Goal: Task Accomplishment & Management: Complete application form

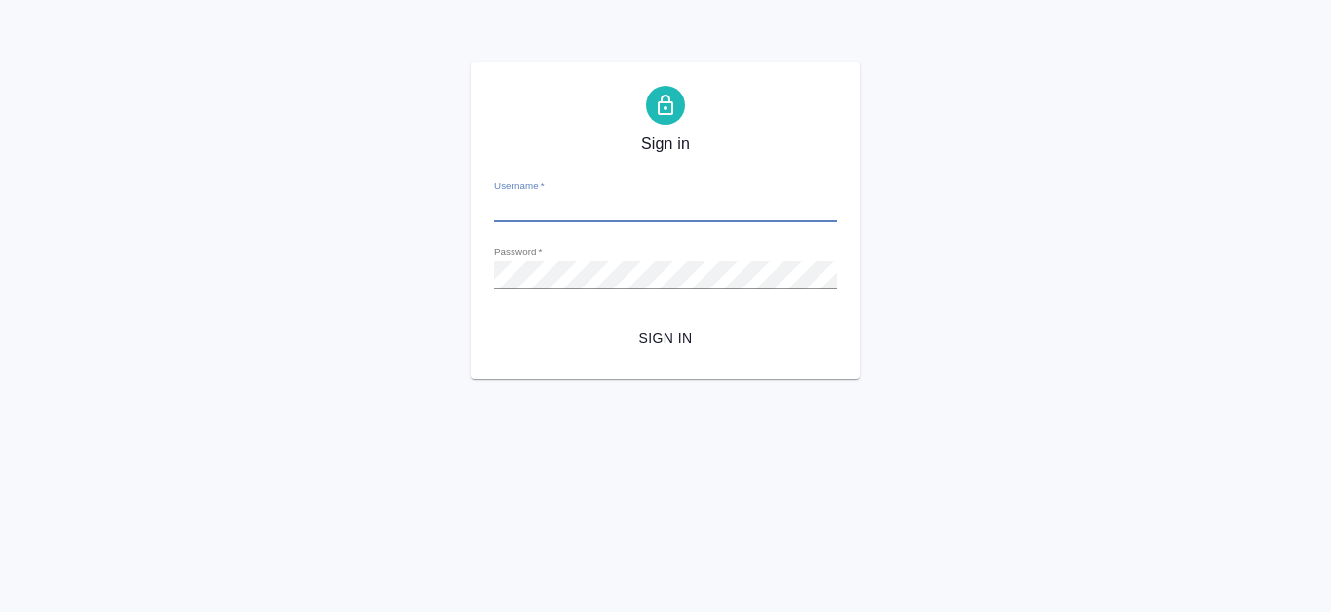
type input "e.kanataeva@awatera.com"
click at [656, 313] on form "Username   * e.kanataeva@awatera.com Password   * urlPath   * /Work/68efa082fa4…" at bounding box center [665, 260] width 343 height 192
click at [660, 330] on span "Sign in" at bounding box center [666, 339] width 312 height 24
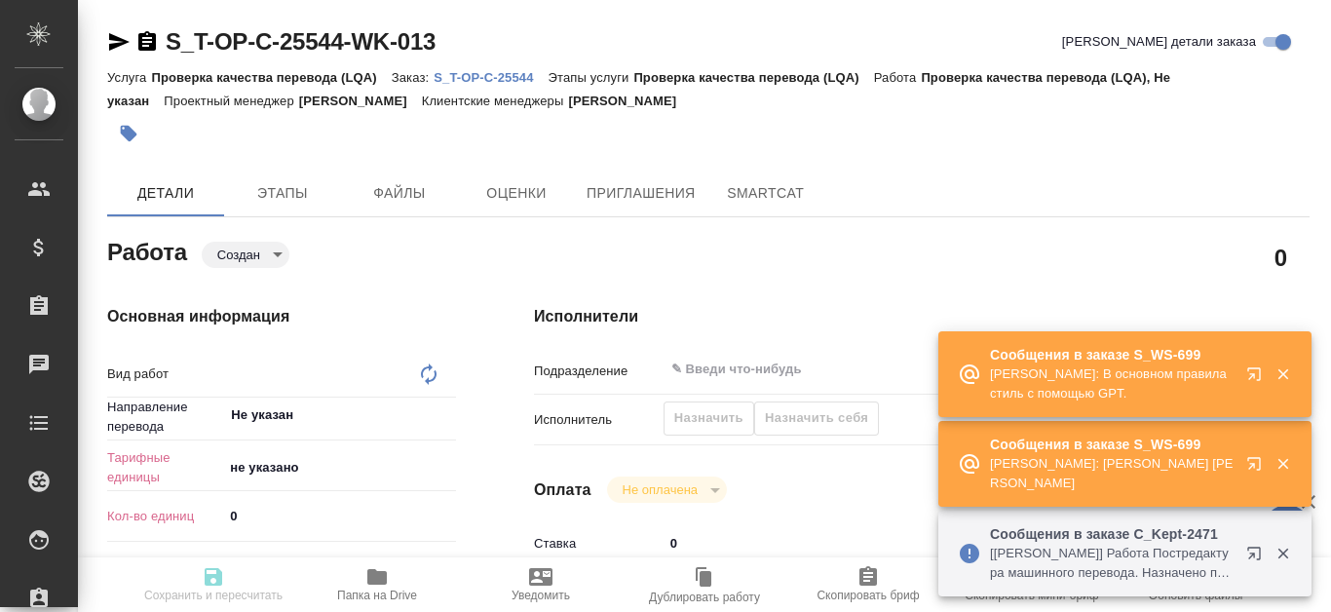
type textarea "Проверка качества перевода (LQA)"
type textarea "x"
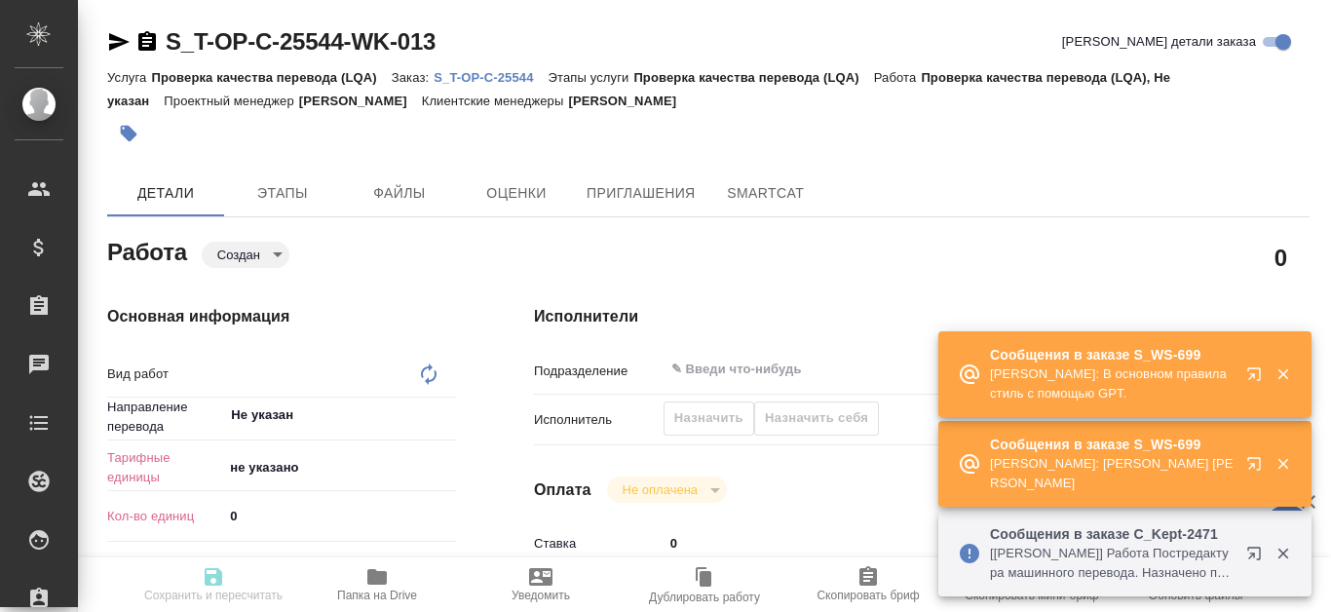
type textarea "x"
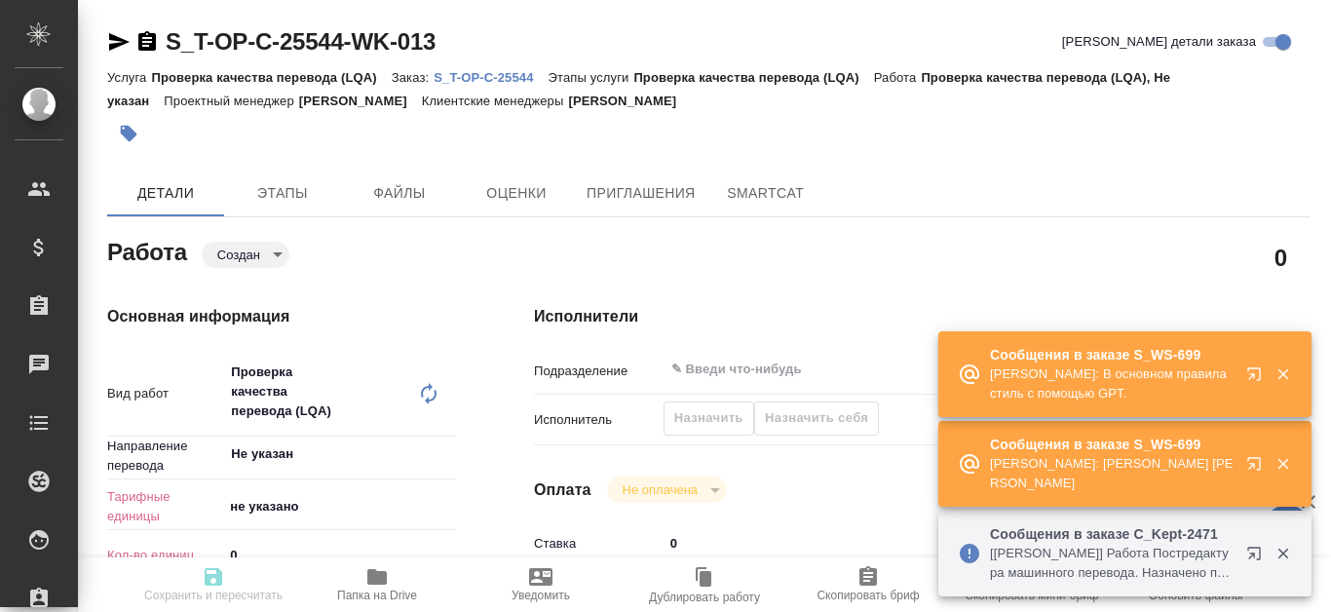
type textarea "x"
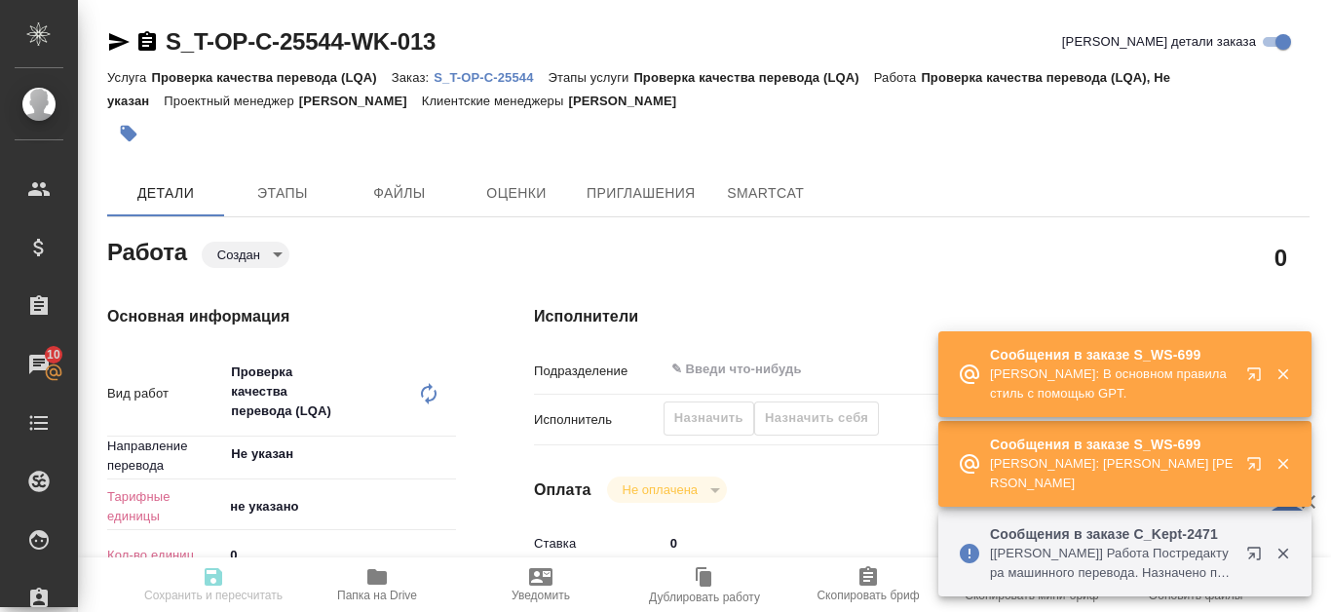
type textarea "x"
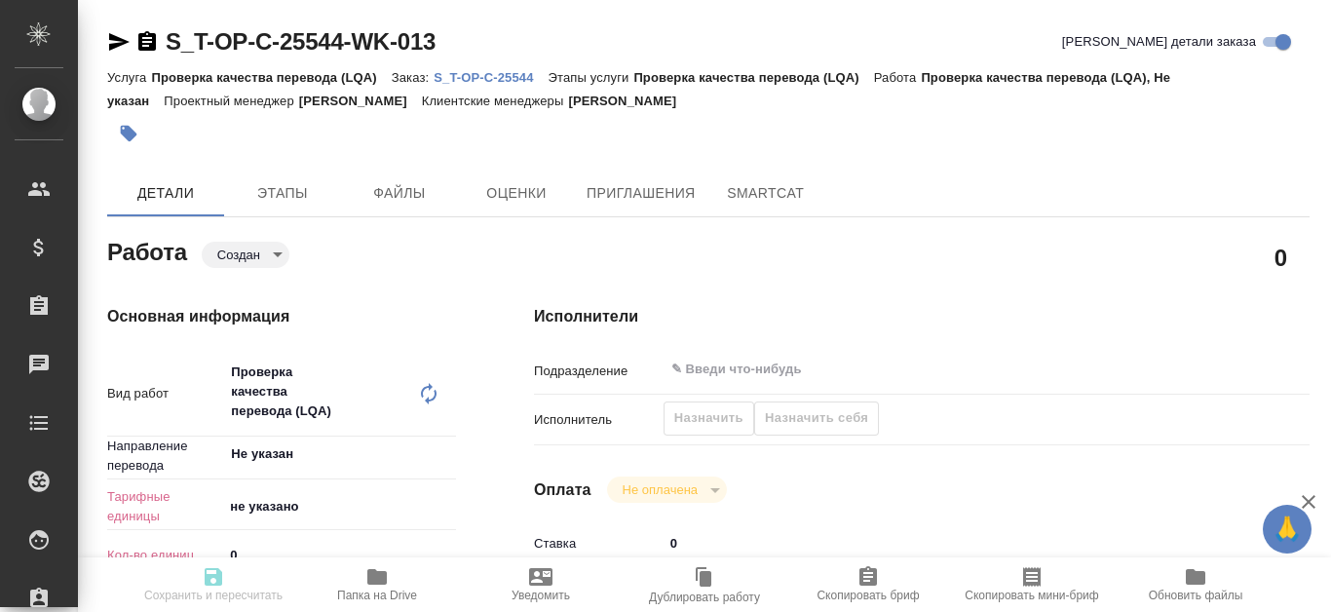
type textarea "x"
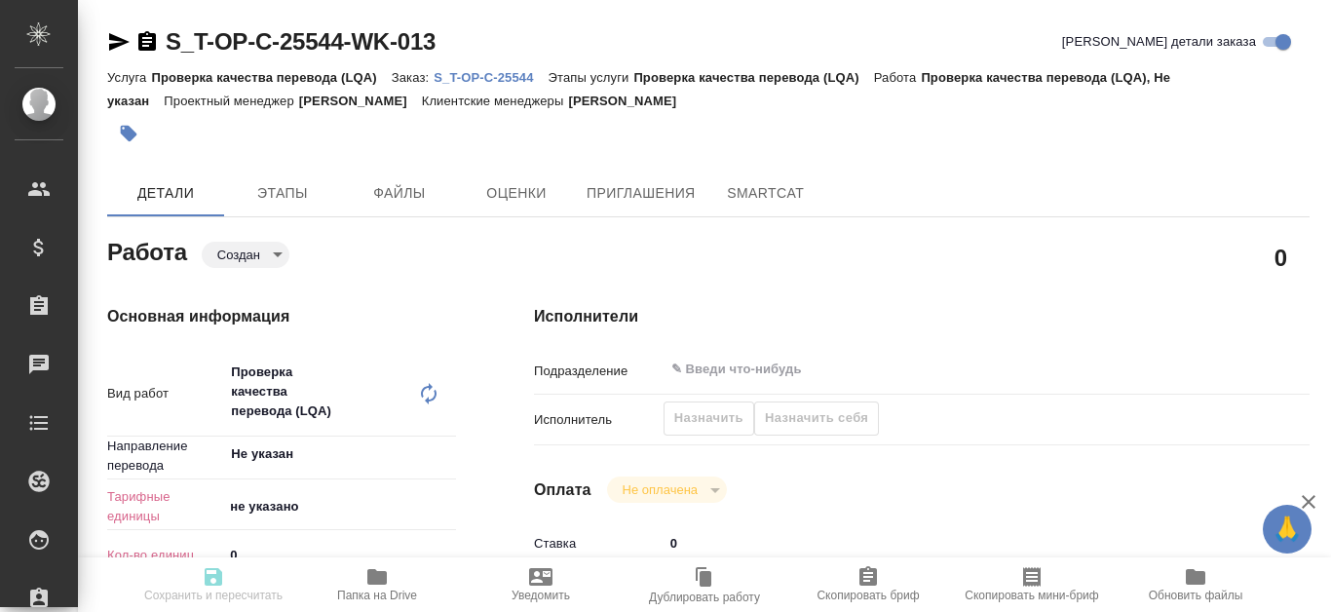
type textarea "x"
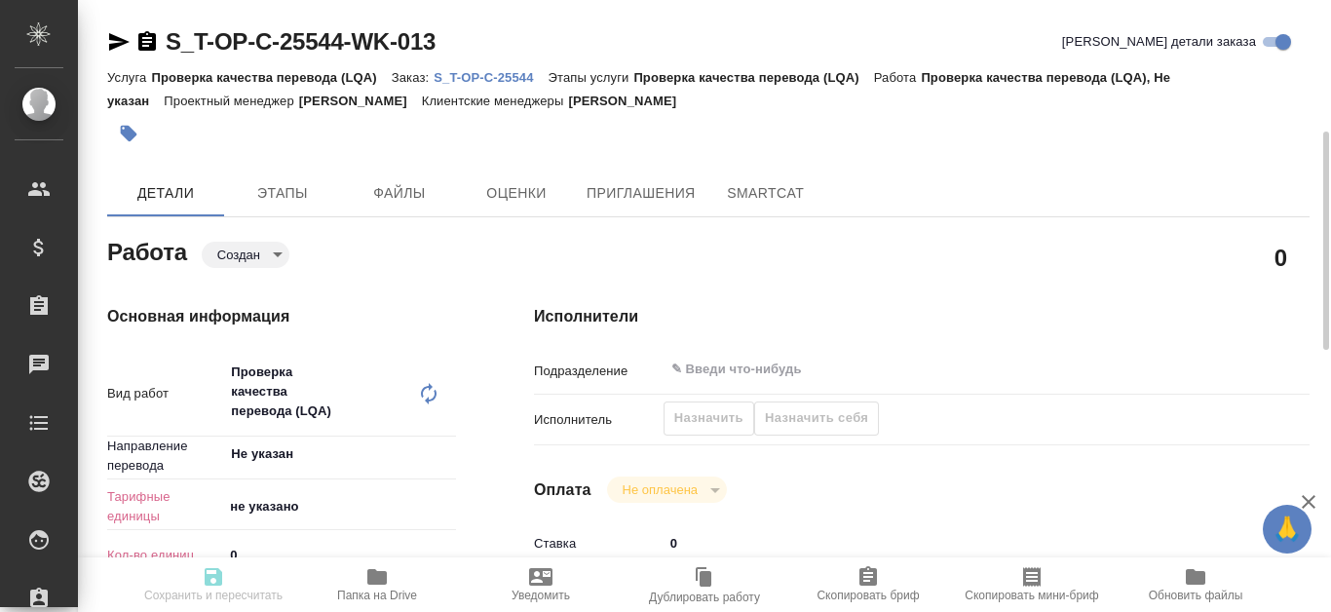
scroll to position [97, 0]
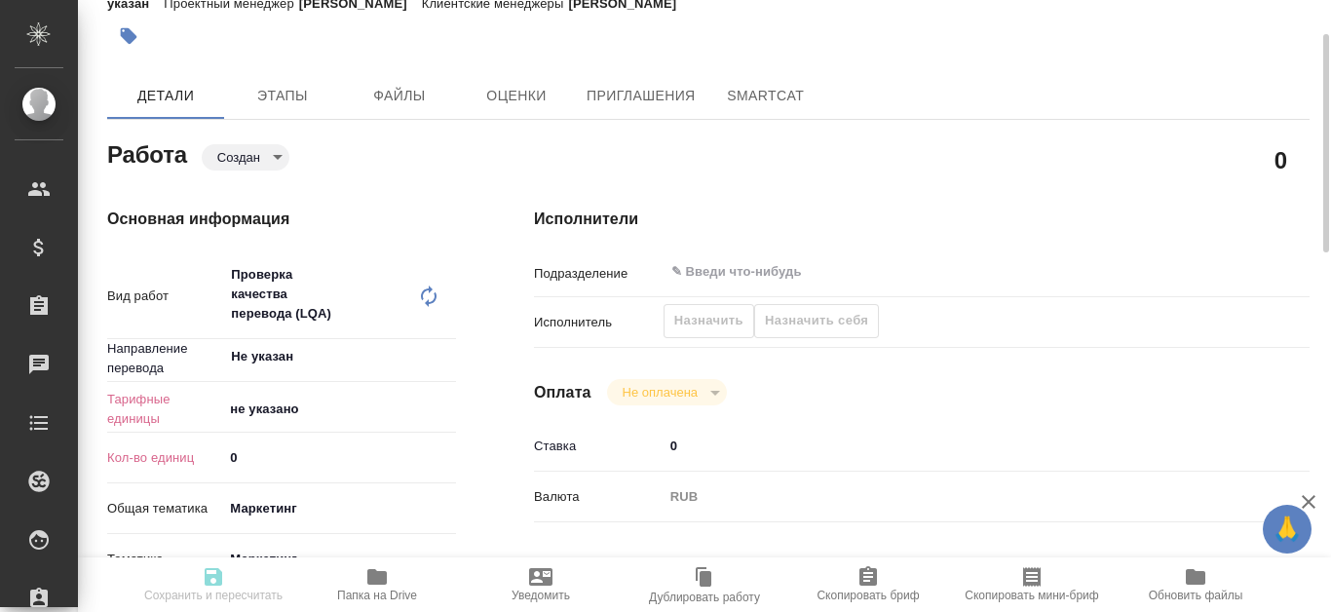
type textarea "x"
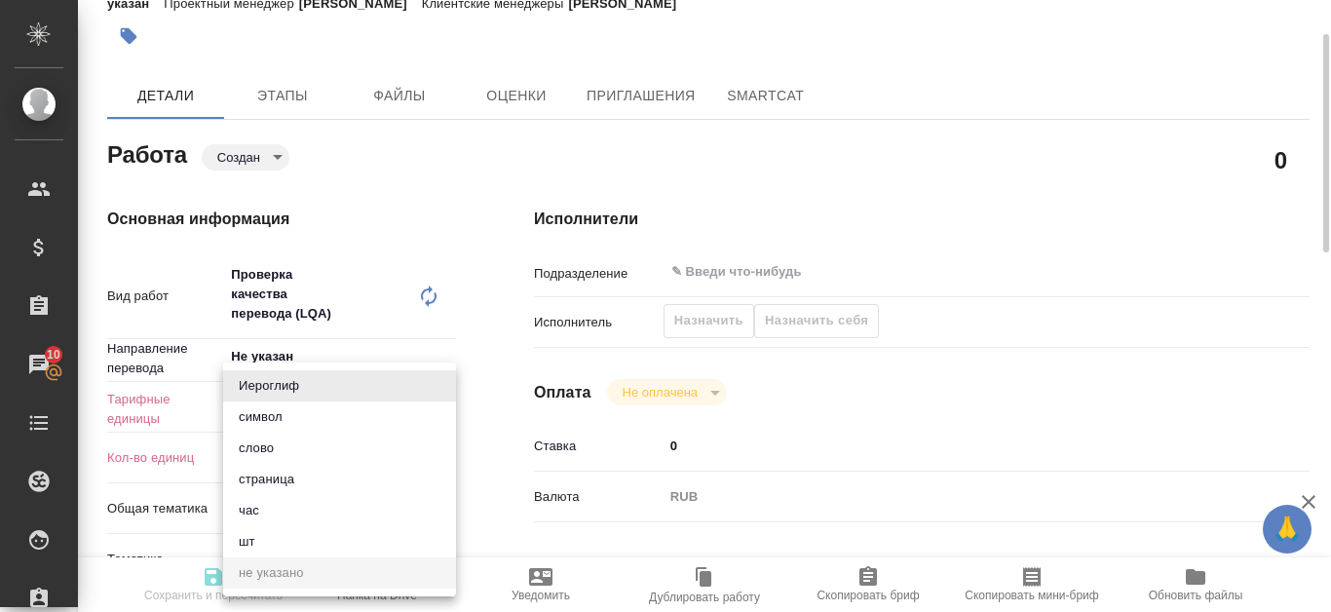
click at [252, 412] on body "🙏 .cls-1 fill:#fff; AWATERA Kanataeva Ekaterina Клиенты Спецификации Заказы 10 …" at bounding box center [665, 306] width 1331 height 612
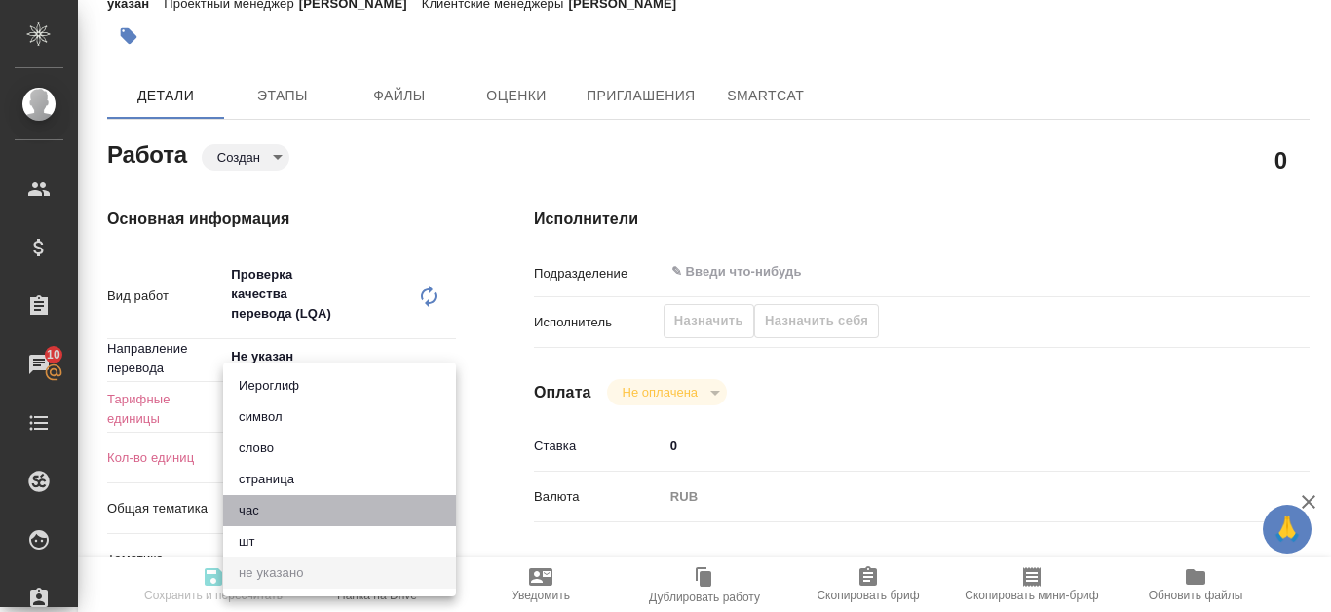
click at [272, 512] on li "час" at bounding box center [339, 510] width 233 height 31
type textarea "x"
type input "5a8b1489cc6b4906c91bfd93"
type textarea "x"
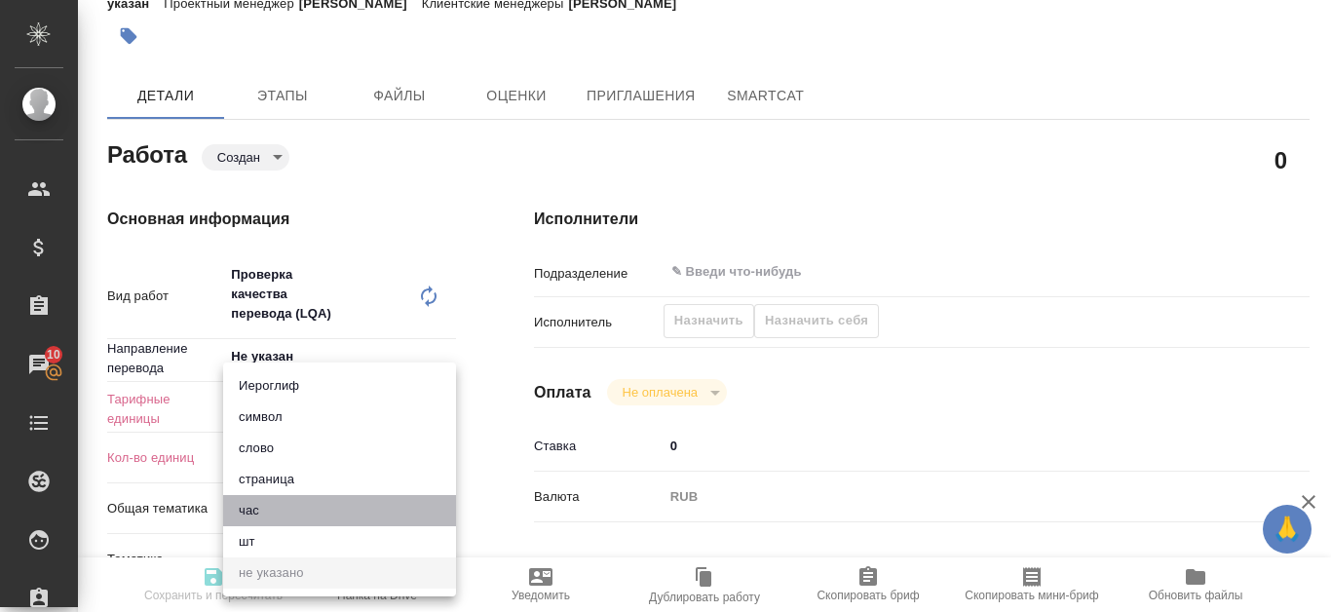
type textarea "x"
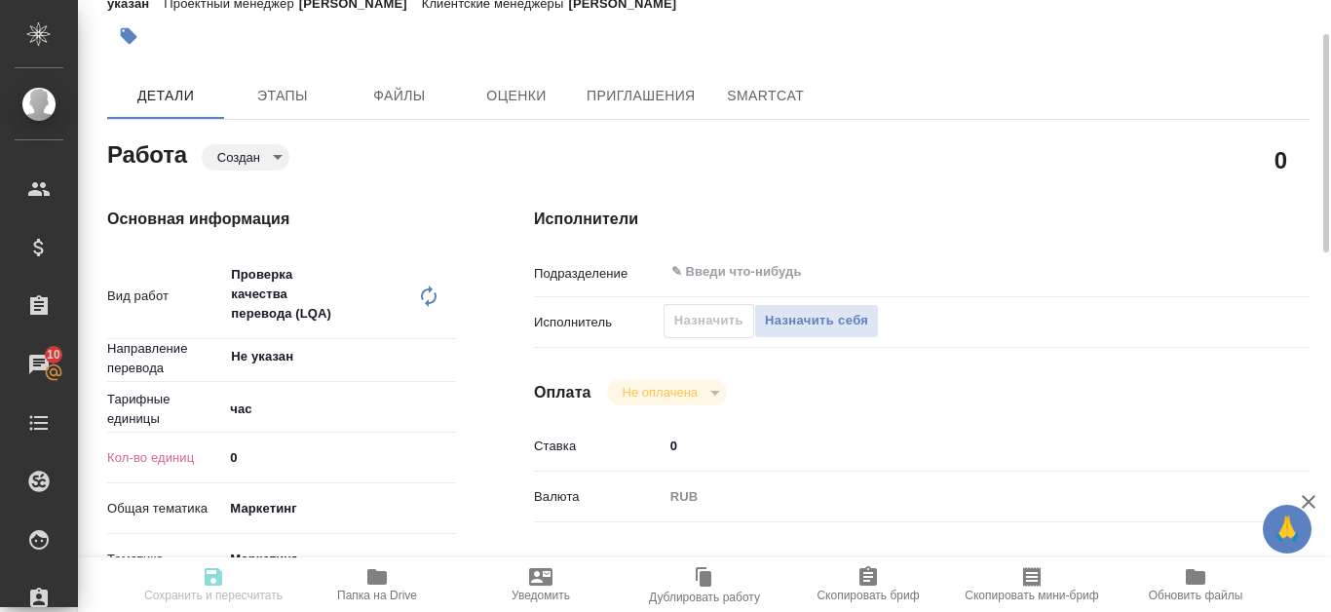
click at [278, 467] on input "0" at bounding box center [339, 457] width 233 height 28
type input "1"
click at [451, 455] on input "1" at bounding box center [339, 457] width 231 height 28
type textarea "x"
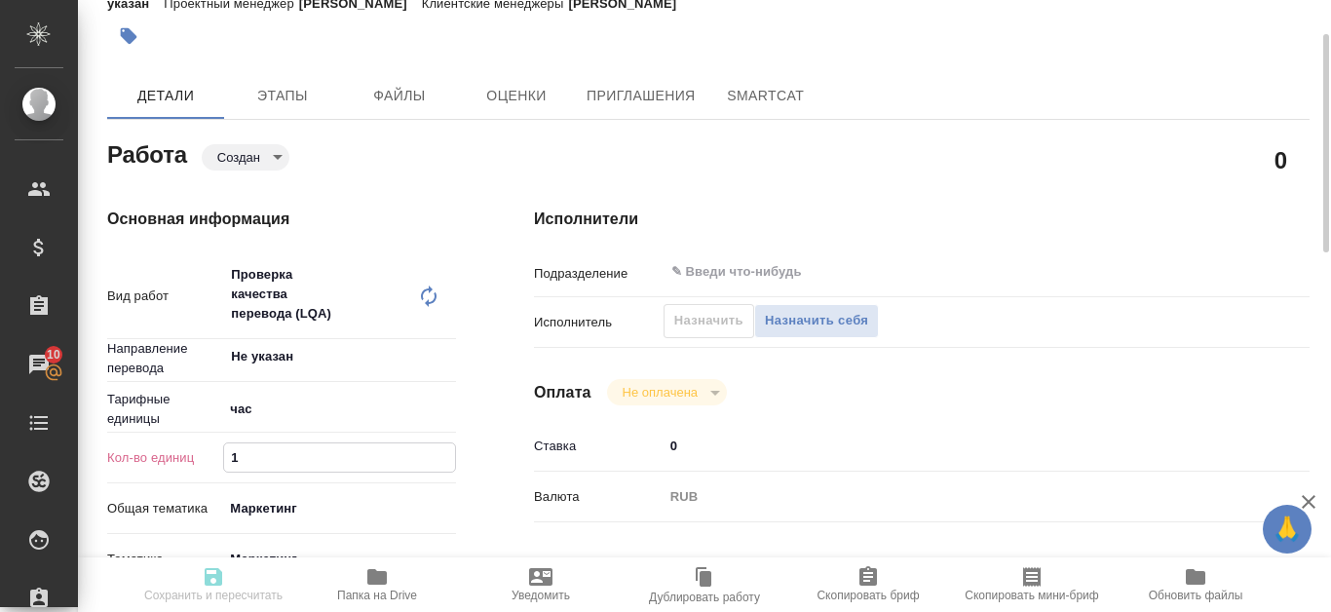
type textarea "x"
click at [717, 323] on div "Назначить Назначить себя" at bounding box center [772, 321] width 216 height 34
click at [810, 322] on span "Назначить себя" at bounding box center [816, 321] width 103 height 22
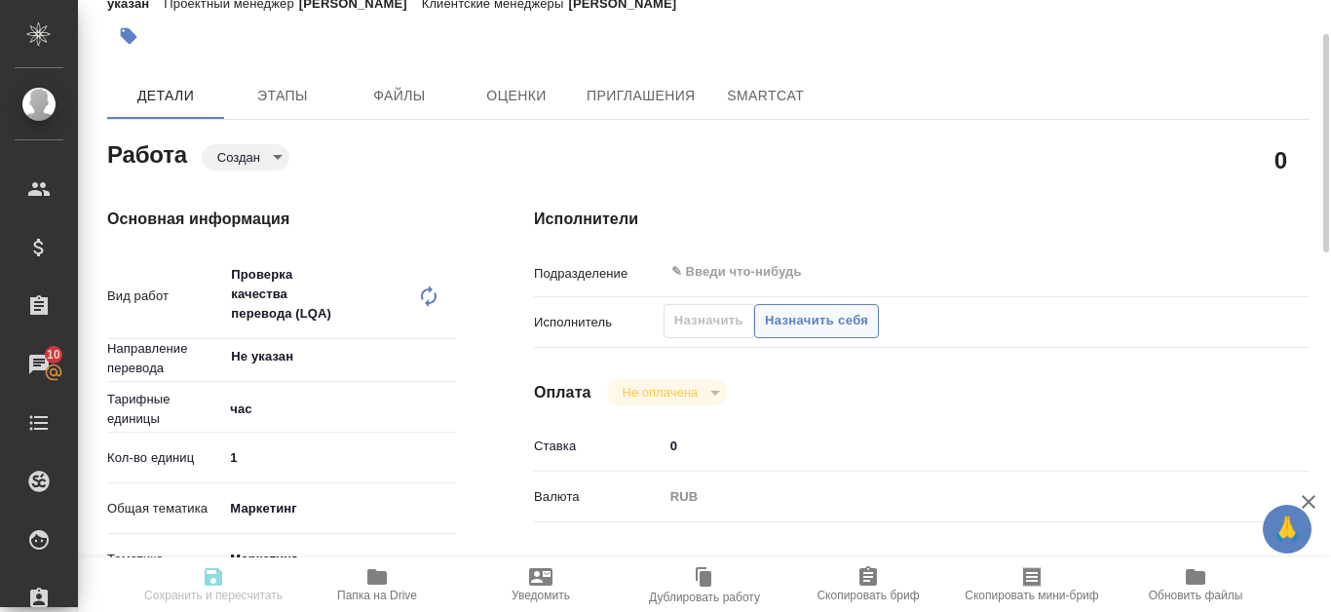
type textarea "x"
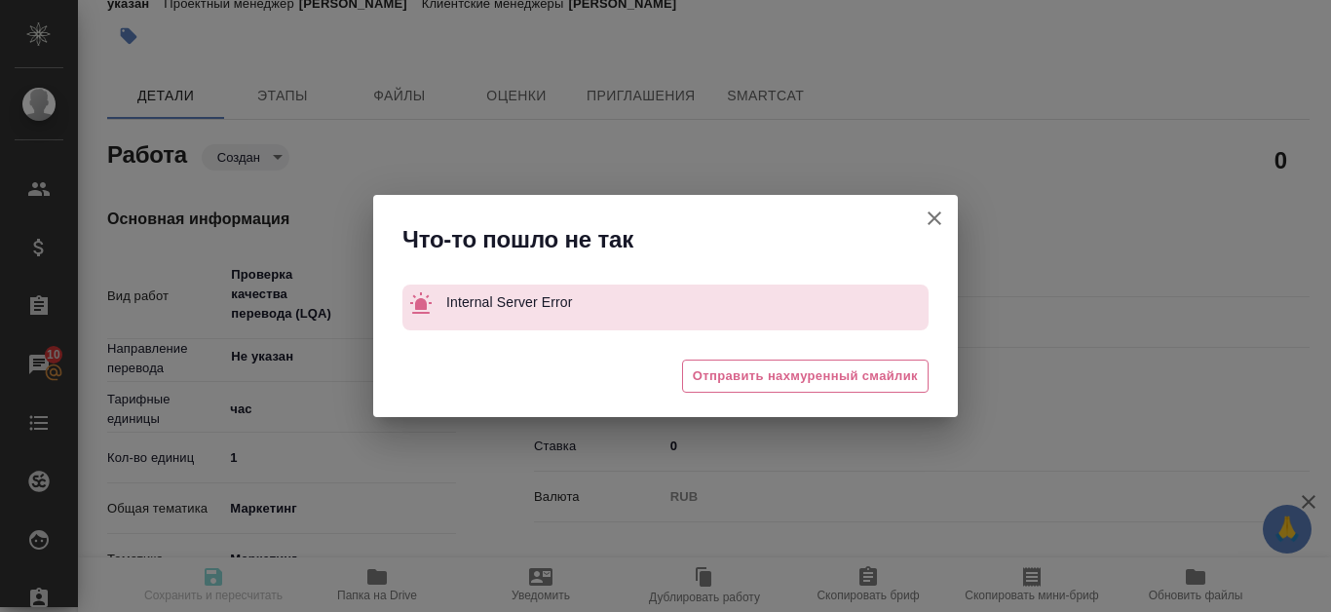
click at [946, 215] on button "[PERSON_NAME] детали заказа" at bounding box center [934, 218] width 47 height 47
type textarea "x"
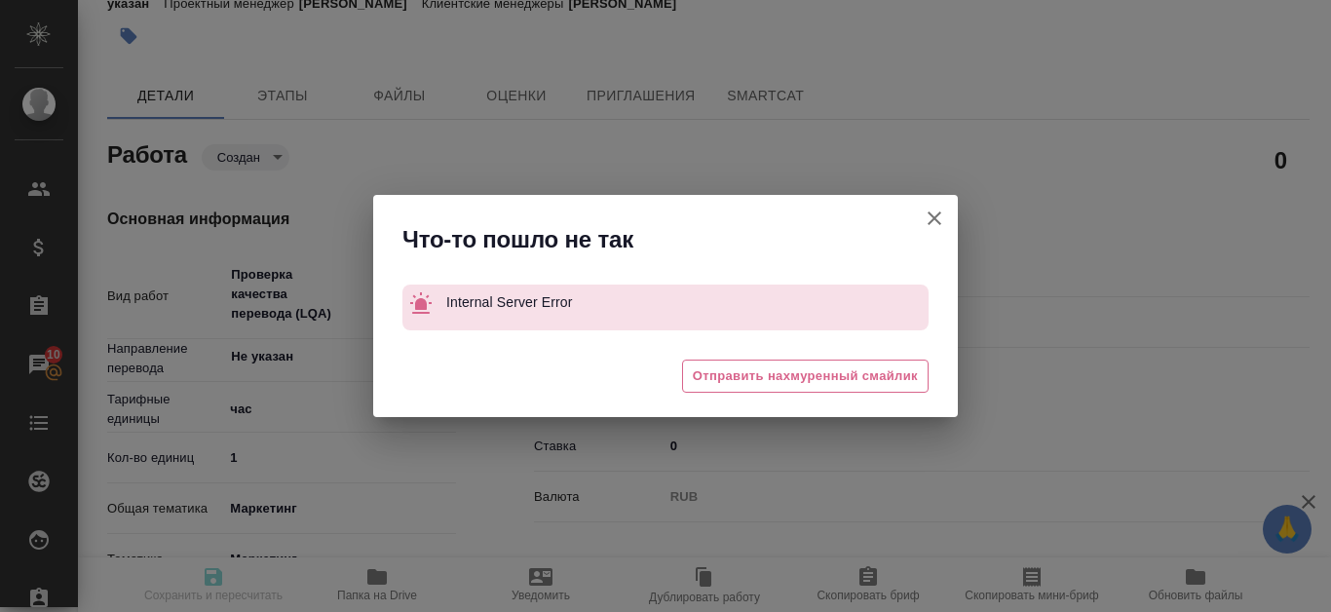
type textarea "x"
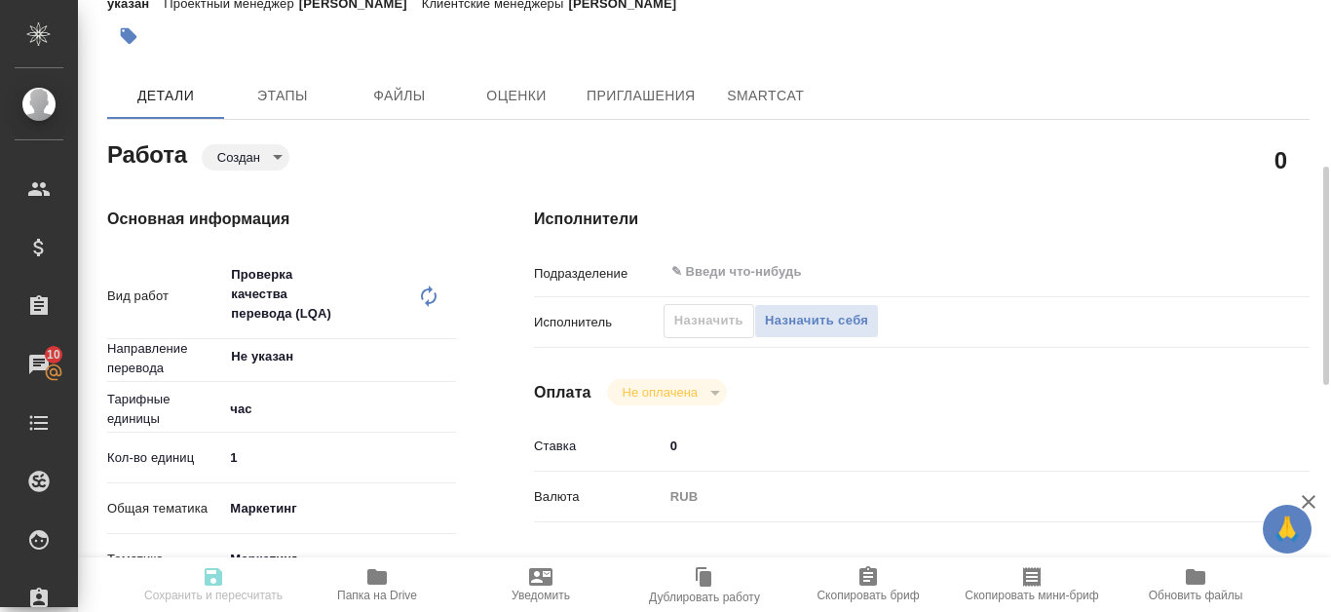
scroll to position [195, 0]
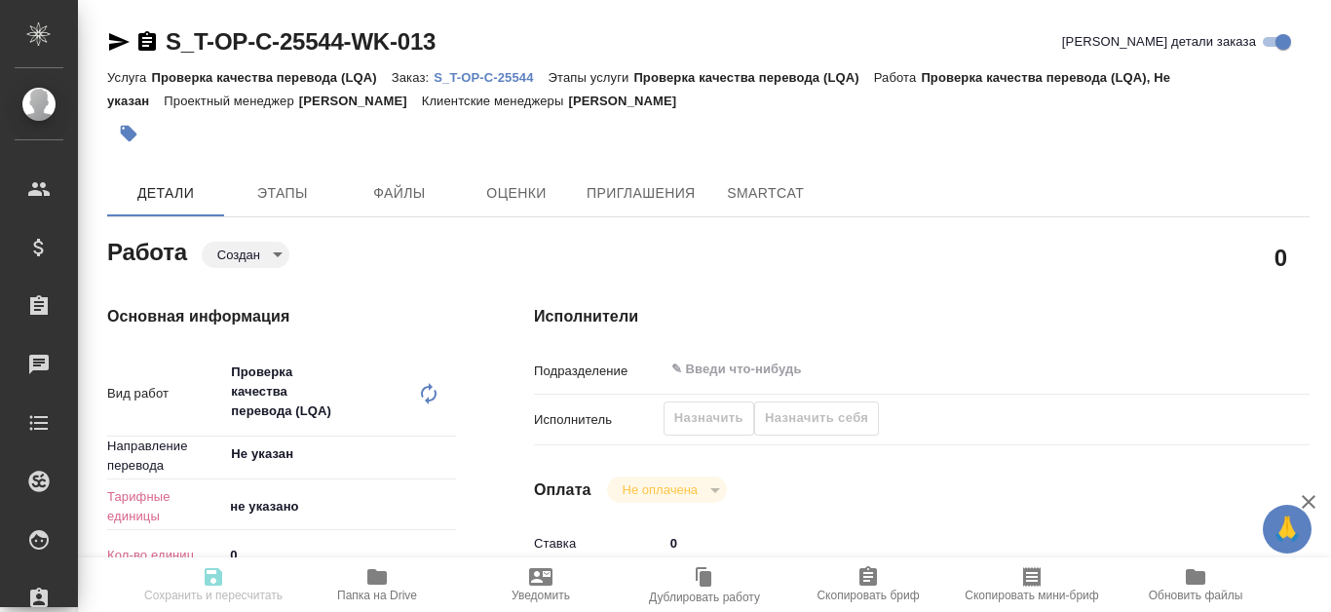
type textarea "x"
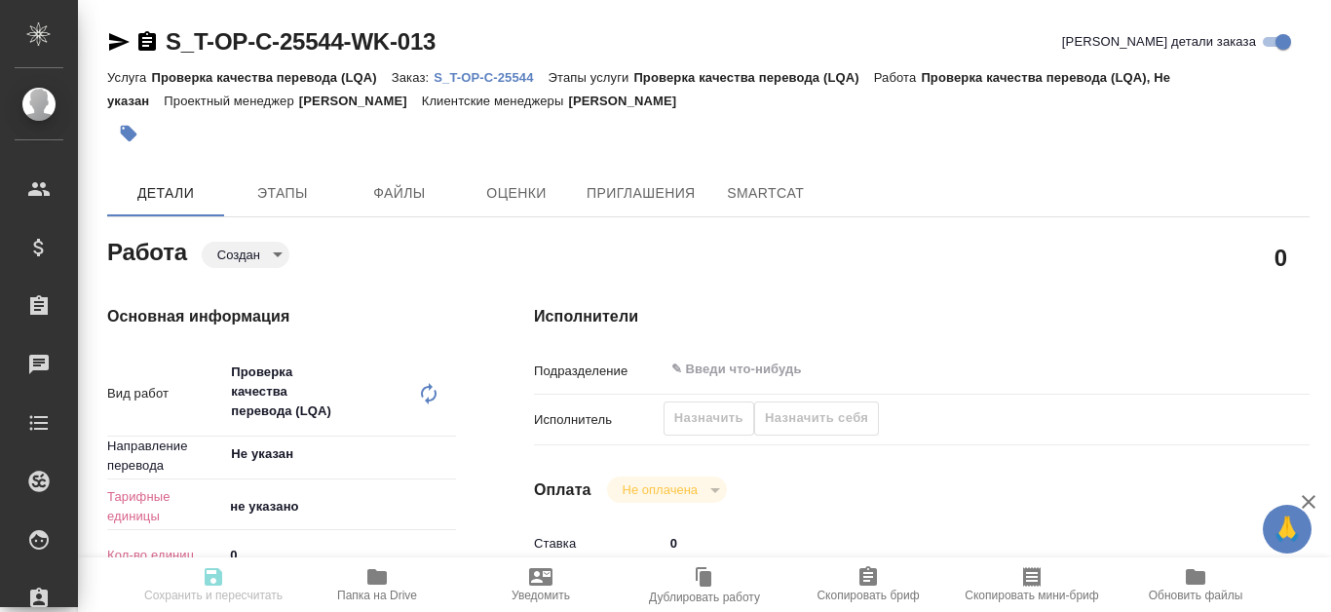
type textarea "x"
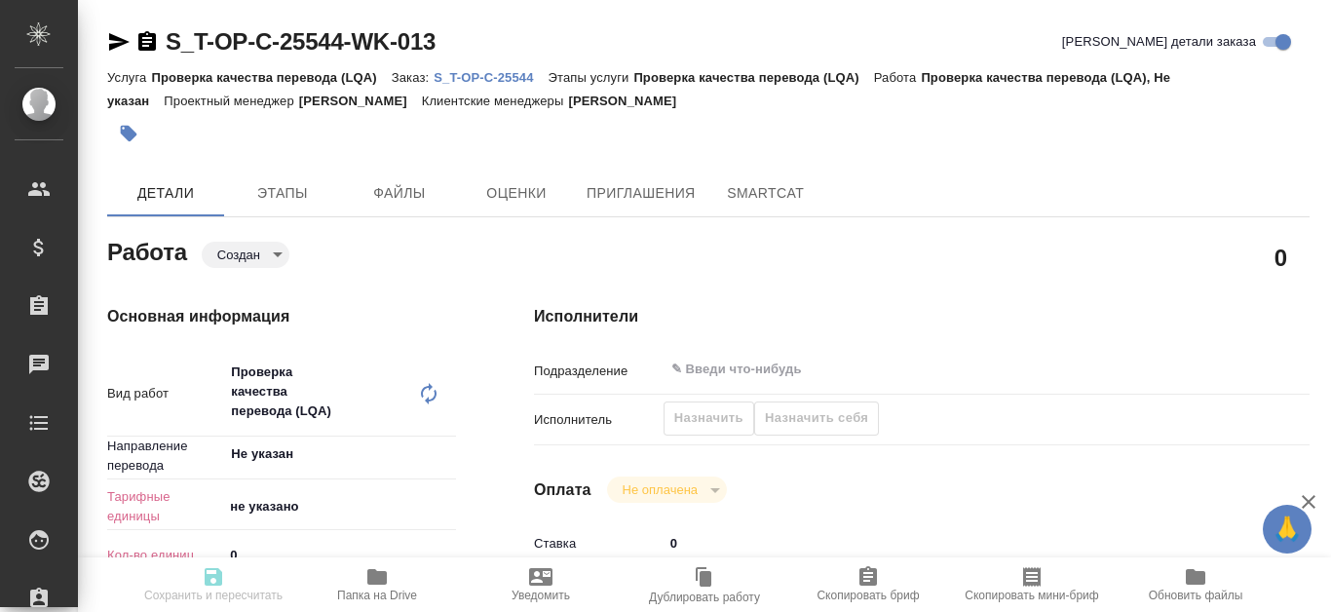
type textarea "x"
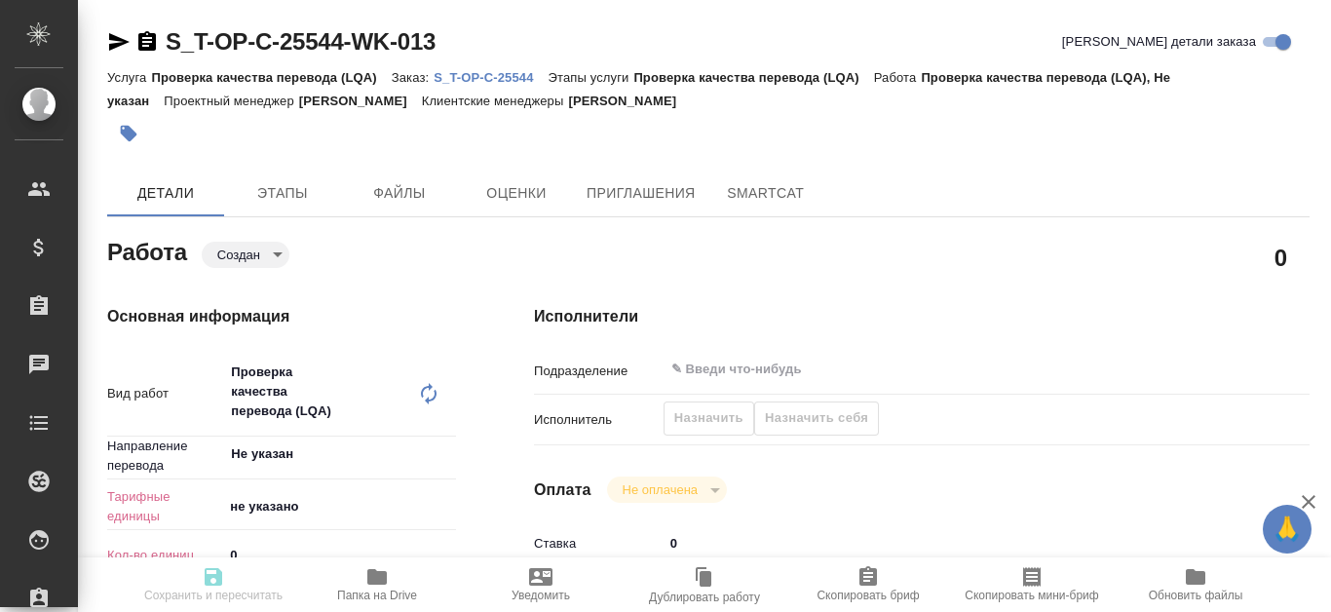
type textarea "x"
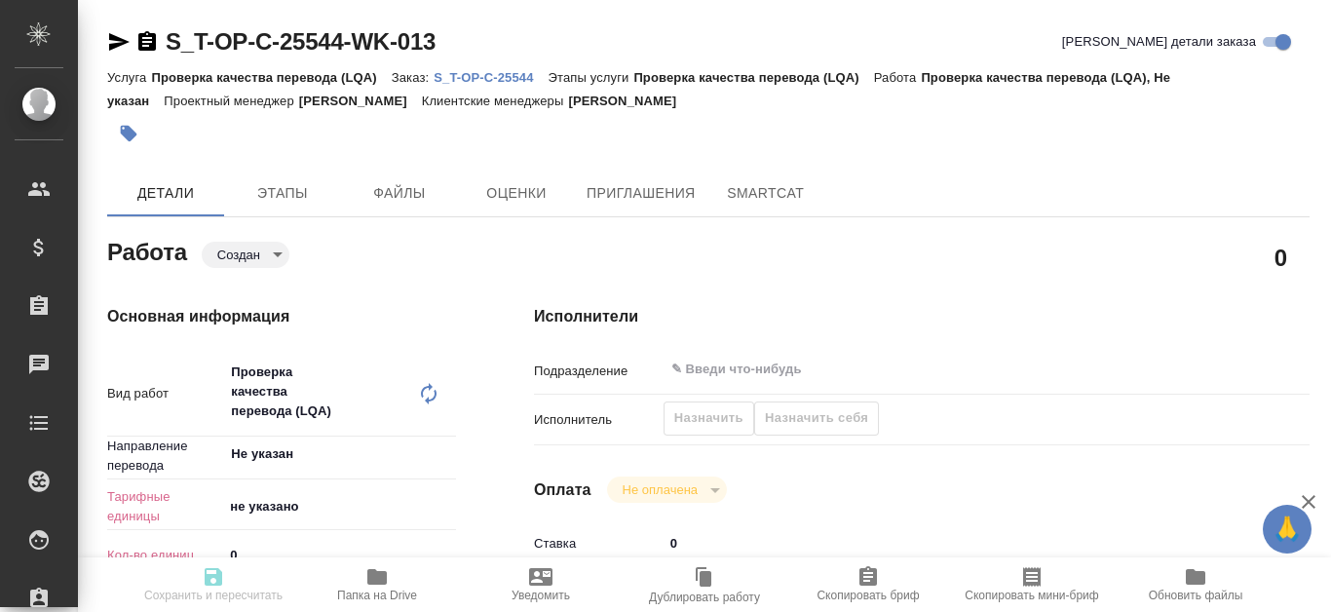
scroll to position [97, 0]
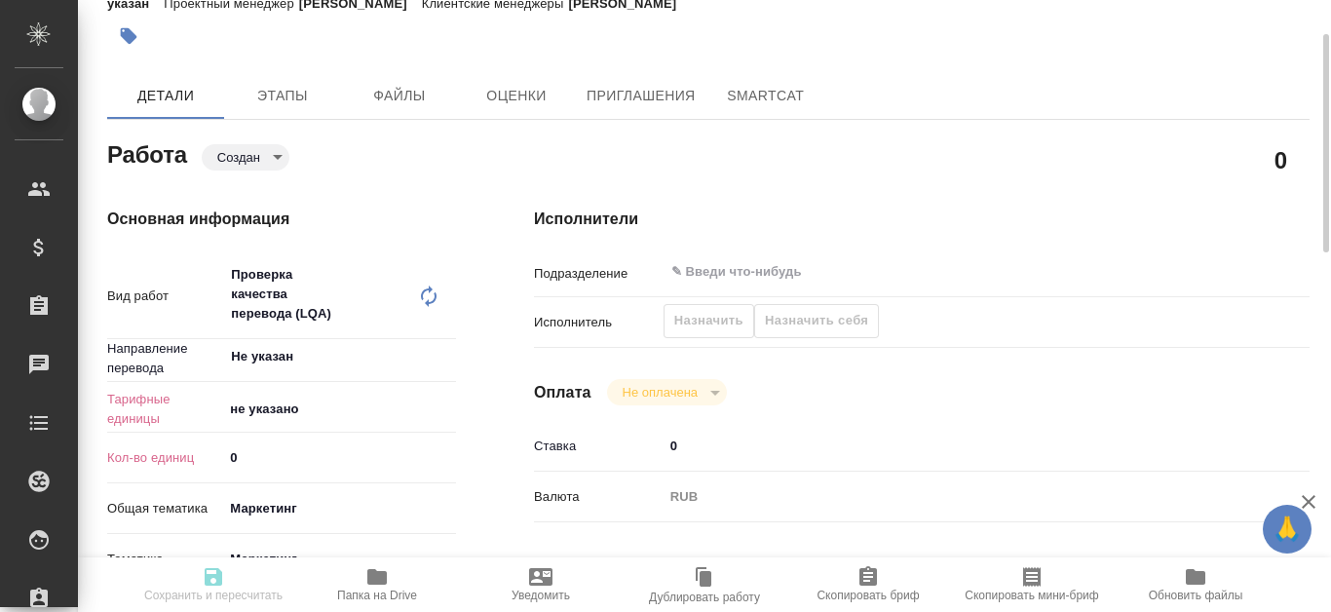
type textarea "x"
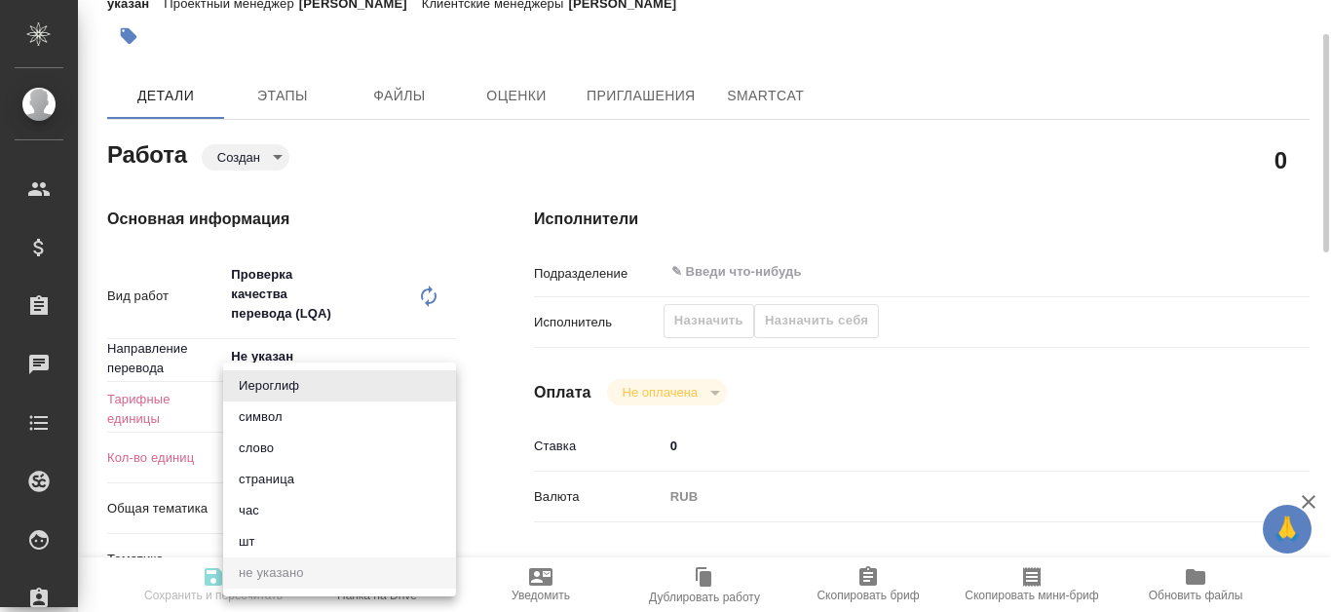
click at [300, 411] on body "🙏 .cls-1 fill:#fff; AWATERA Kanataeva [PERSON_NAME] Спецификации Заказы Чаты To…" at bounding box center [665, 306] width 1331 height 612
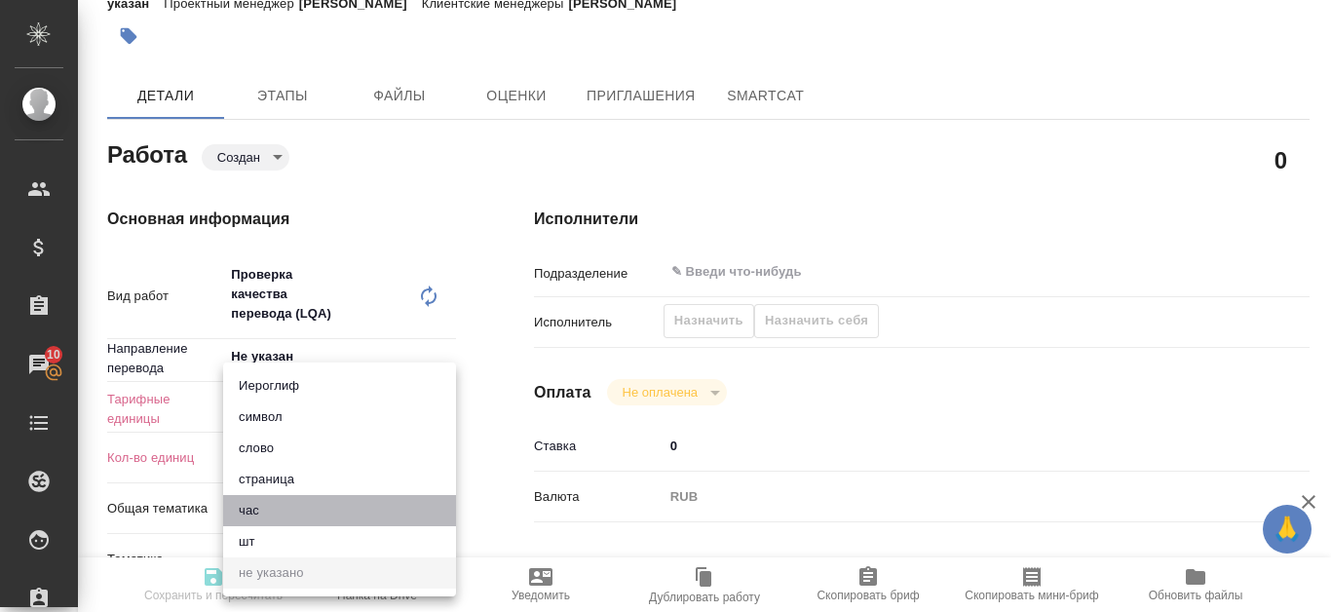
click at [289, 506] on li "час" at bounding box center [339, 510] width 233 height 31
type textarea "x"
type input "5a8b1489cc6b4906c91bfd93"
type textarea "x"
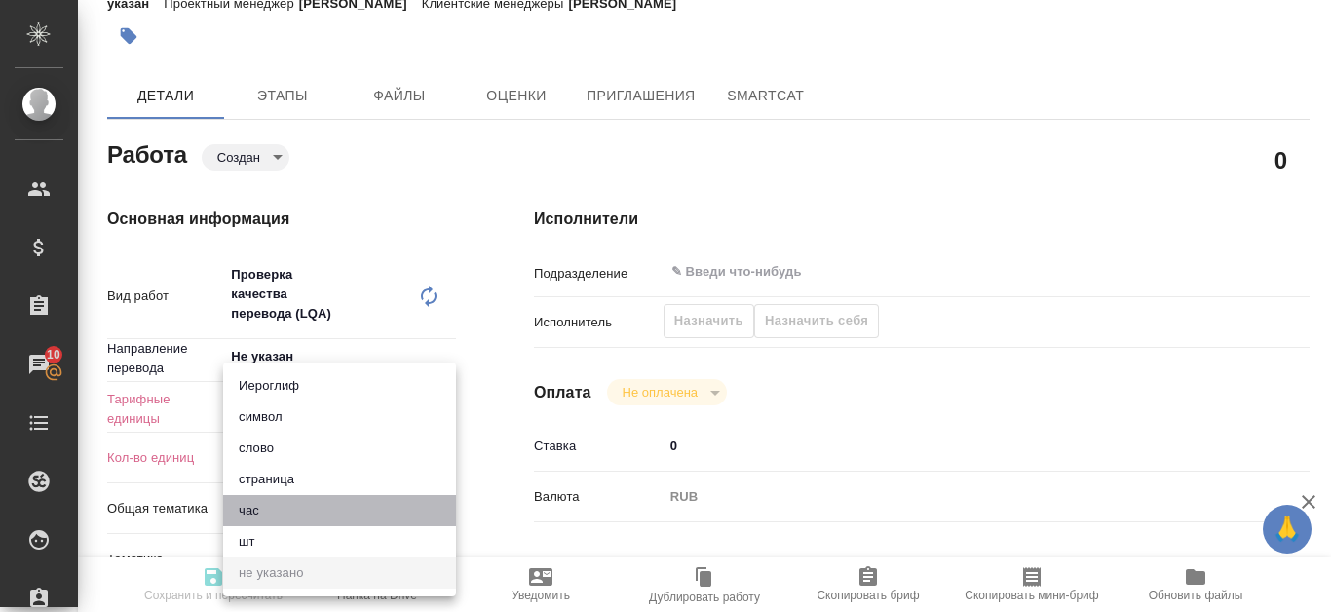
type textarea "x"
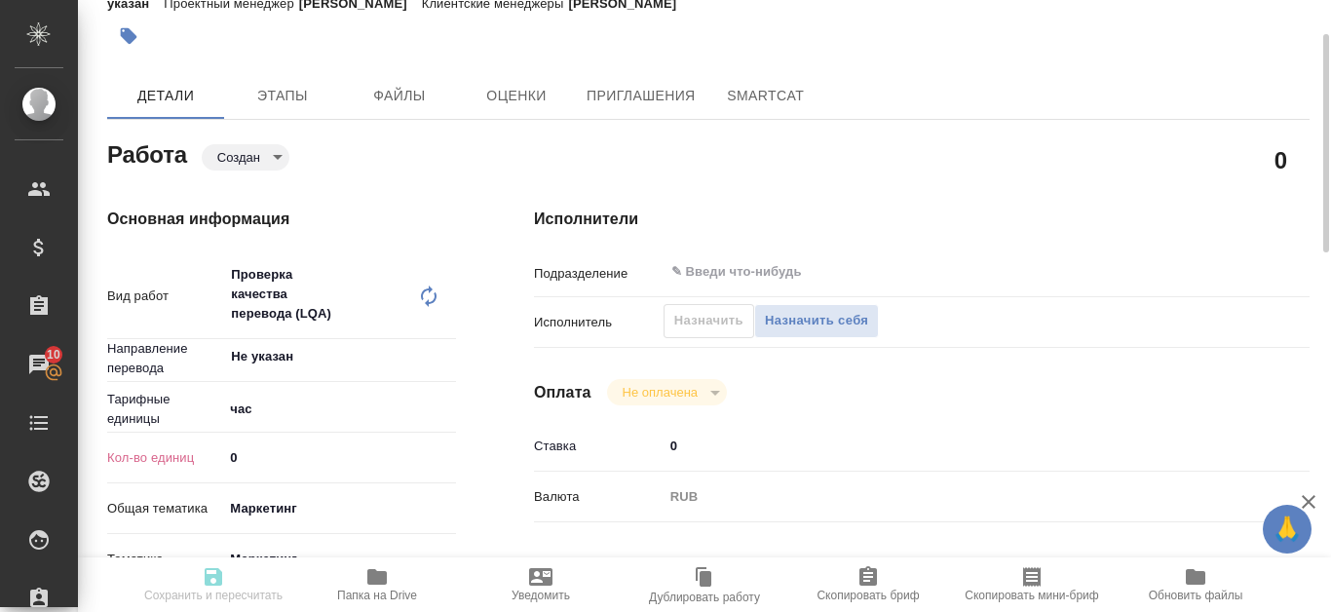
click at [294, 450] on input "0" at bounding box center [339, 457] width 233 height 28
type textarea "x"
type input "1"
type textarea "x"
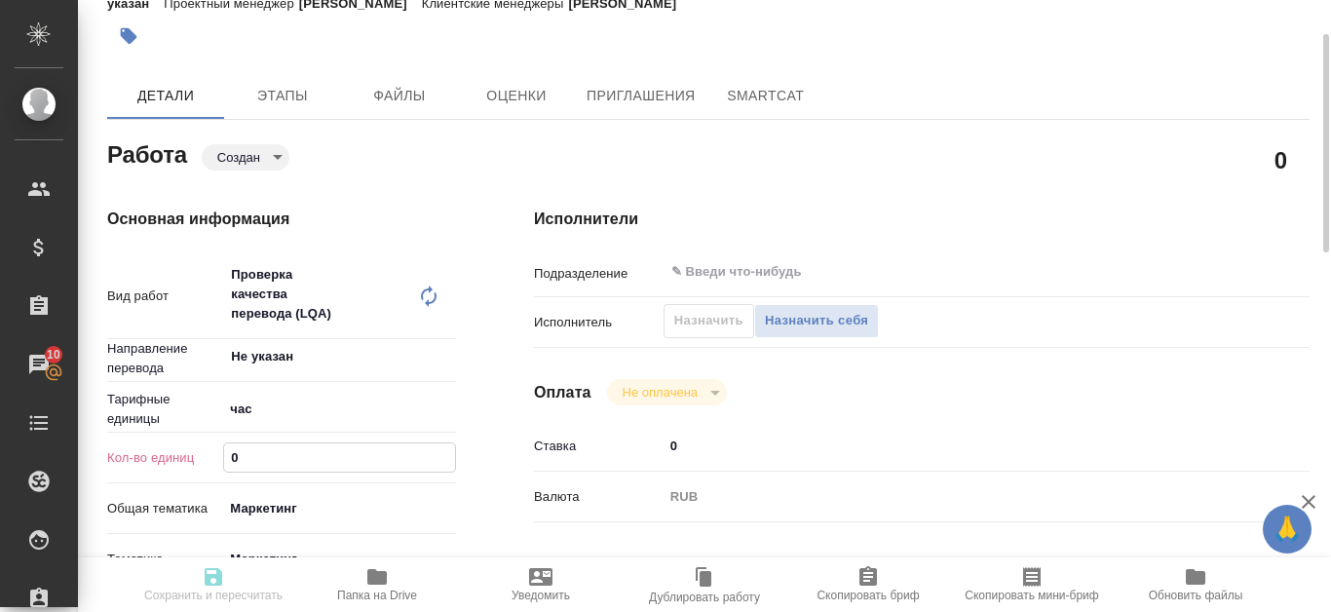
type textarea "x"
type input "1"
click at [452, 452] on input "1" at bounding box center [339, 457] width 231 height 28
click at [836, 318] on span "Назначить себя" at bounding box center [816, 321] width 103 height 22
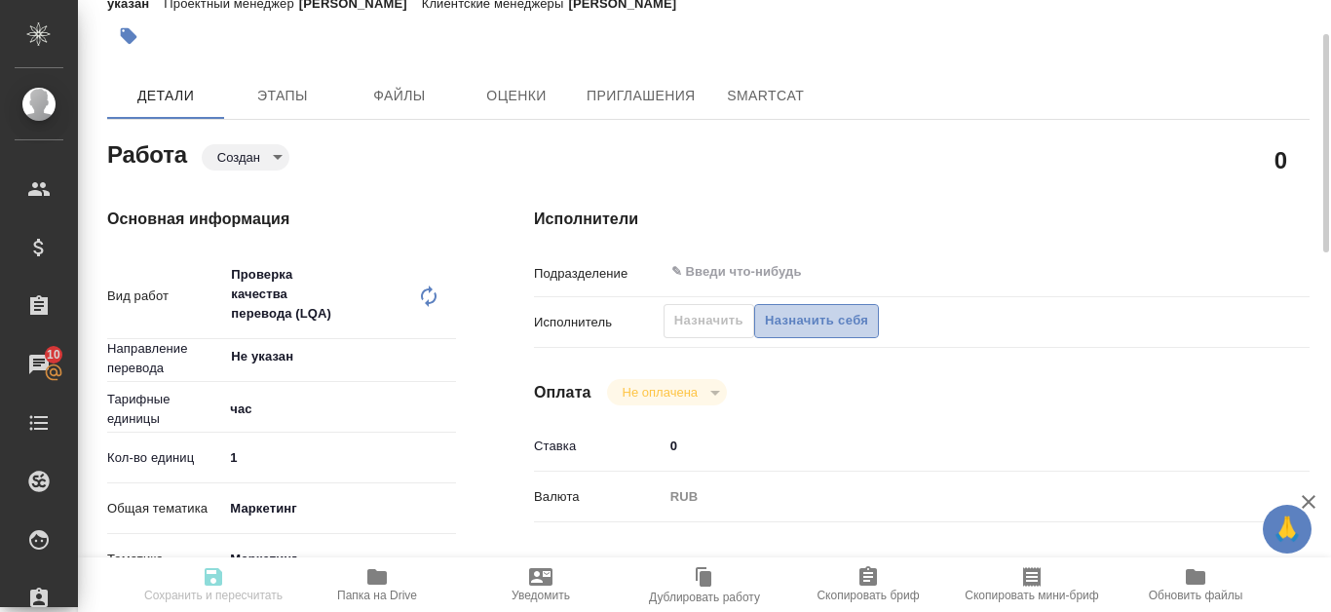
type textarea "x"
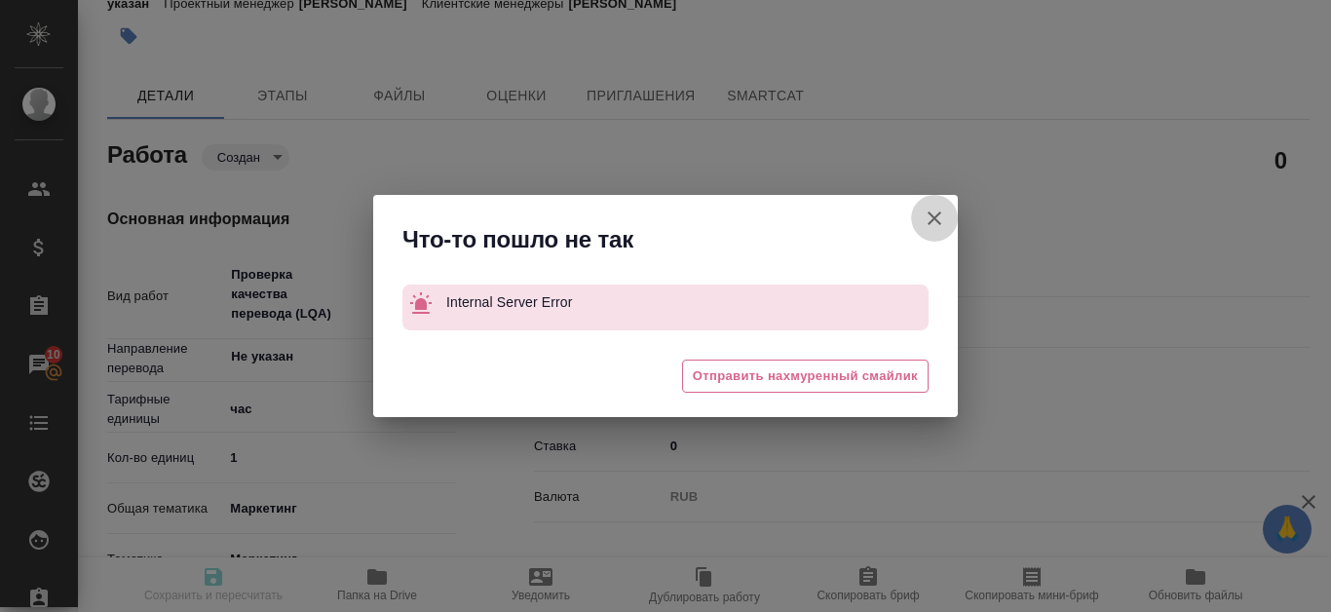
click at [948, 209] on button "[PERSON_NAME] детали заказа" at bounding box center [934, 218] width 47 height 47
type textarea "x"
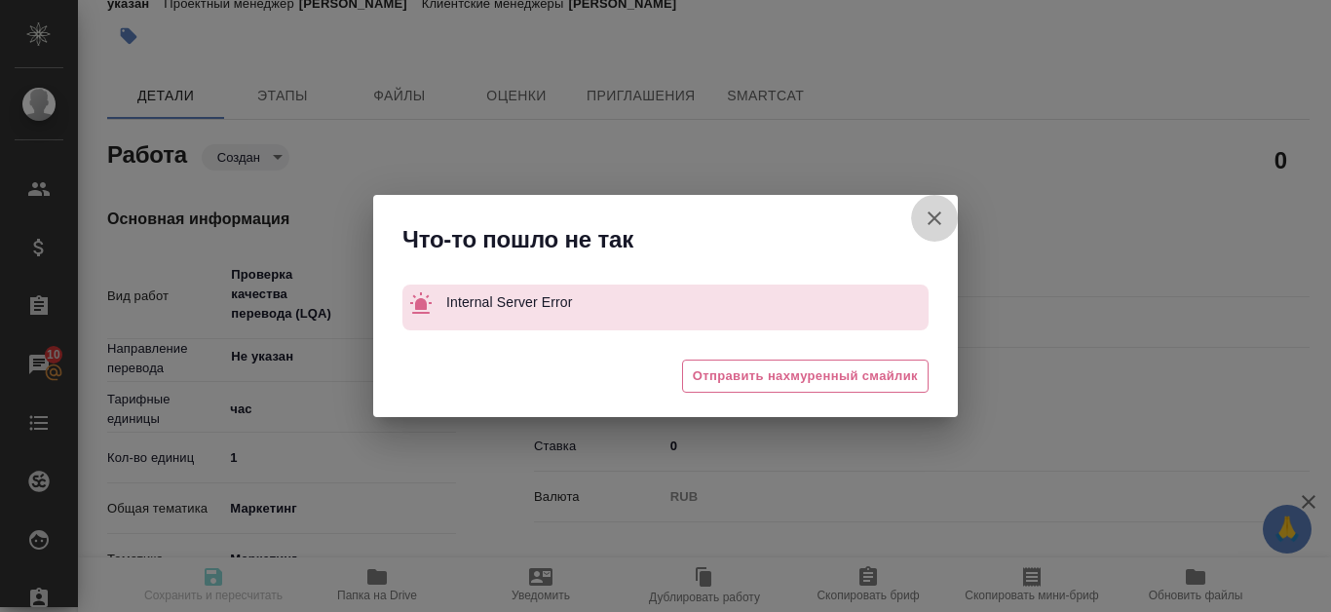
type textarea "x"
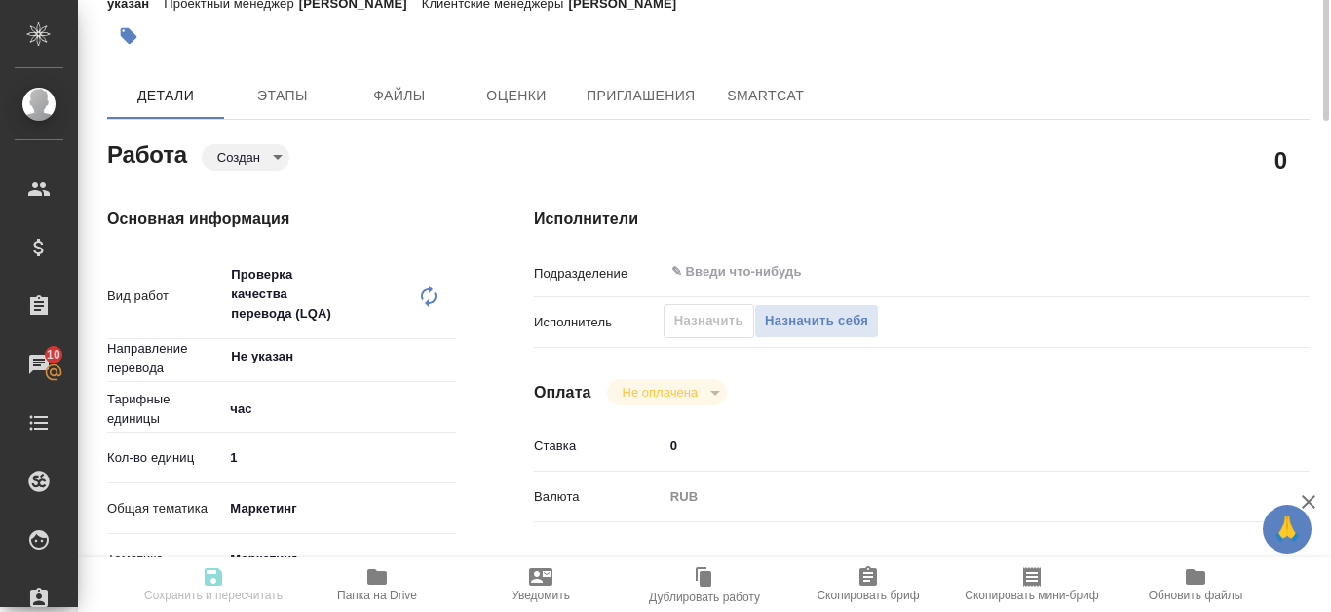
scroll to position [0, 0]
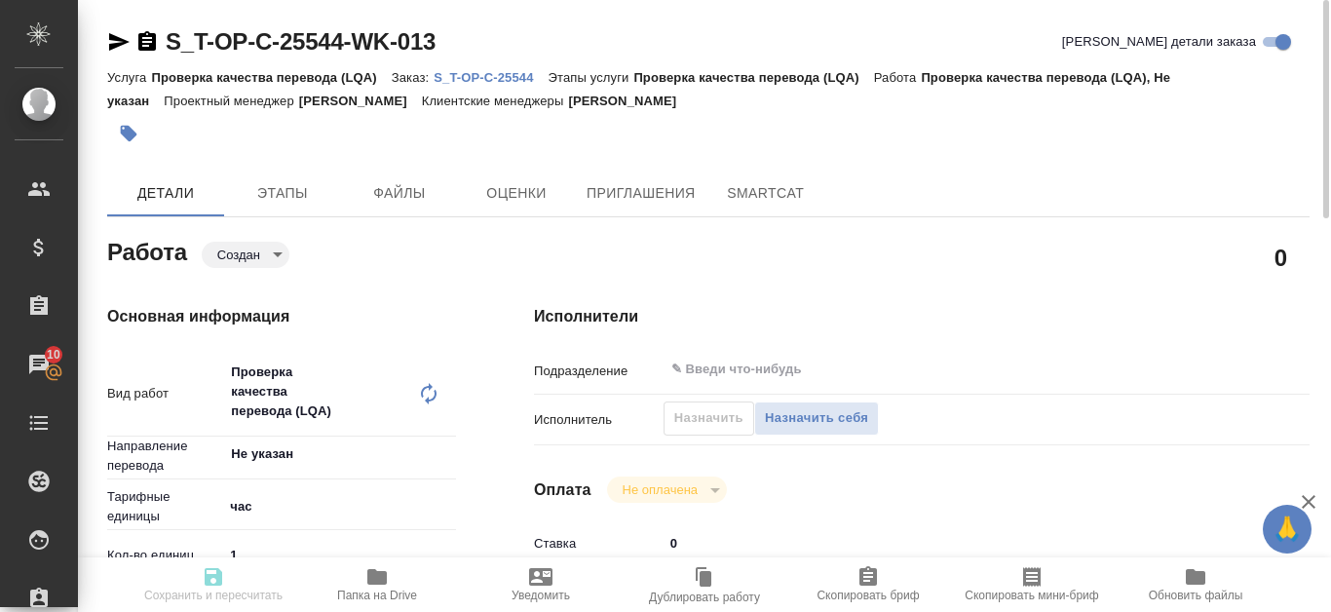
click at [520, 68] on link "S_T-OP-C-25544" at bounding box center [491, 76] width 114 height 17
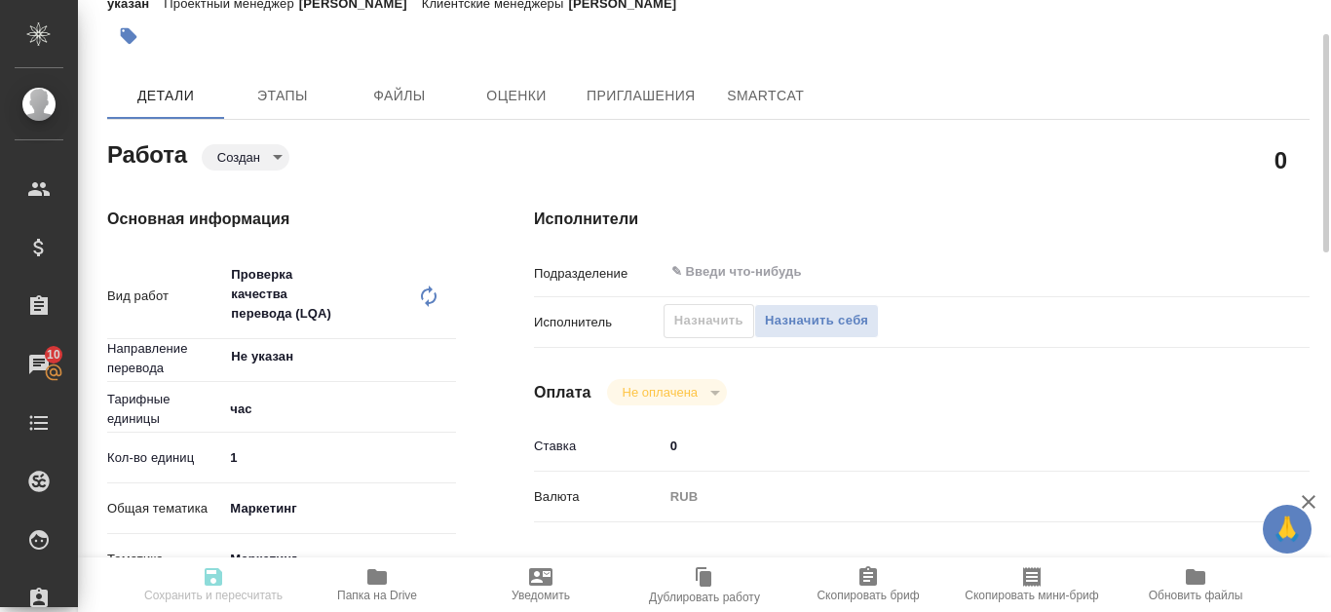
scroll to position [195, 0]
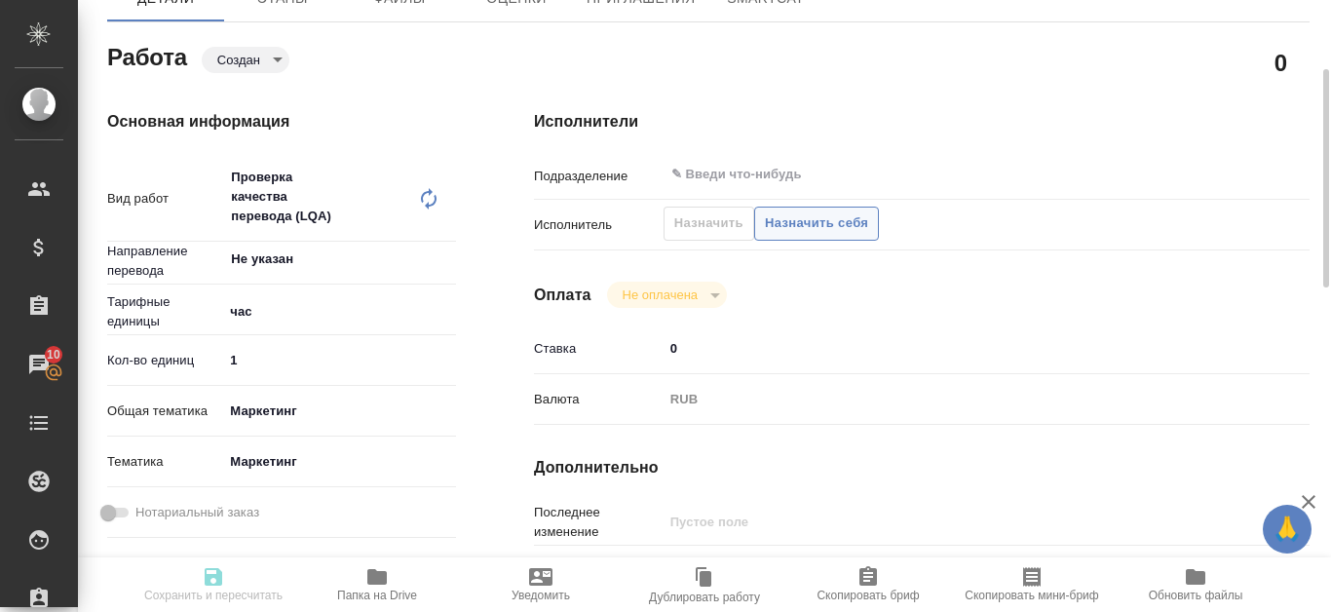
click at [846, 230] on span "Назначить себя" at bounding box center [816, 223] width 103 height 22
type textarea "x"
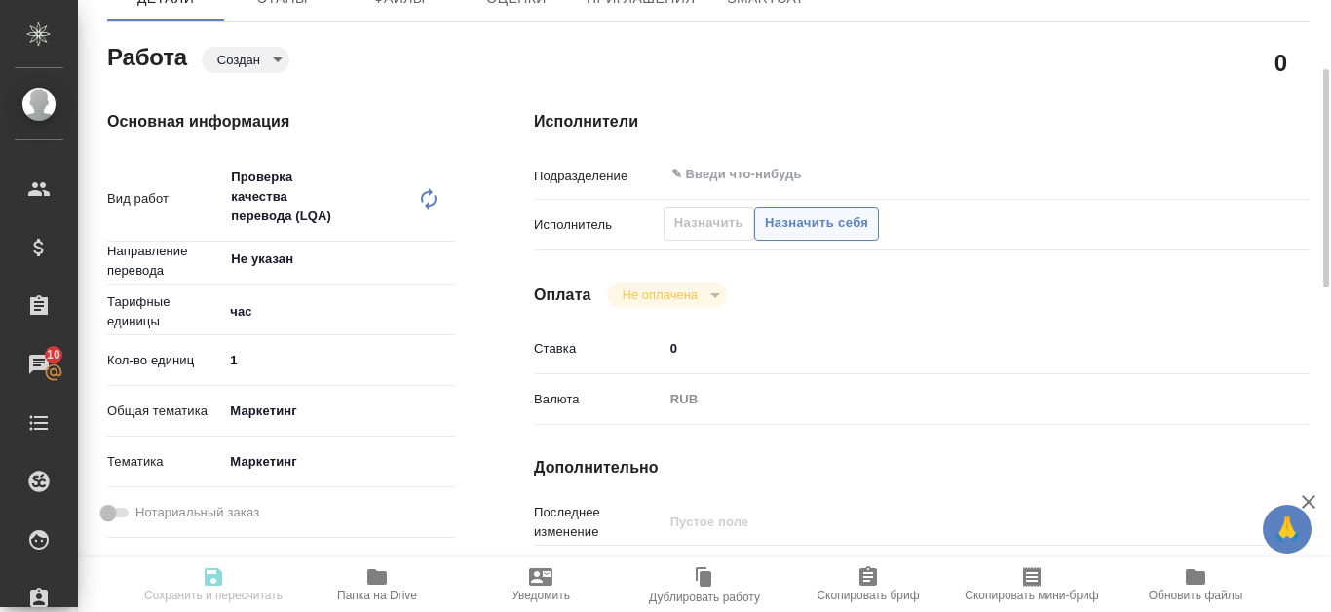
type textarea "x"
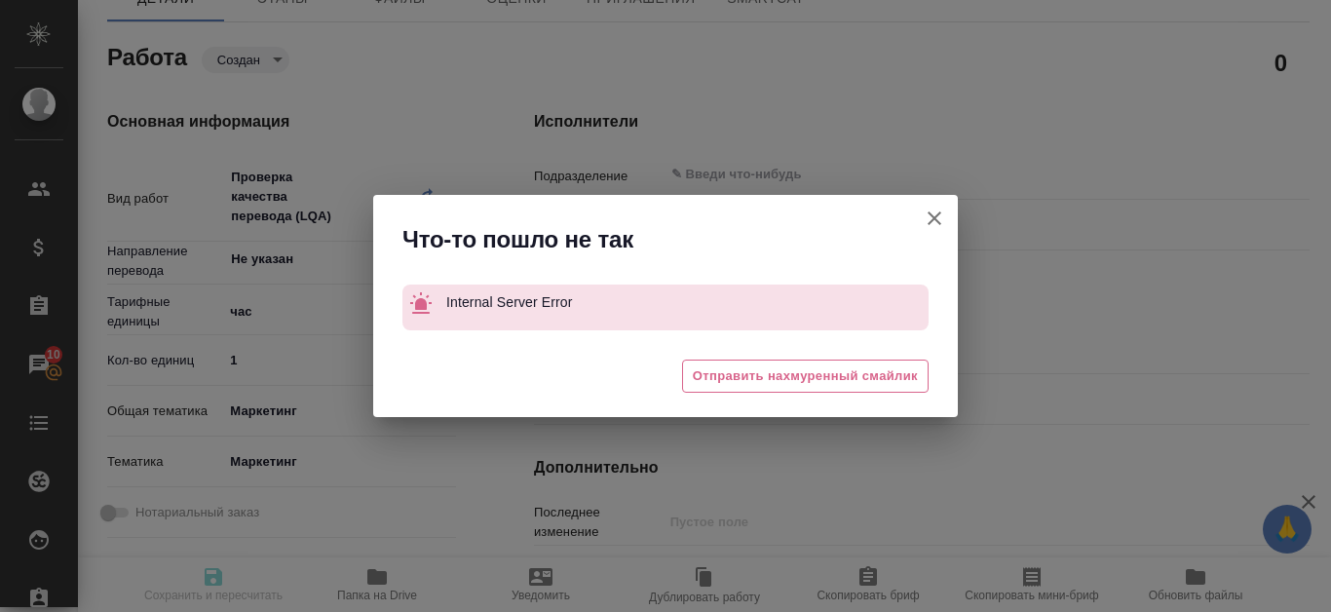
click at [933, 222] on icon "button" at bounding box center [934, 218] width 23 height 23
type textarea "x"
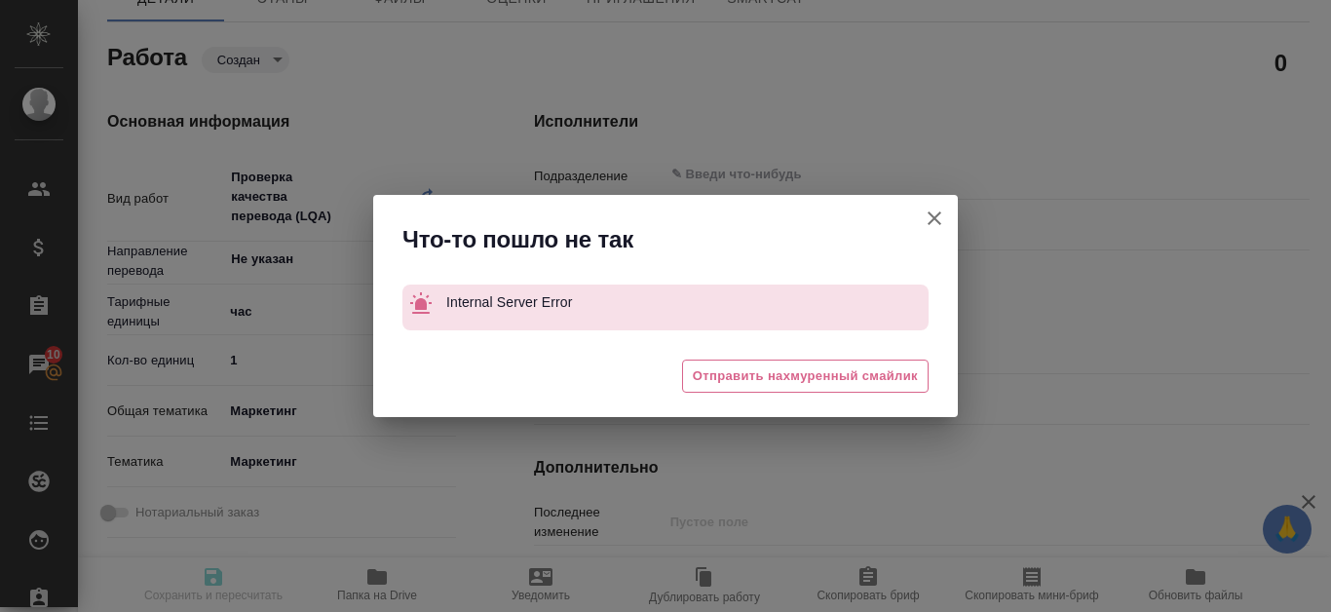
type textarea "x"
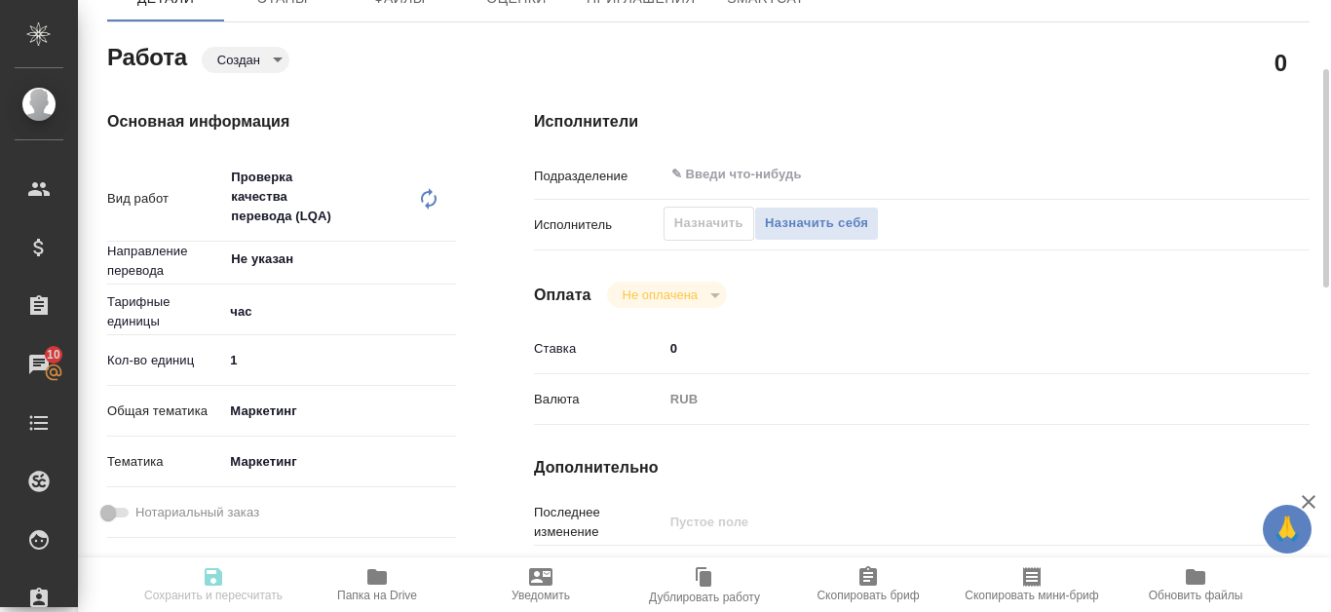
click at [682, 234] on div "Назначить Назначить себя" at bounding box center [772, 224] width 216 height 34
click at [688, 217] on div "Назначить Назначить себя" at bounding box center [772, 224] width 216 height 34
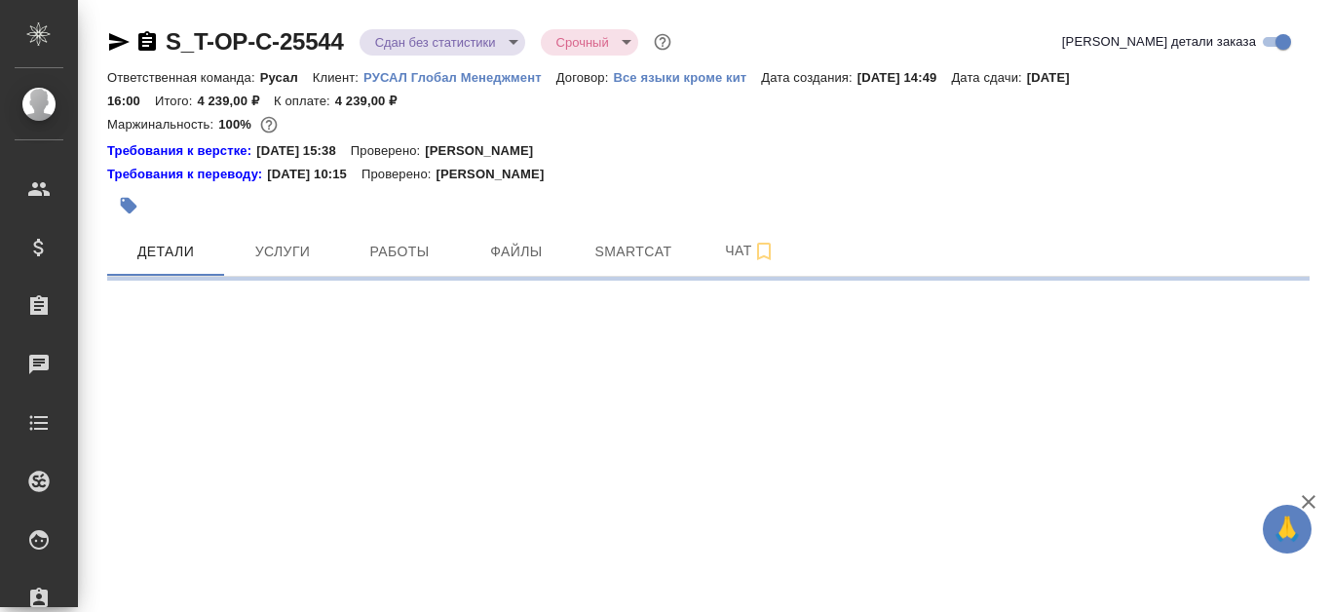
select select "RU"
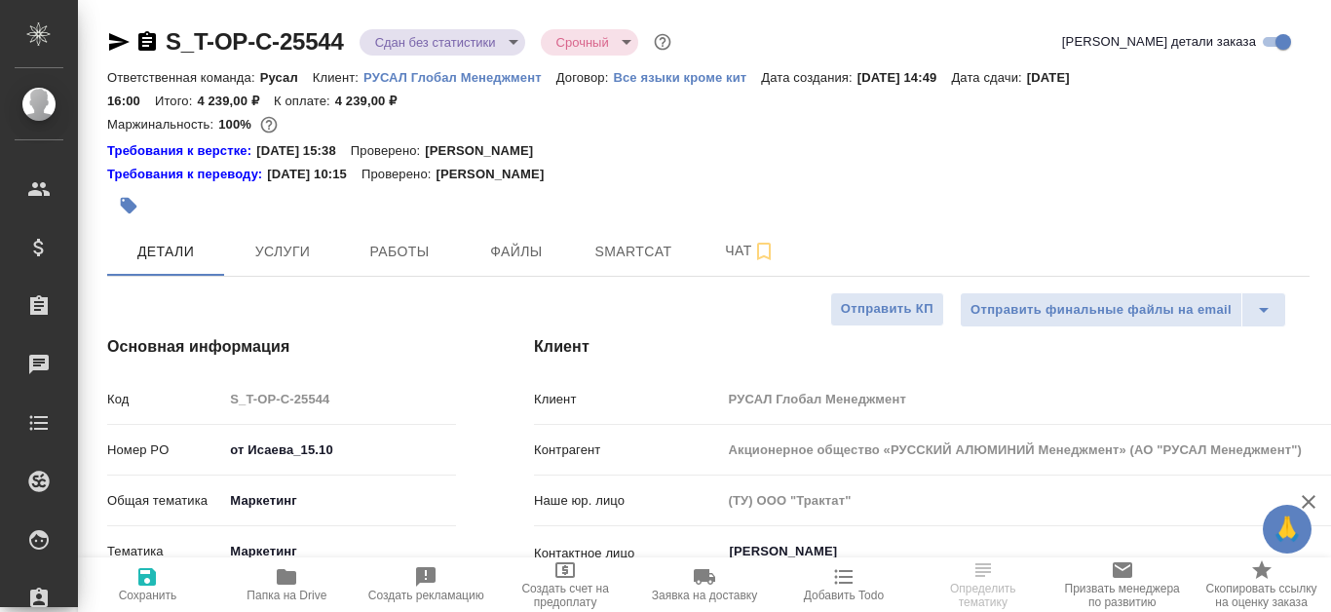
type textarea "x"
type input "Журавлева [PERSON_NAME]"
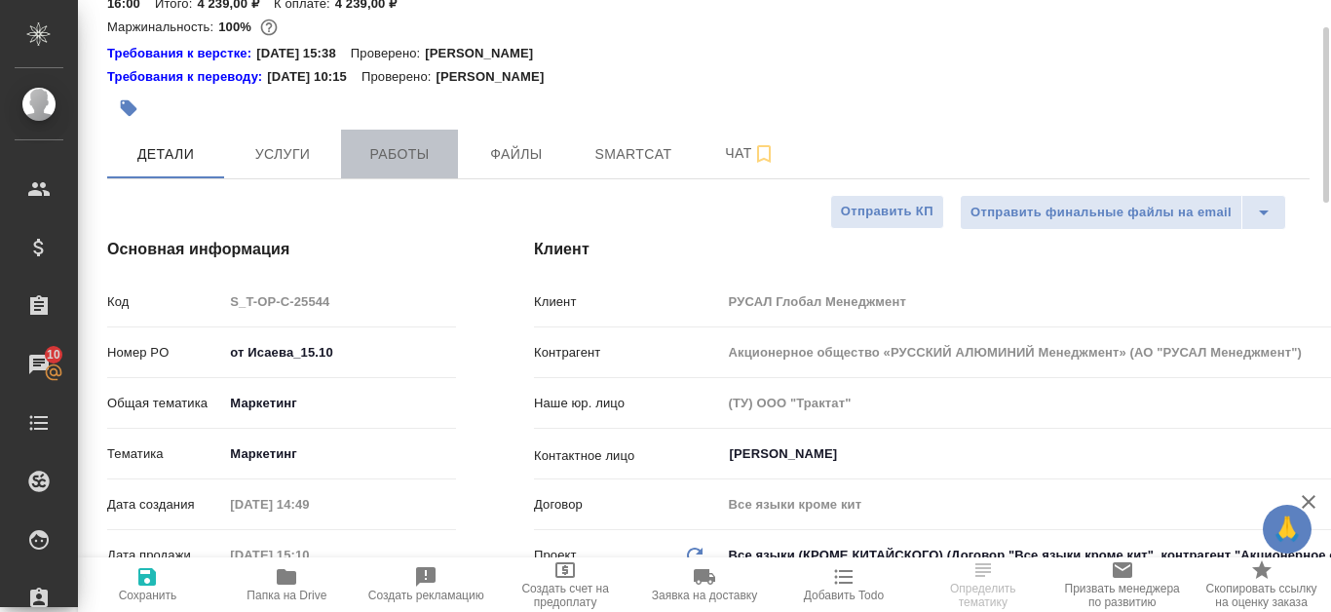
click at [407, 160] on span "Работы" at bounding box center [400, 154] width 94 height 24
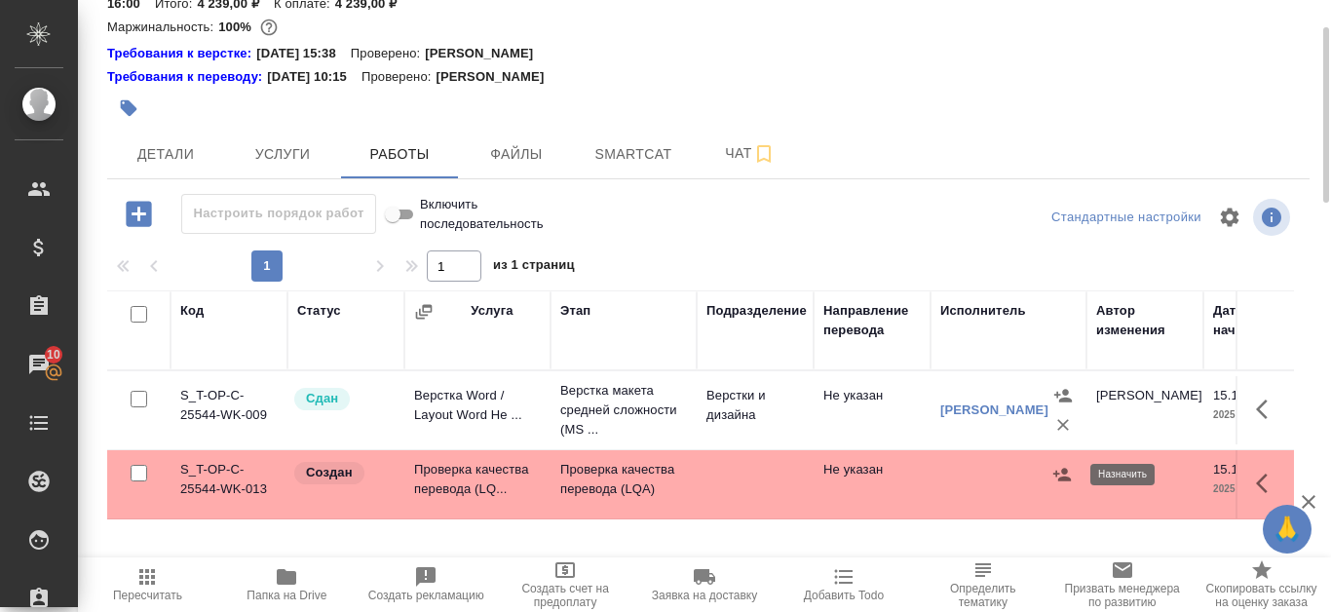
click at [1055, 474] on icon "button" at bounding box center [1063, 474] width 18 height 13
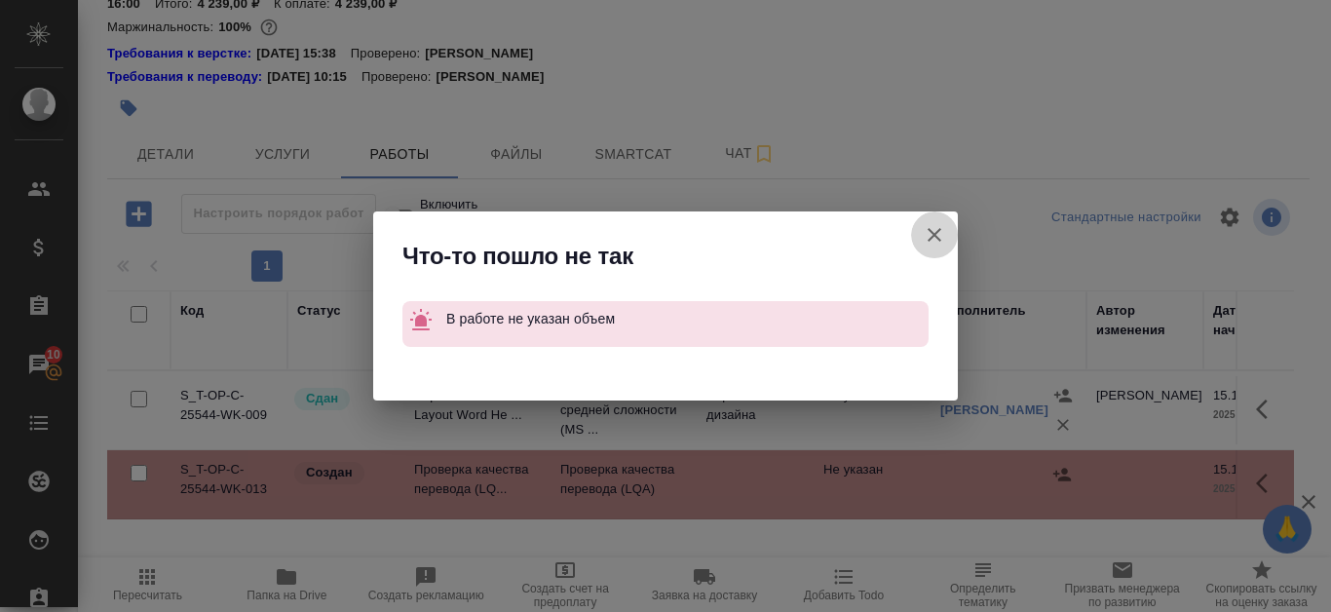
click at [946, 238] on button "Группировать работы по услугам" at bounding box center [934, 234] width 47 height 47
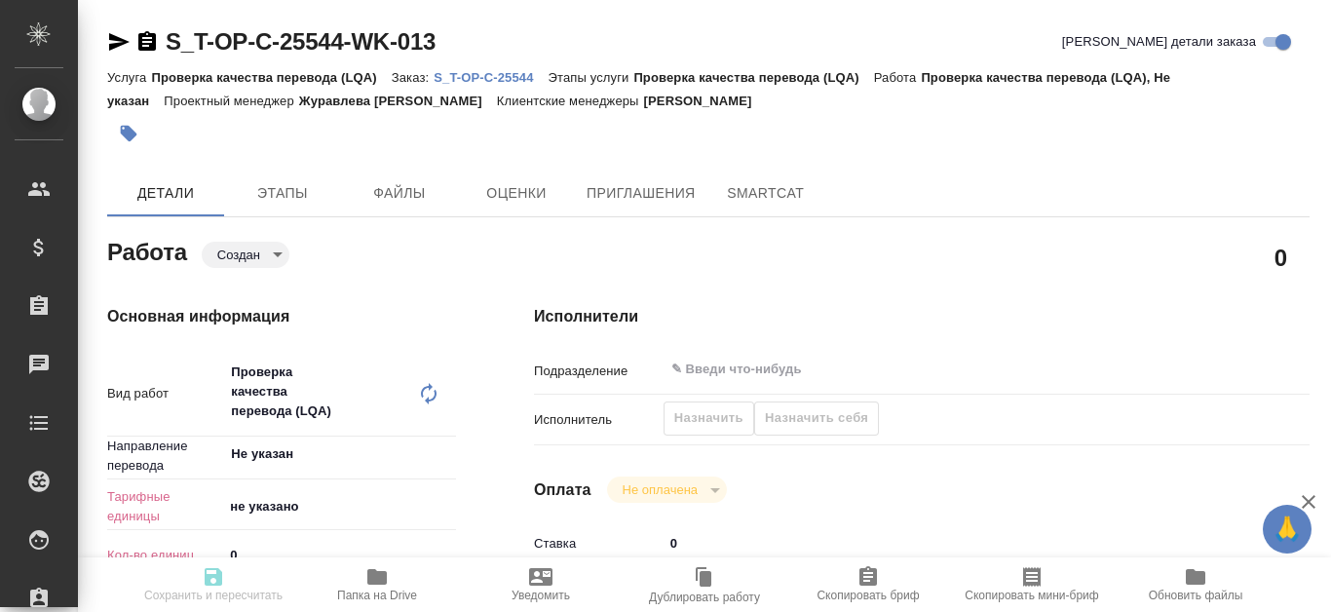
type textarea "x"
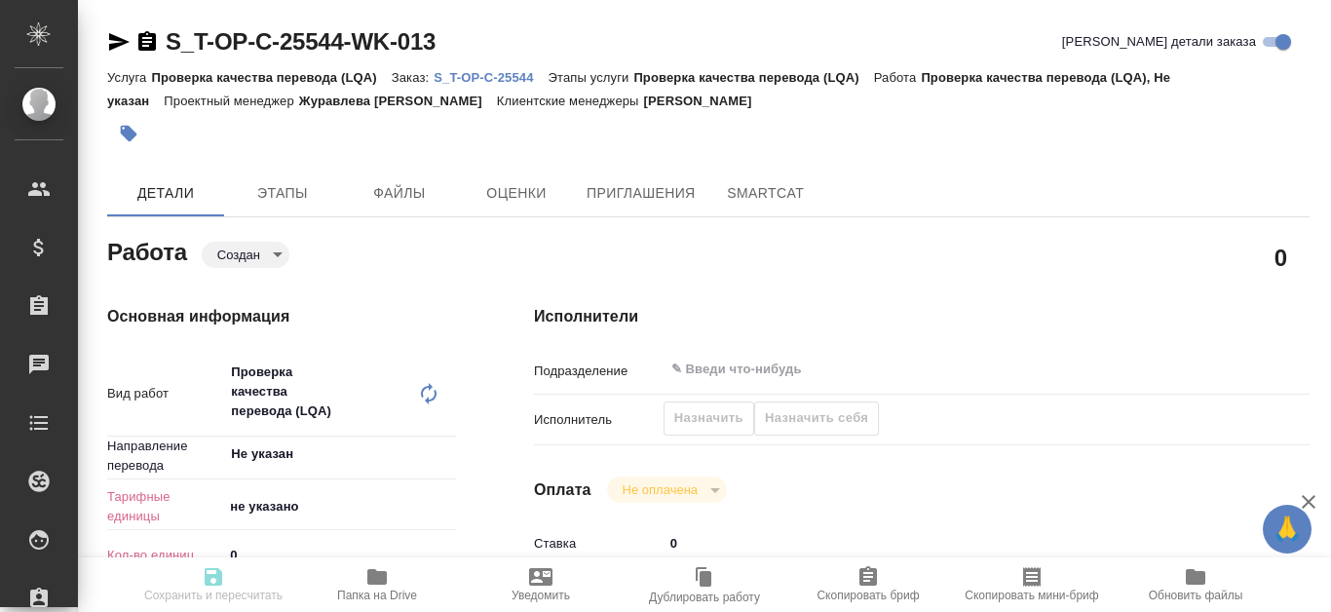
type textarea "x"
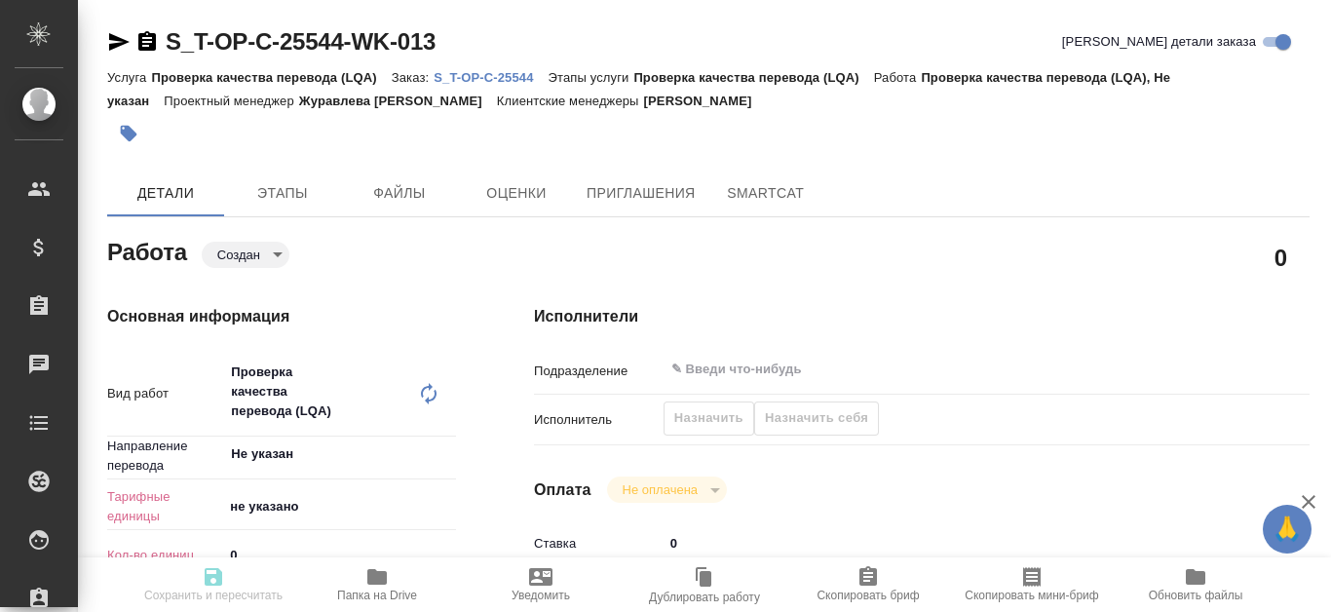
type textarea "x"
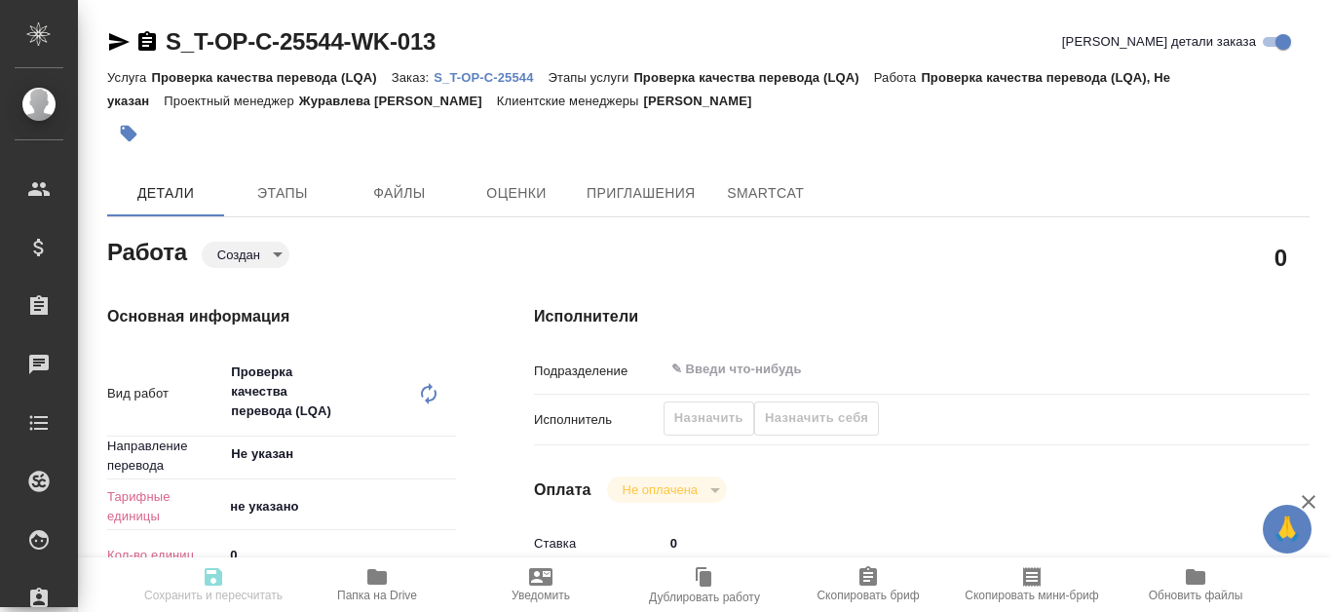
scroll to position [195, 0]
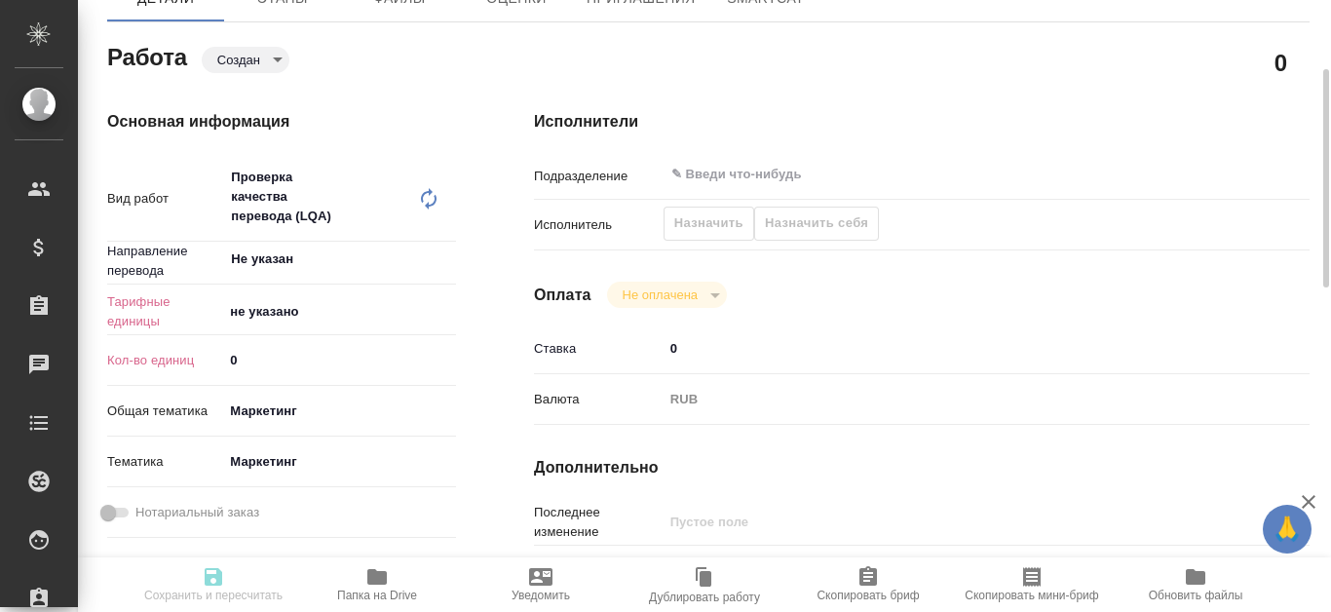
type textarea "x"
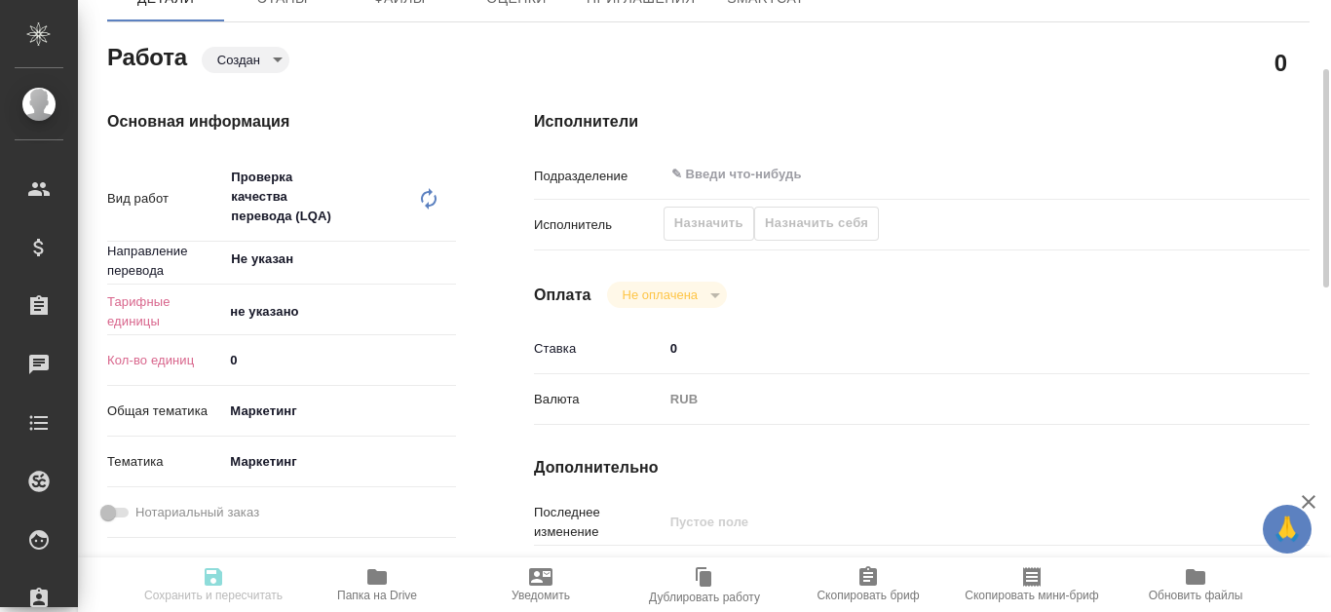
click at [443, 308] on body "🙏 .cls-1 fill:#fff; AWATERA Kanataeva [PERSON_NAME] Спецификации Заказы Чаты To…" at bounding box center [665, 306] width 1331 height 612
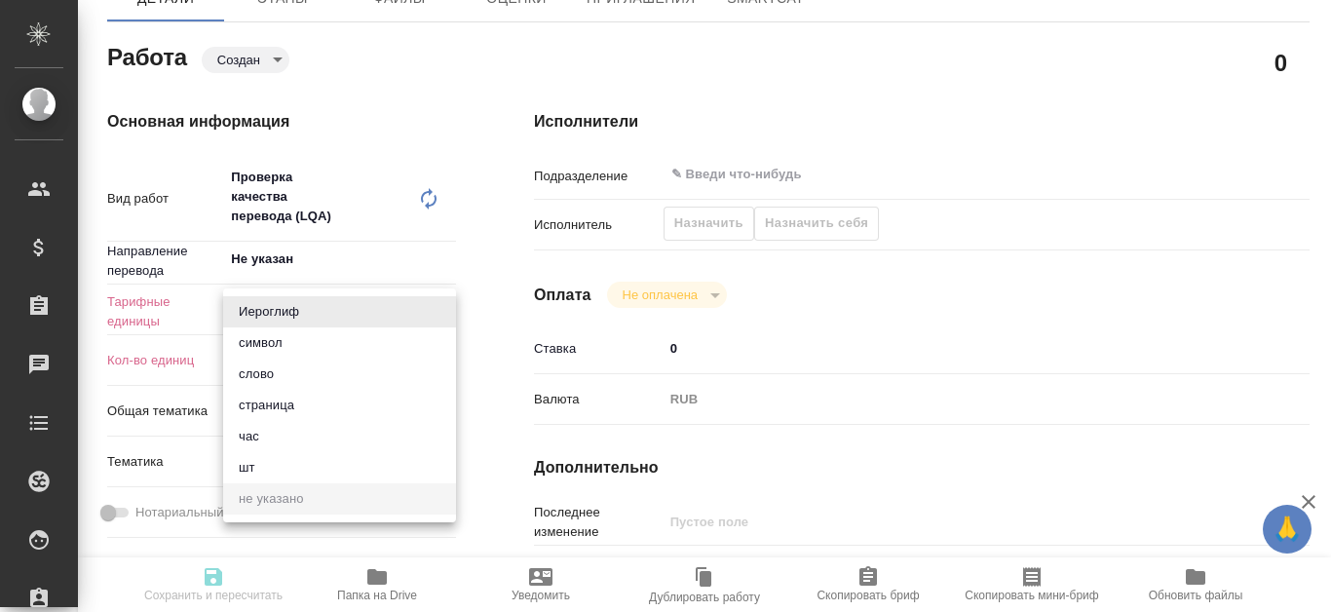
type textarea "x"
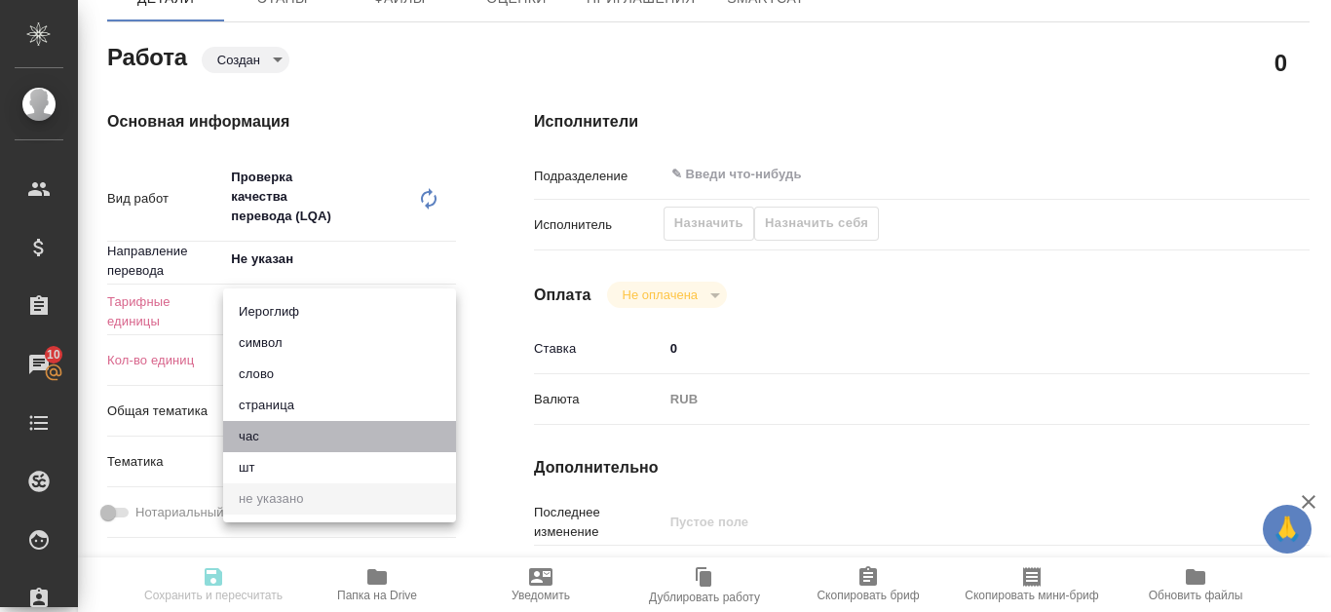
click at [340, 435] on li "час" at bounding box center [339, 436] width 233 height 31
type textarea "x"
type input "5a8b1489cc6b4906c91bfd93"
type textarea "x"
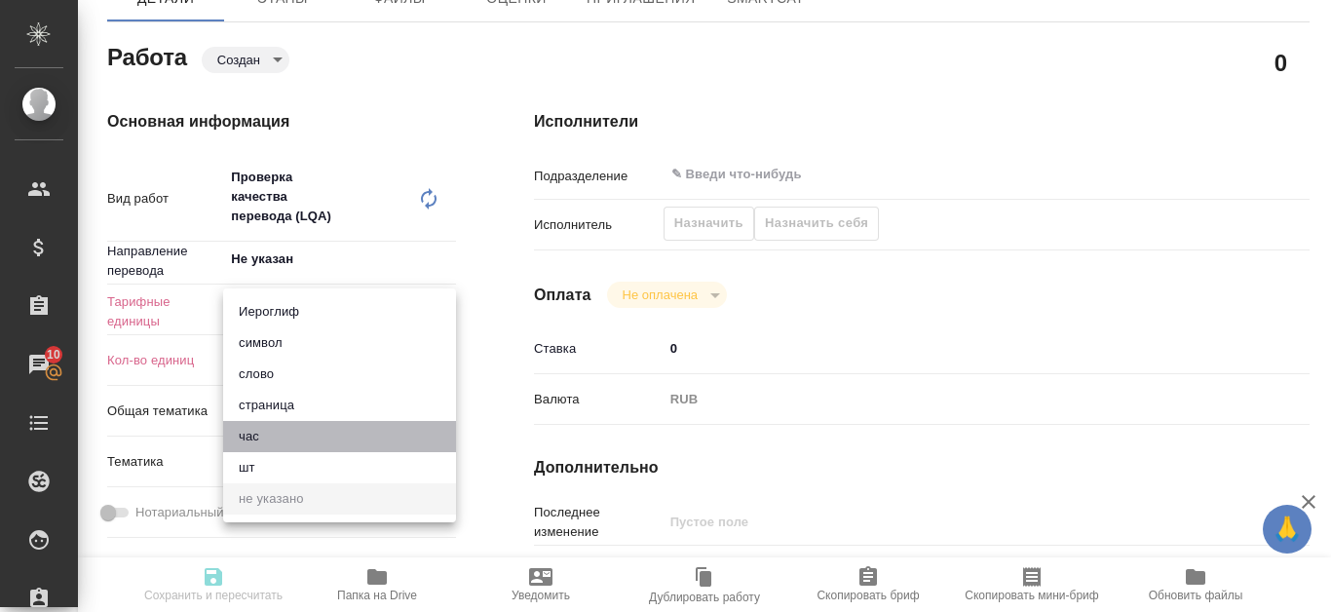
type textarea "x"
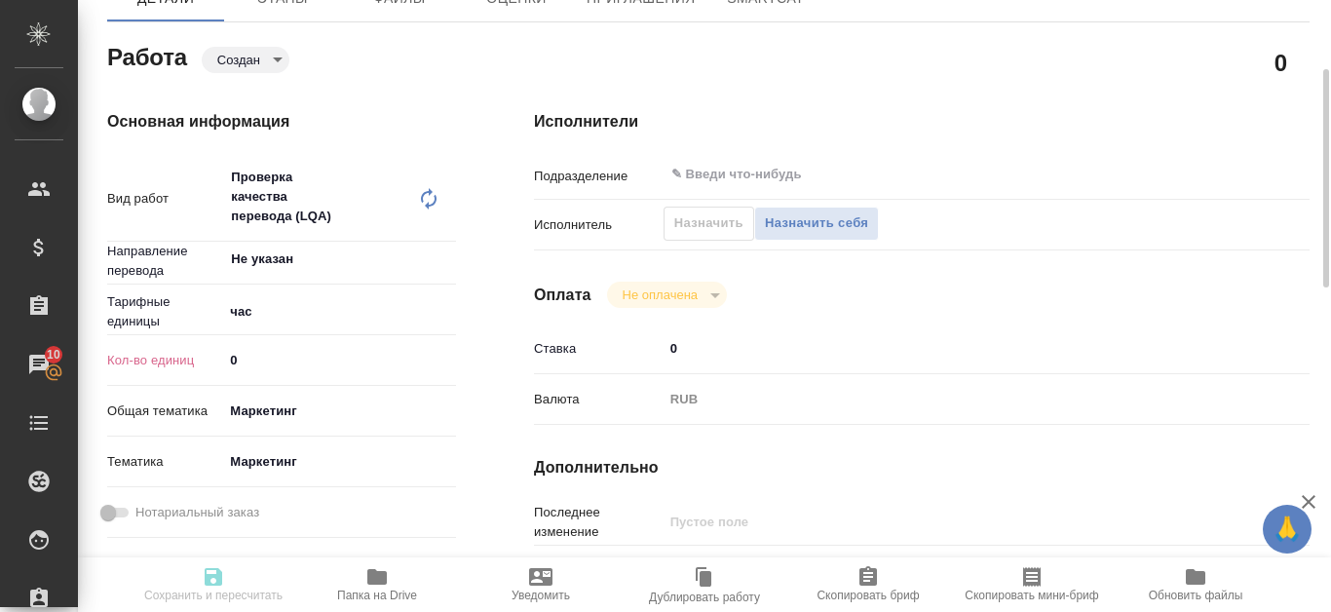
click at [430, 364] on input "0" at bounding box center [339, 360] width 233 height 28
type textarea "x"
type input "1"
type textarea "x"
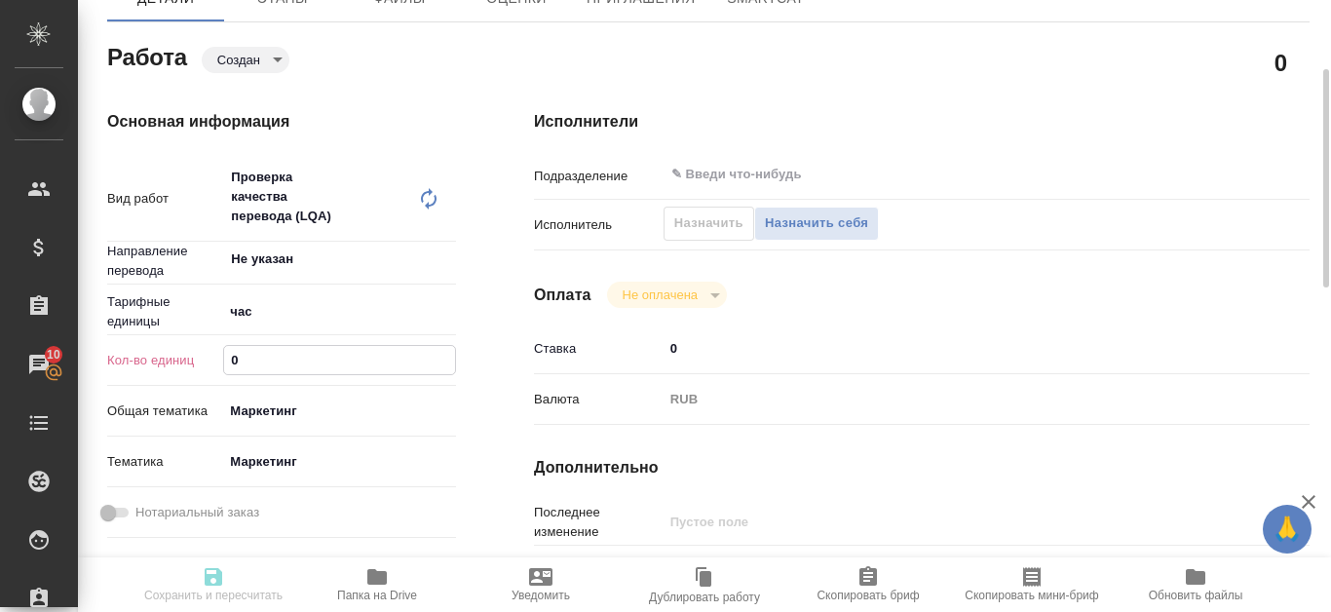
type textarea "x"
type input "1"
click at [449, 353] on input "1" at bounding box center [339, 360] width 231 height 28
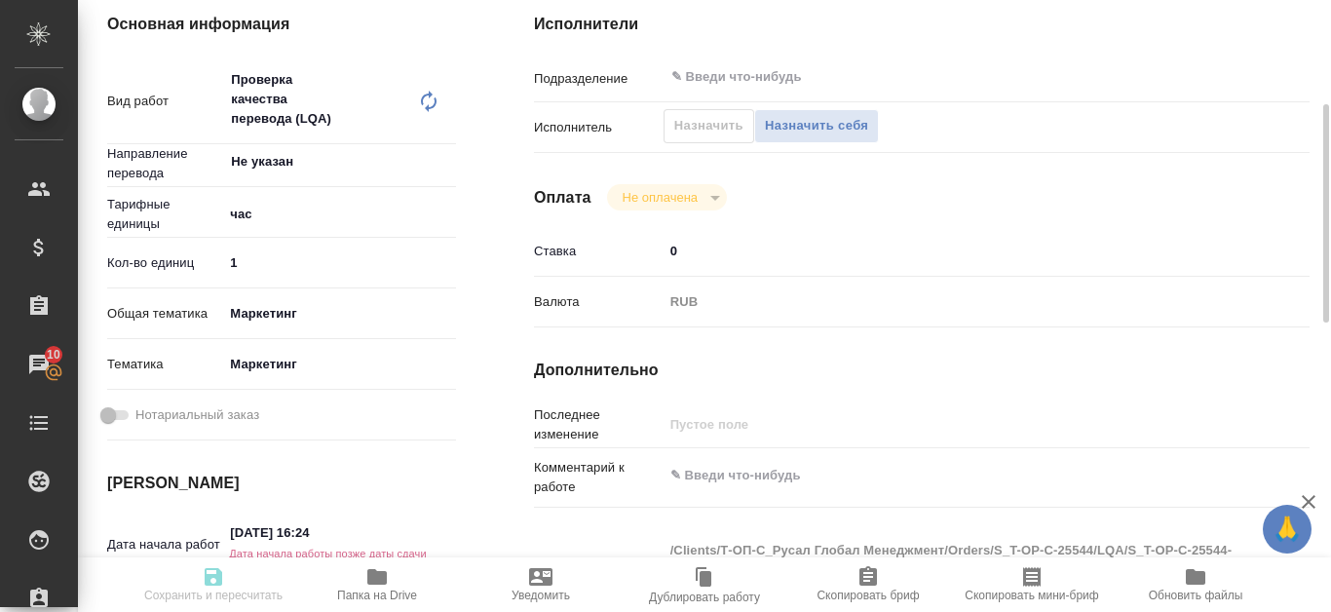
scroll to position [390, 0]
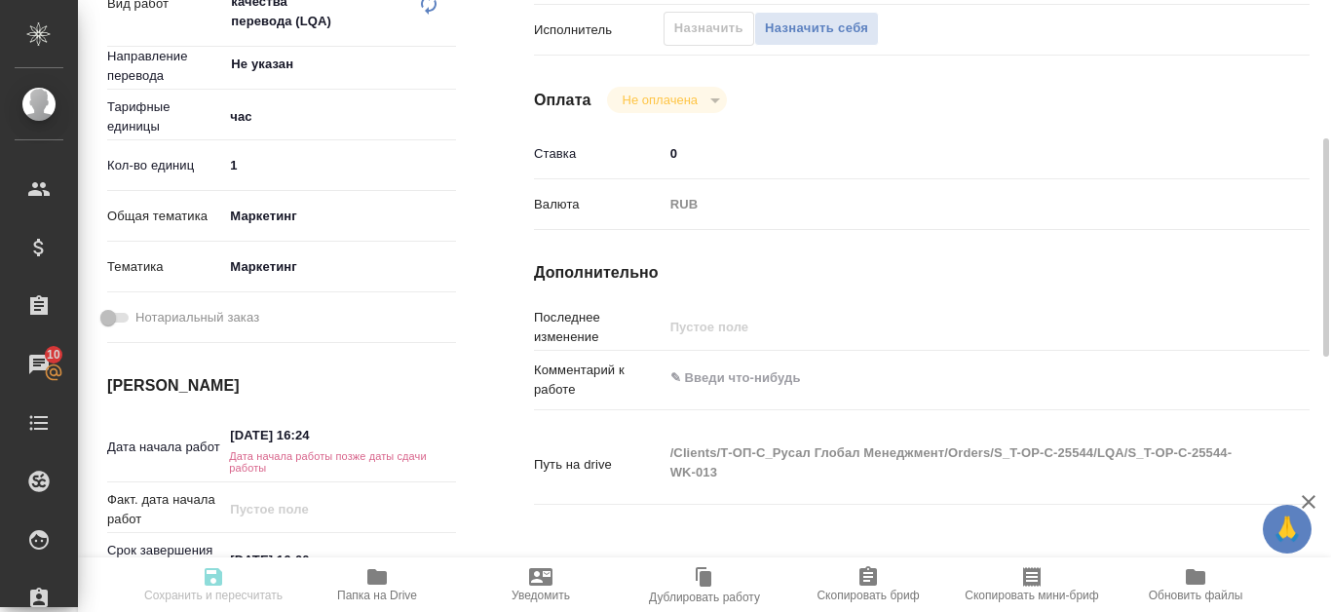
click at [330, 440] on input "[DATE] 16:24" at bounding box center [308, 435] width 171 height 28
click at [311, 437] on input "[DATE] 16:24" at bounding box center [305, 436] width 163 height 28
type input "[DATE] 12:4_"
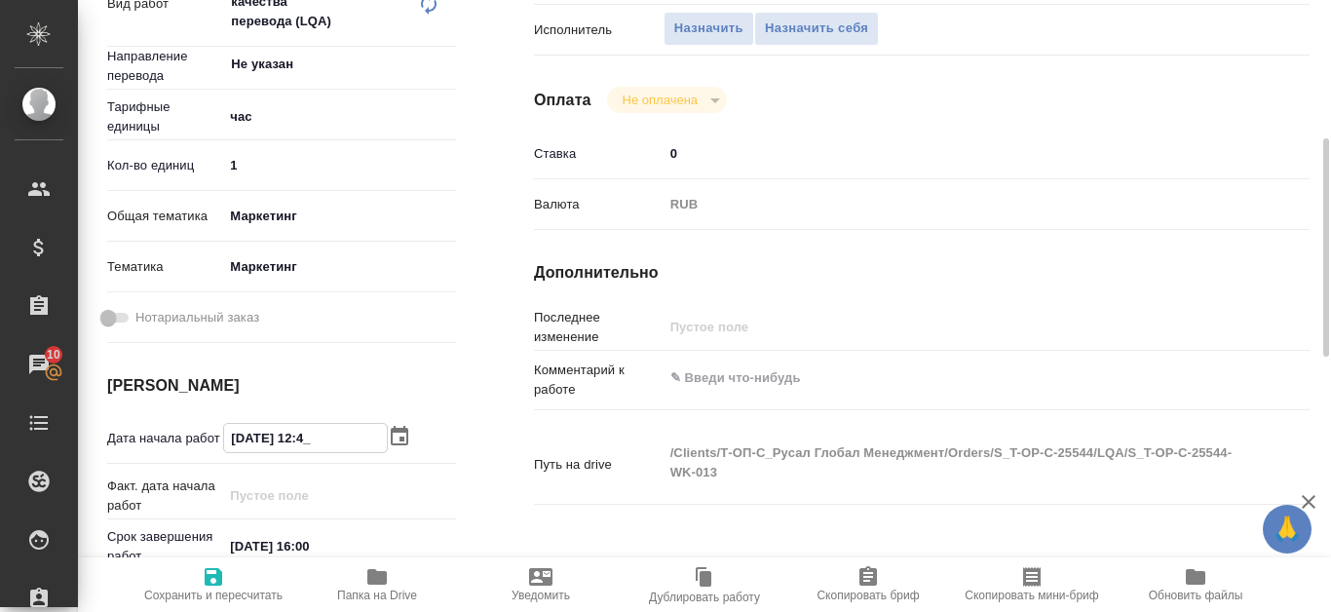
type textarea "x"
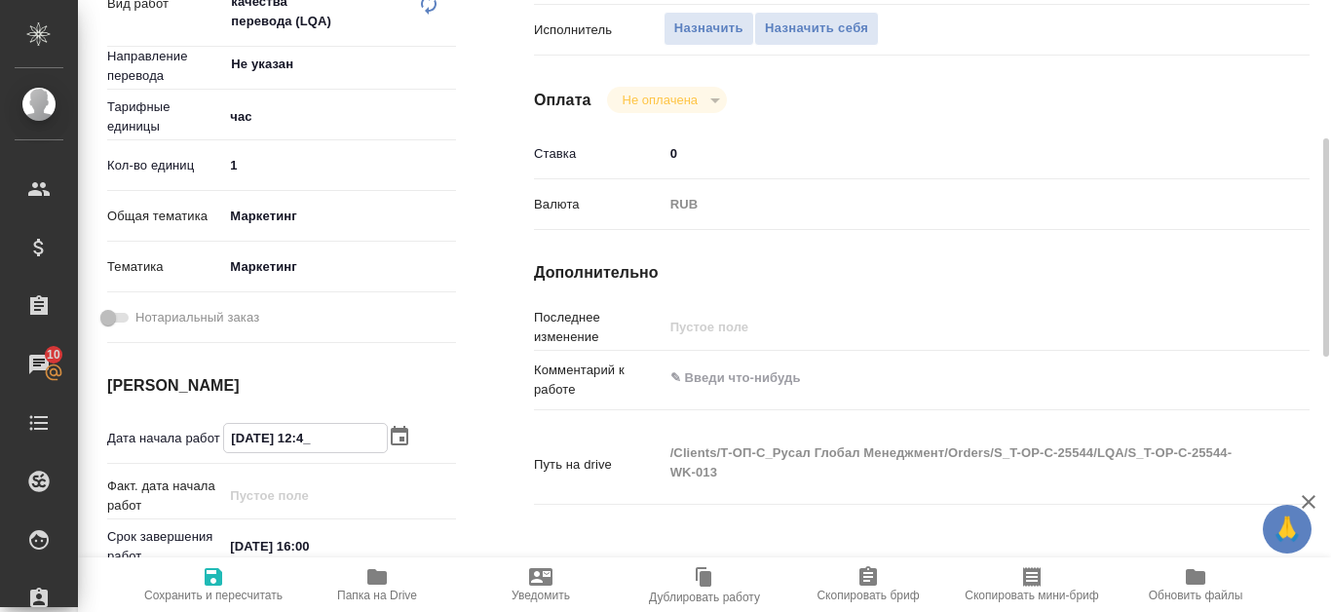
type input "[DATE] 15:24"
type textarea "x"
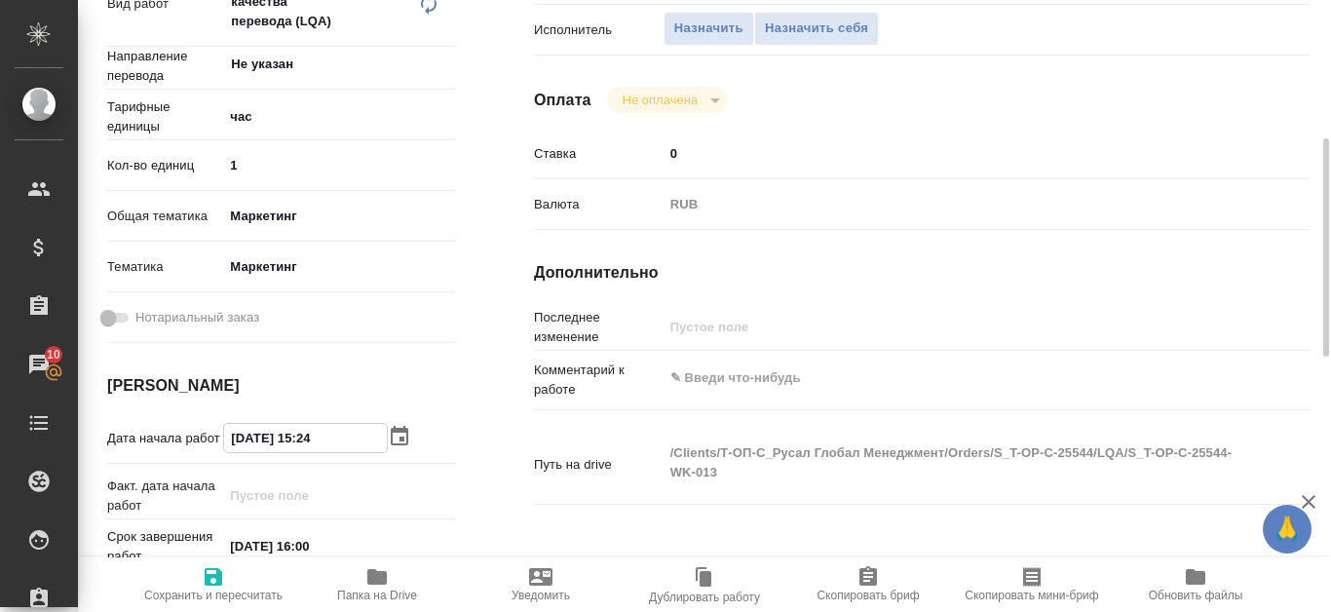
type textarea "x"
click at [340, 444] on input "15.10.2025 15:24" at bounding box center [305, 438] width 163 height 28
type input "15.10.2025 15:2_"
type textarea "x"
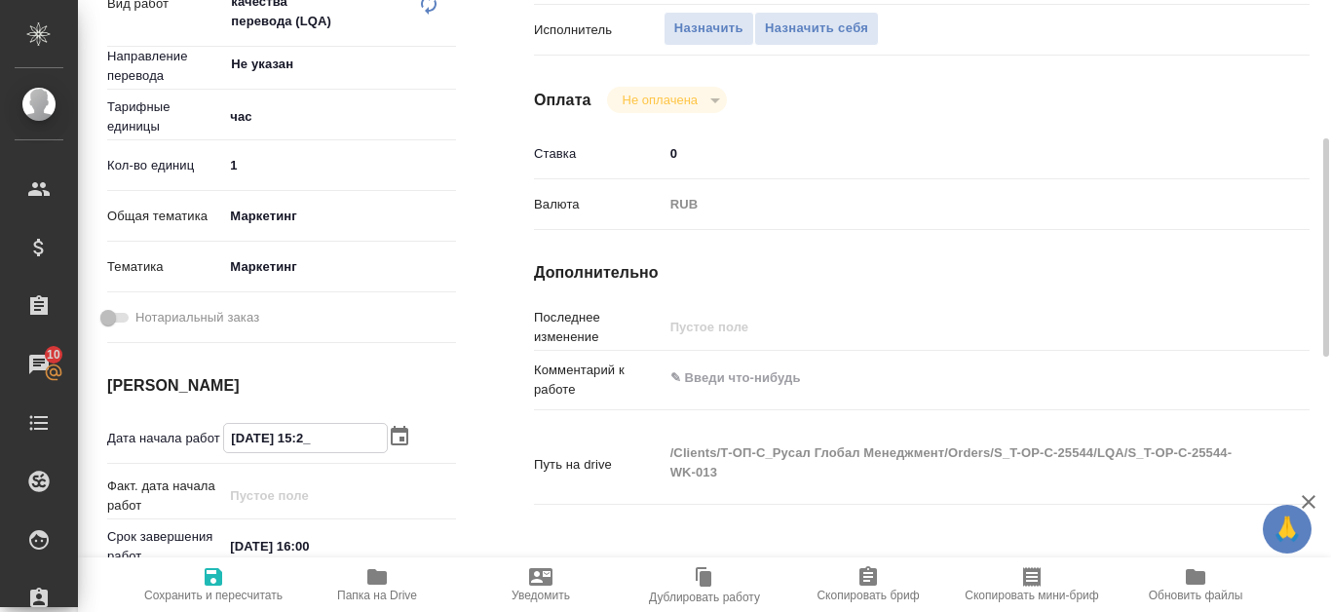
type textarea "x"
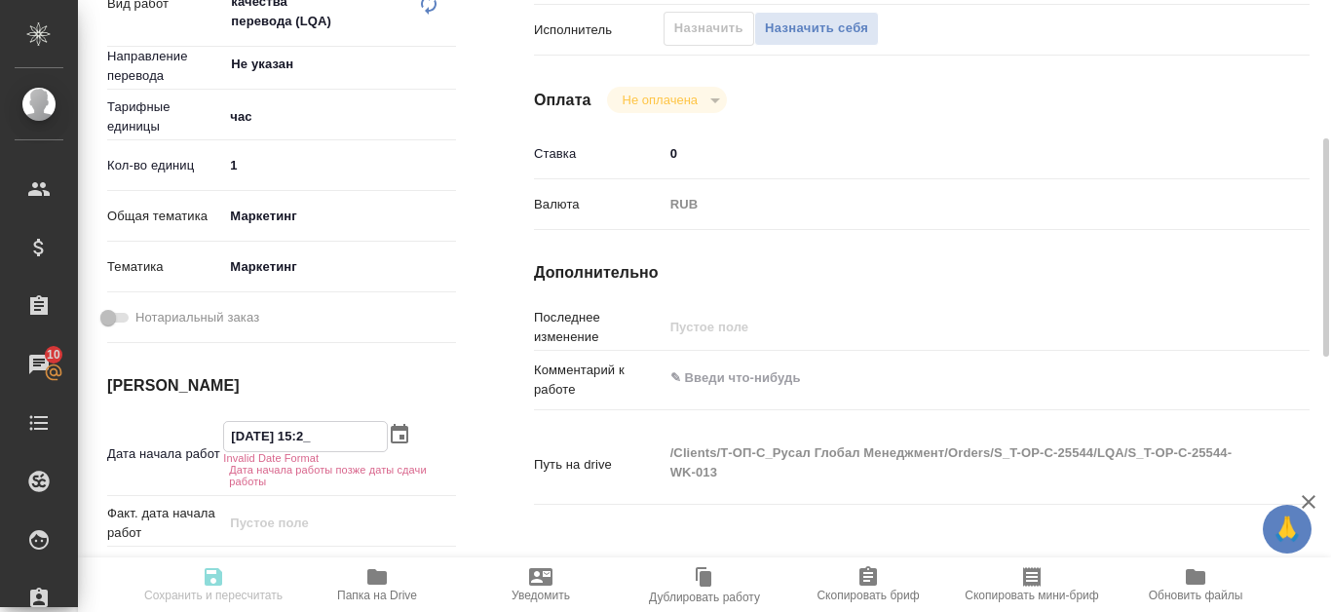
type input "15.10.2025 15:20"
type textarea "x"
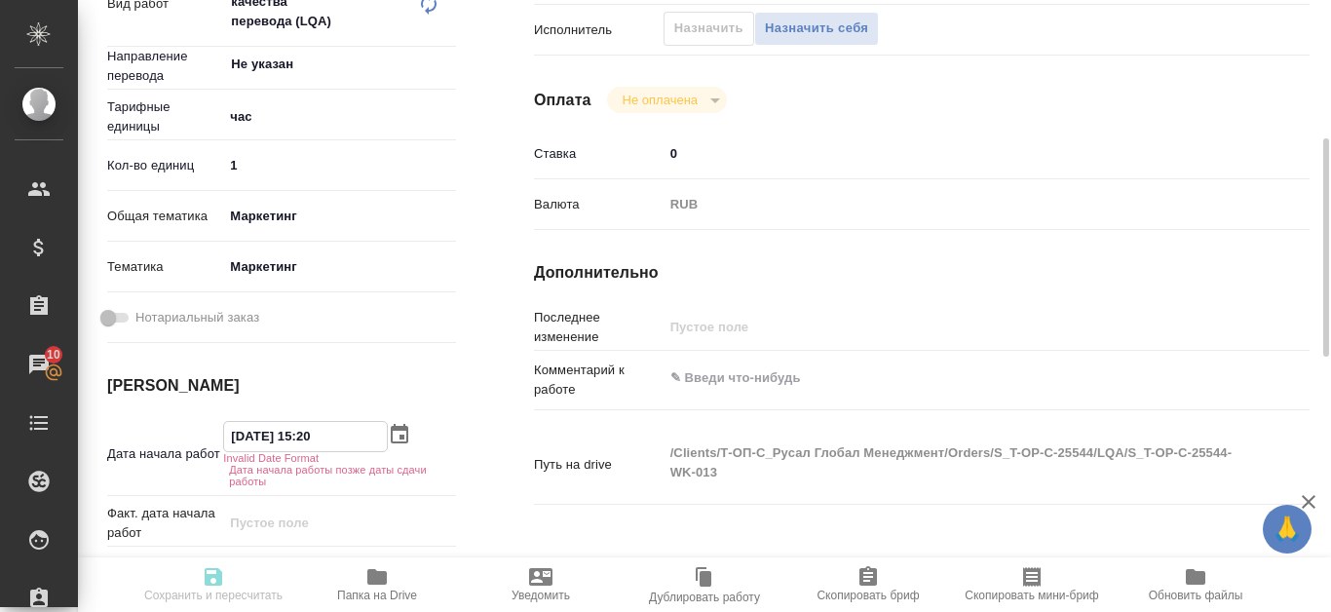
type textarea "x"
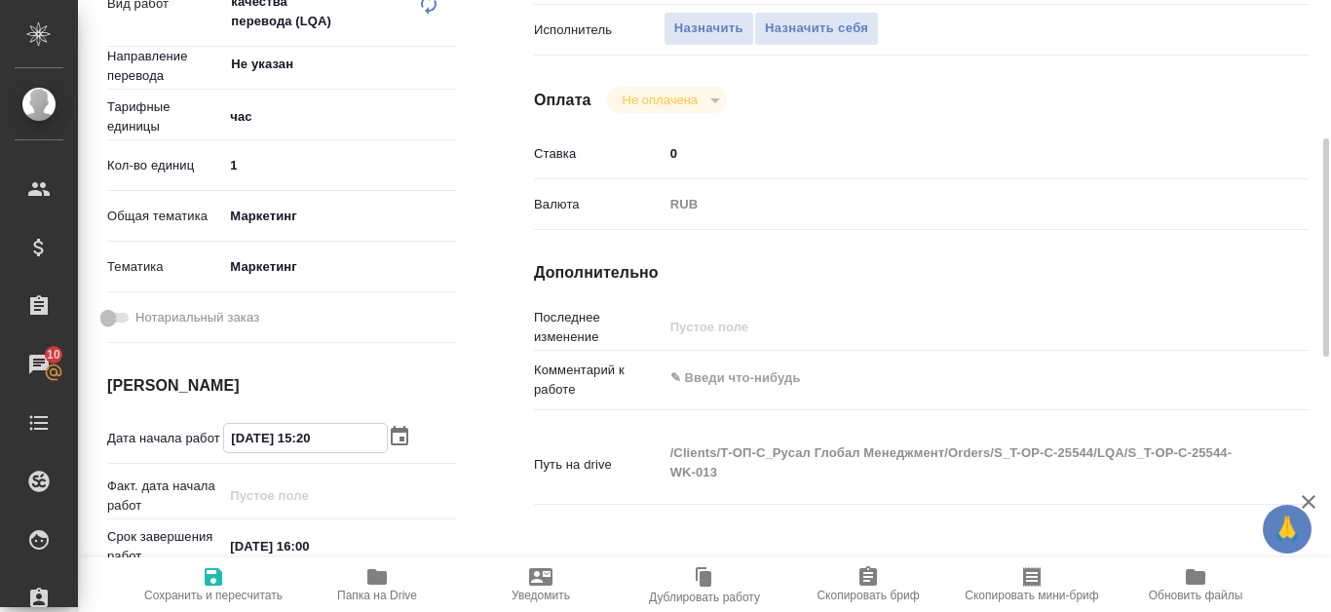
type input "15.10.2025 15:2_"
type textarea "x"
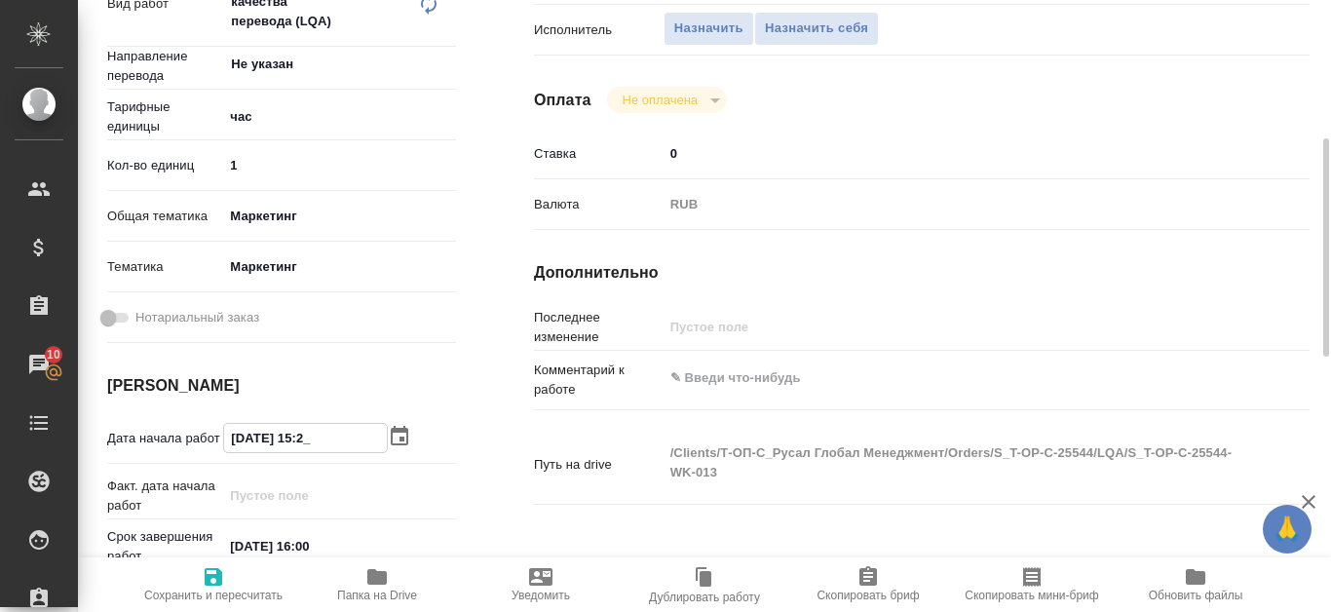
type textarea "x"
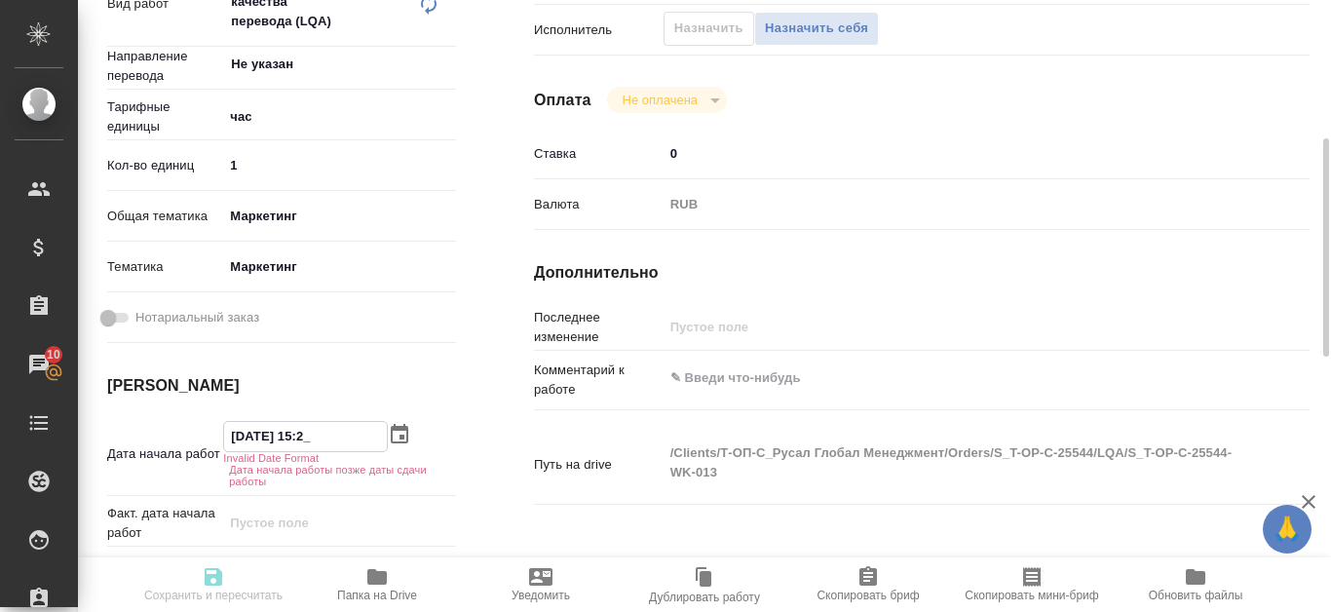
type input "15.10.2025 15:__"
type textarea "x"
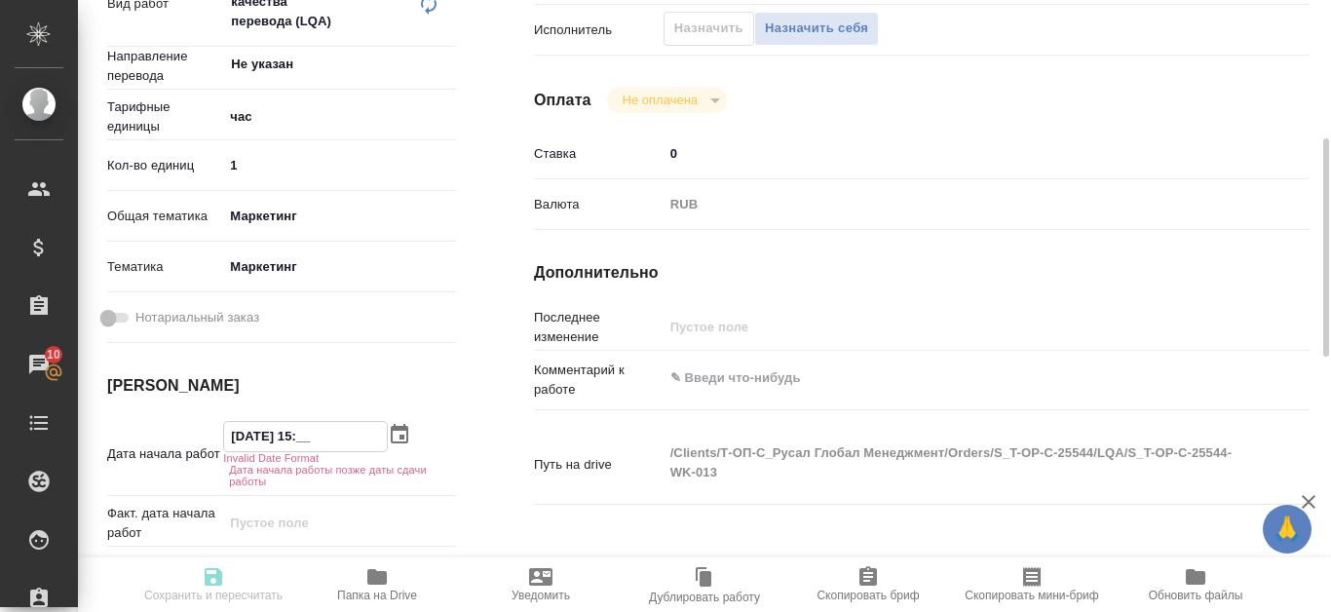
type textarea "x"
type input "15.10.2025 15:0_"
type textarea "x"
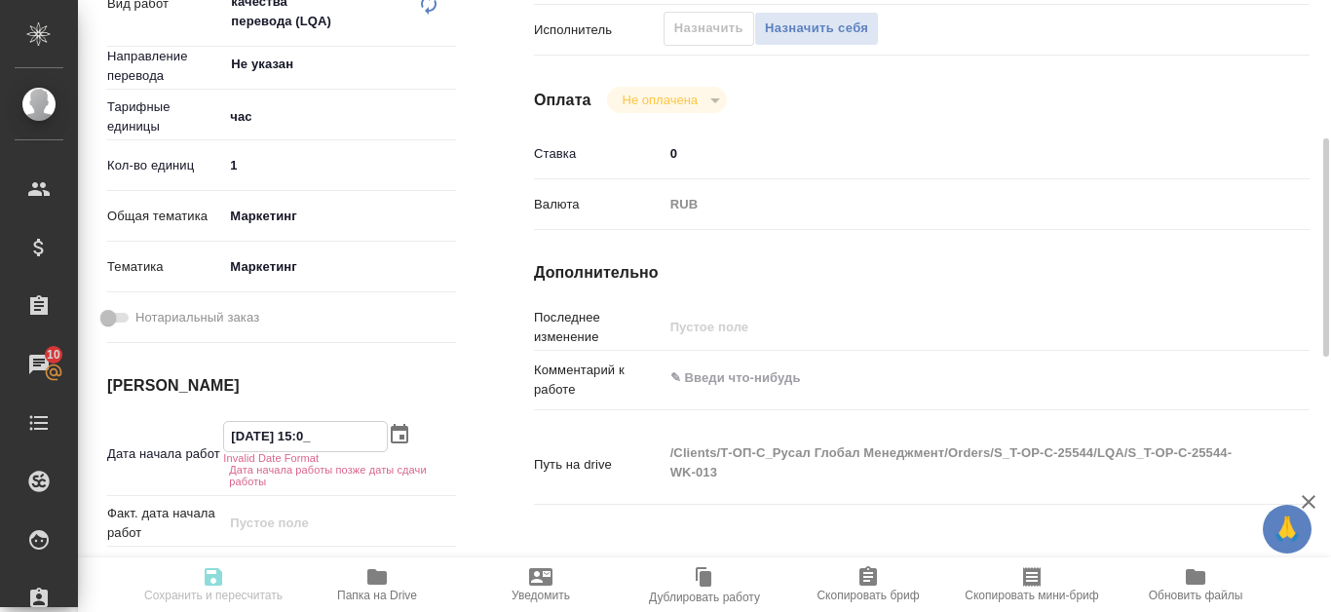
type textarea "x"
type input "[DATE] 15:00"
type textarea "x"
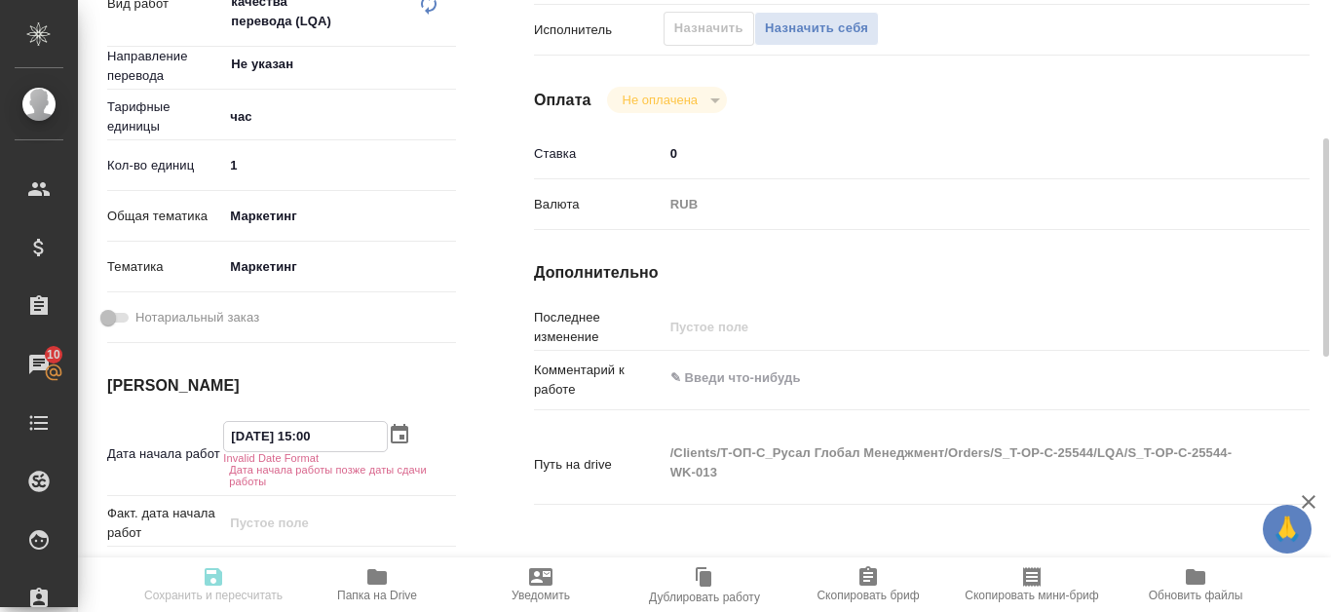
type textarea "x"
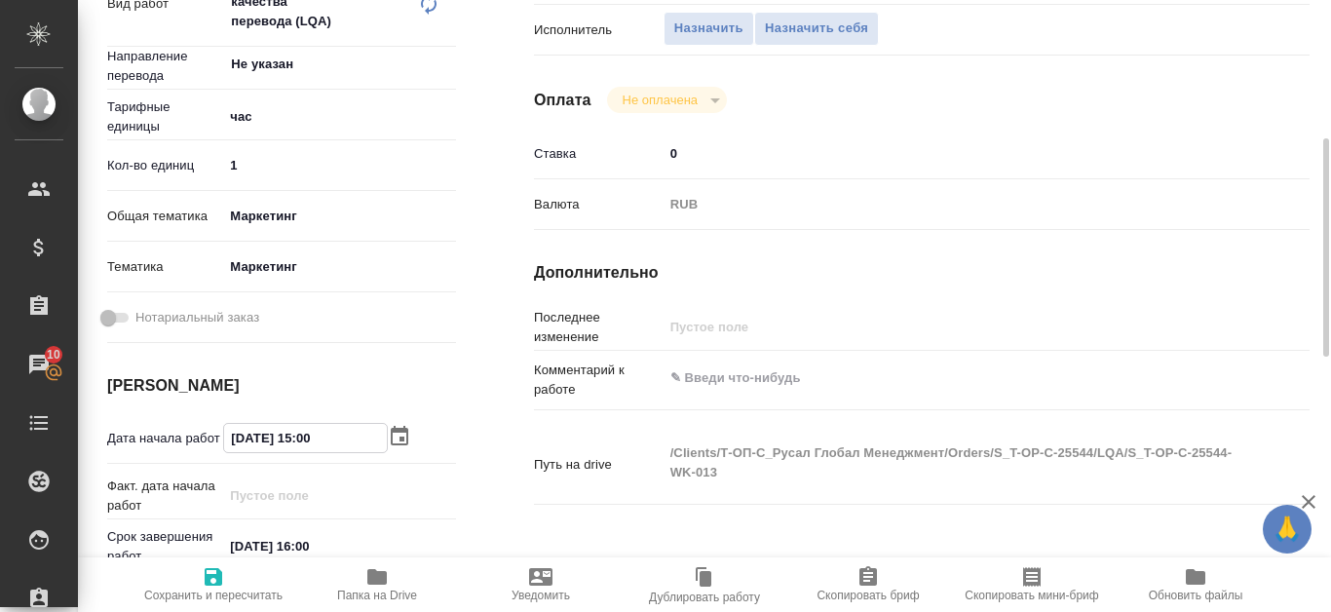
type input "[DATE] 15:00"
click at [227, 589] on span "Сохранить и пересчитать" at bounding box center [213, 596] width 138 height 14
type textarea "x"
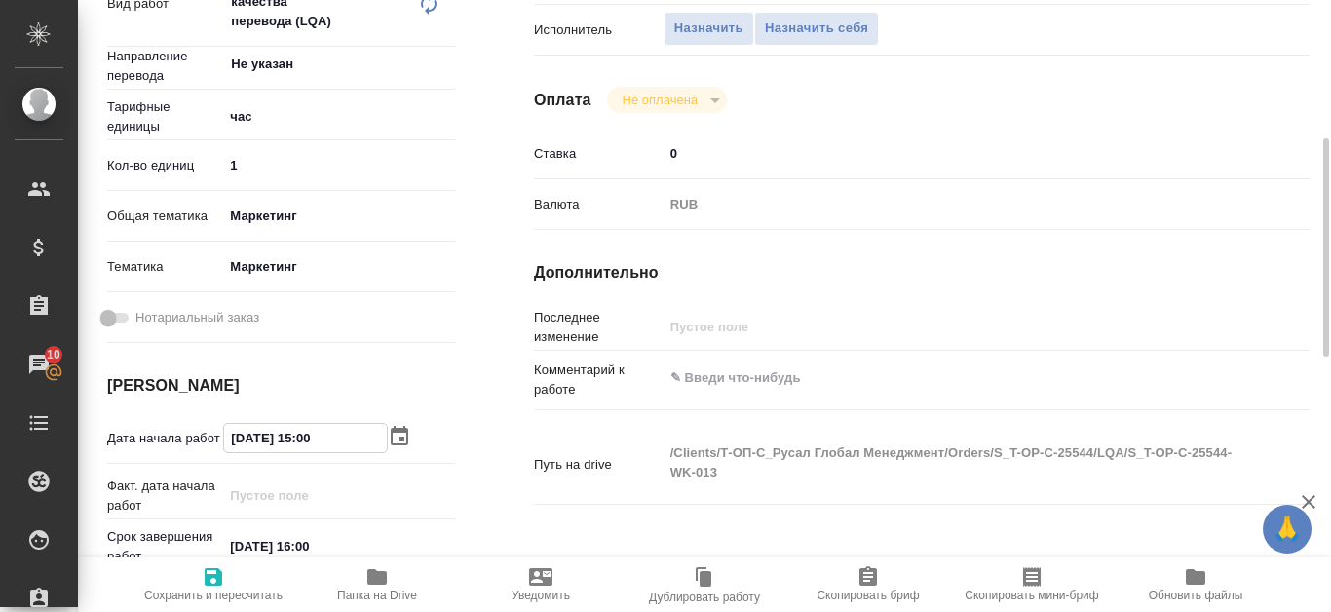
type textarea "x"
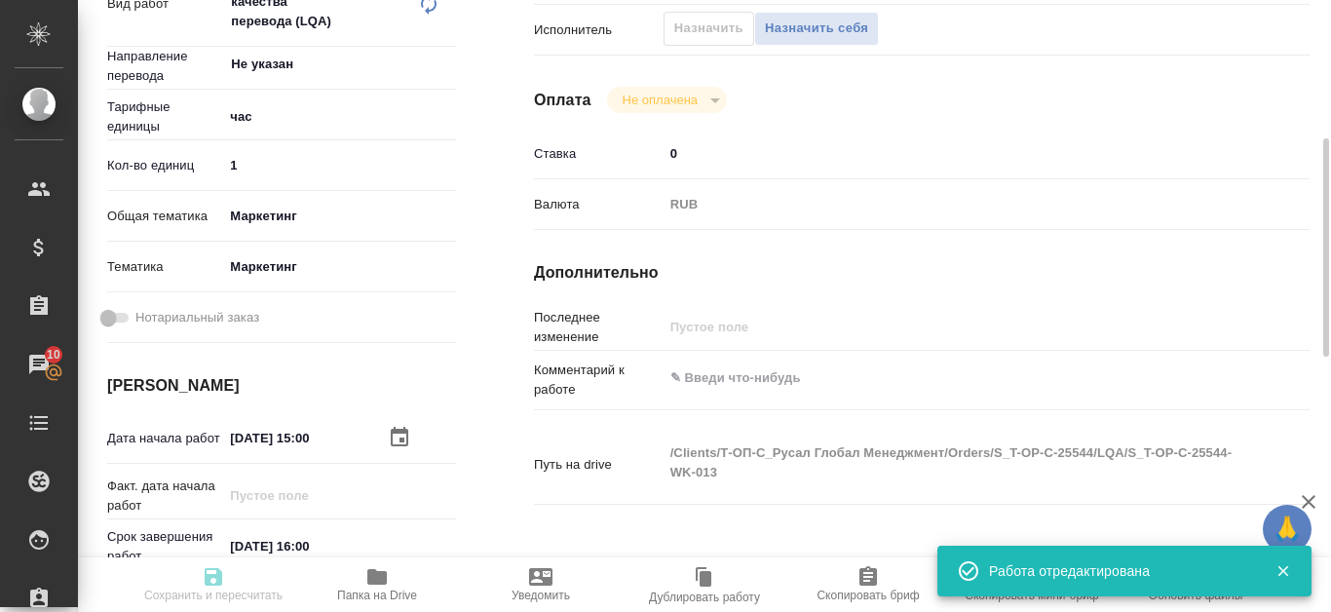
type input "created"
type textarea "Проверка качества перевода (LQA)"
type textarea "x"
type input "Не указан"
type input "5a8b1489cc6b4906c91bfd93"
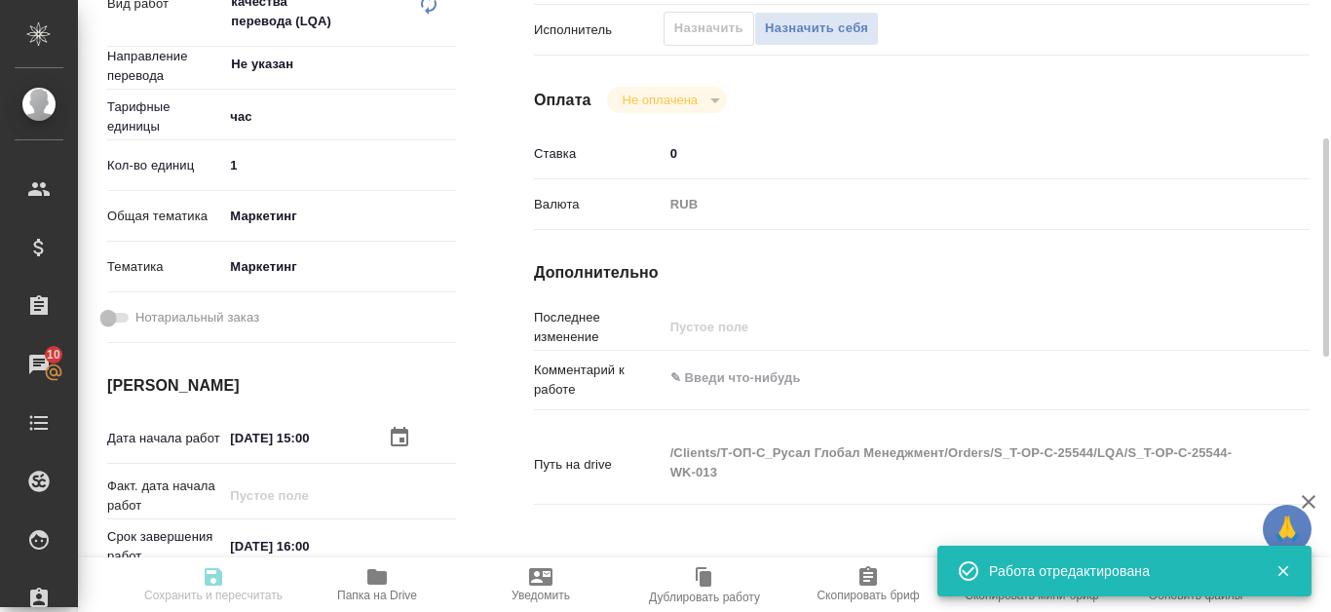
type input "1"
type input "marketing"
type input "5a8b8b956a9677013d343d63"
type input "[DATE] 15:00"
type input "[DATE] 16:00"
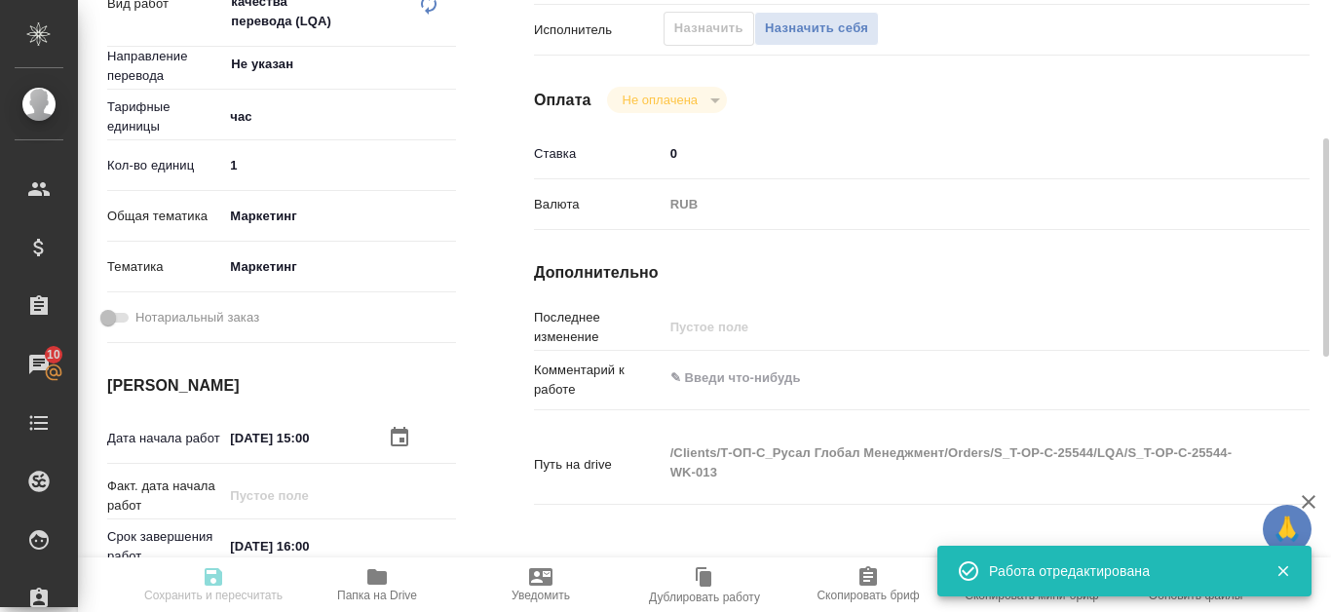
type input "[DATE] 16:00"
type input "notPayed"
type input "0"
type input "RUB"
type input "[PERSON_NAME]"
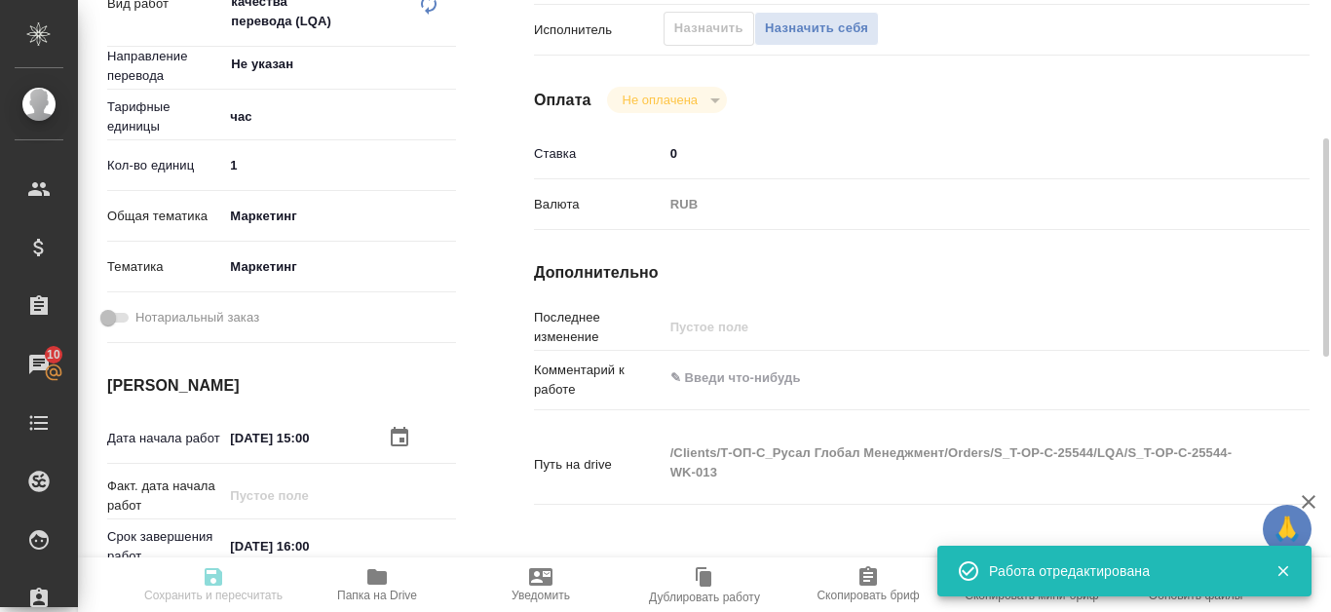
type textarea "x"
type textarea "/Clients/Т-ОП-С_Русал Глобал Менеджмент/Orders/S_T-OP-C-25544/LQA/S_T-OP-C-2554…"
type textarea "x"
type input "S_T-OP-C-25544"
type input "от Исаева_15.10"
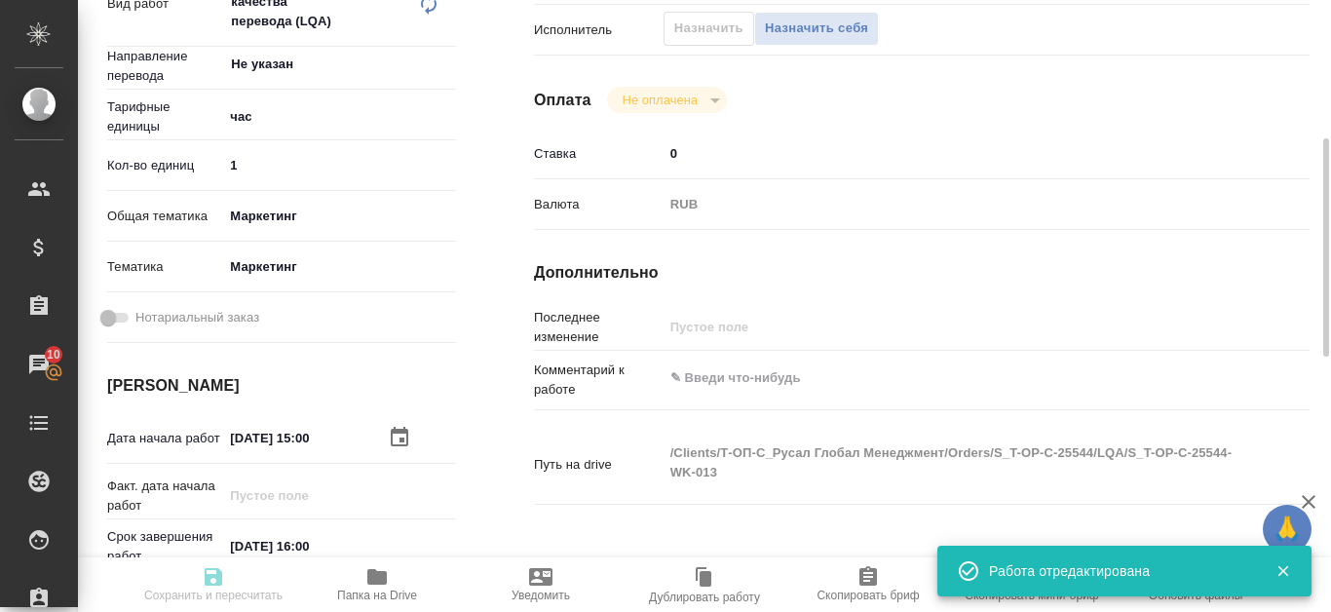
type input "Проверка качества перевода (LQA)"
type input "[PERSON_NAME]"
type input "/Clients/Т-ОП-С_Русал Глобал Менеджмент/Orders/S_T-OP-C-25544"
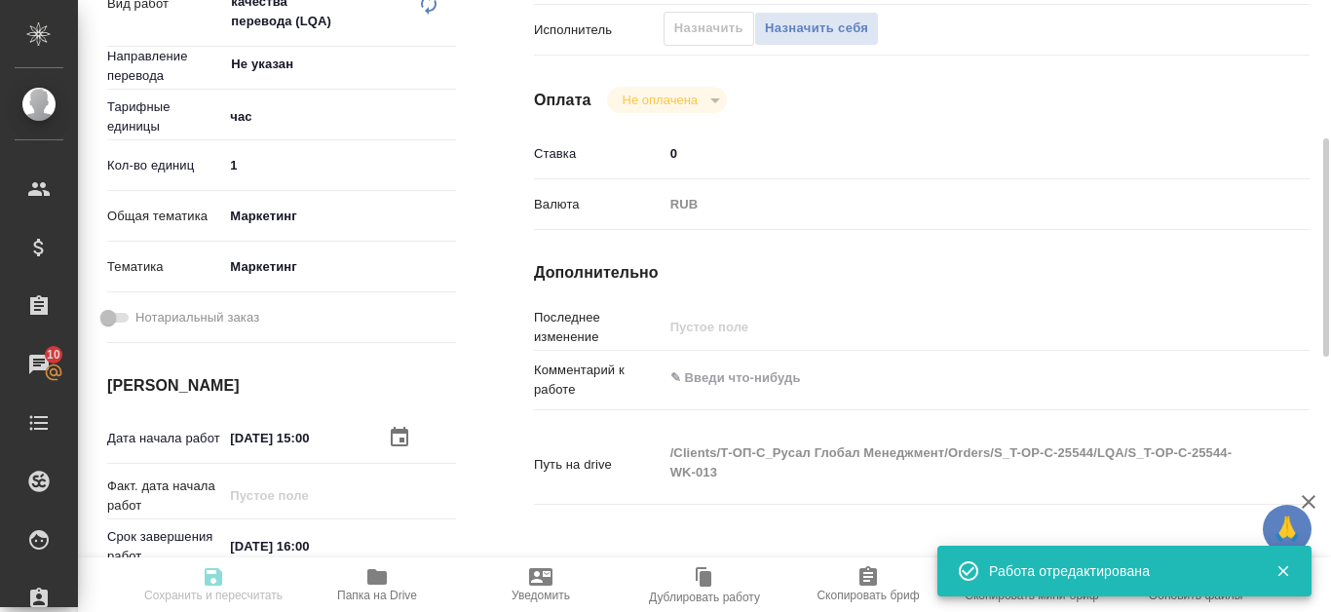
type textarea "x"
type textarea "ИСАЕВ ДВУЯЗ"
type textarea "x"
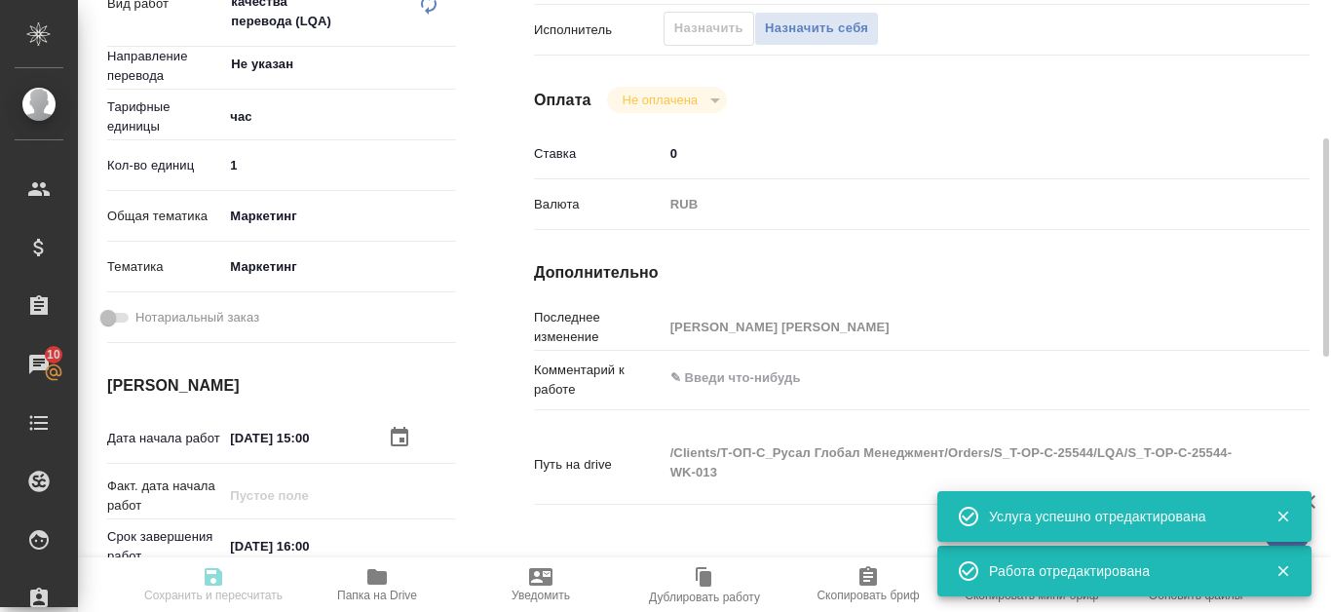
type textarea "x"
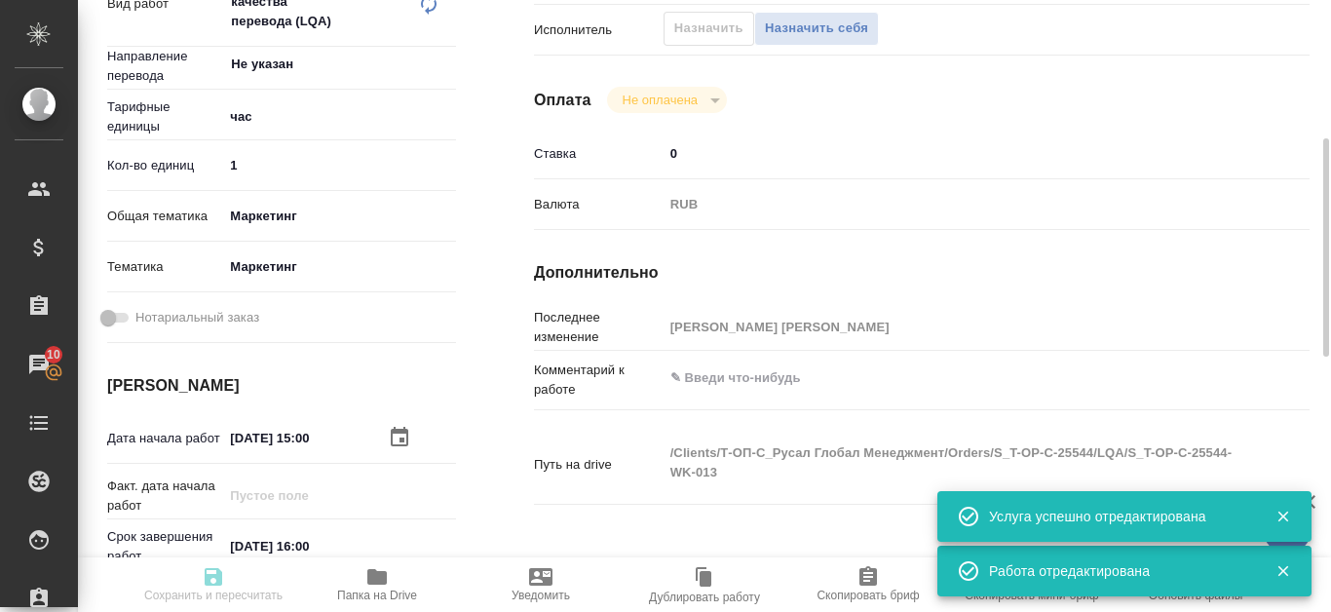
type textarea "x"
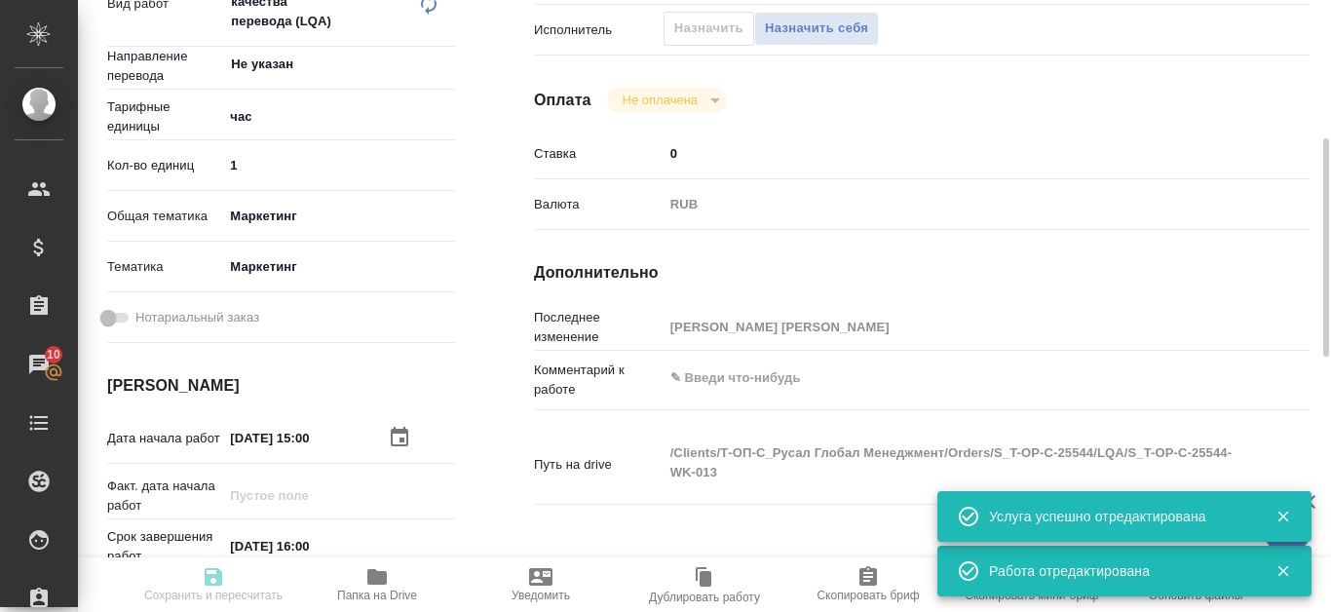
type textarea "x"
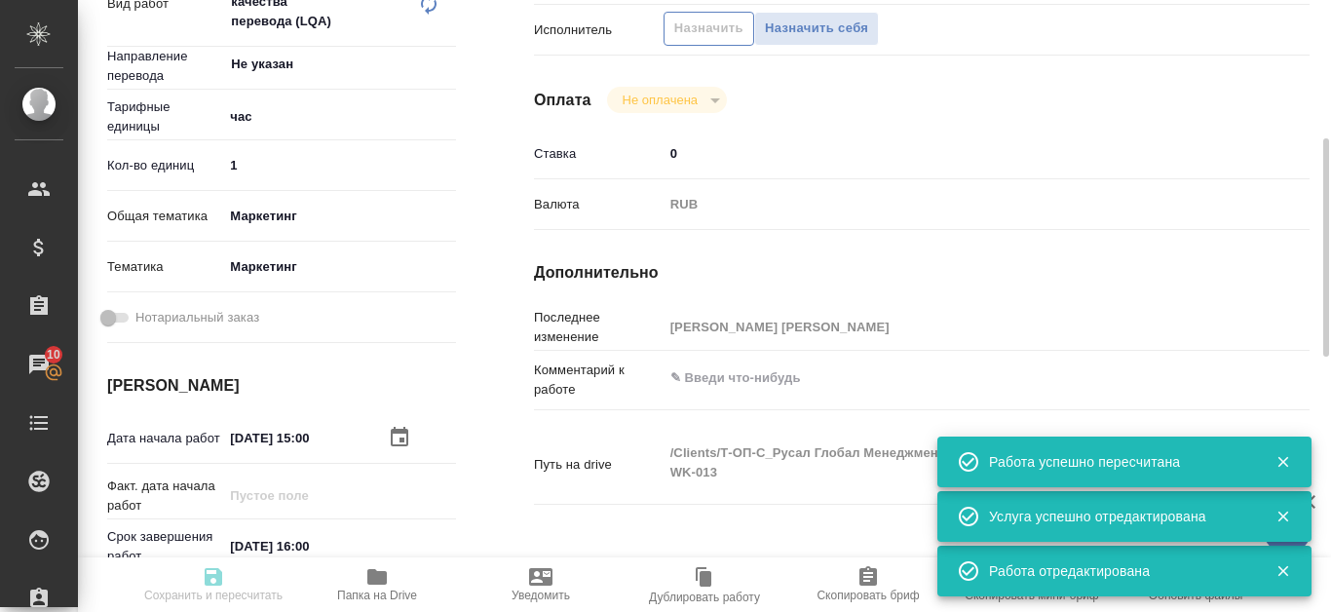
type input "created"
type textarea "Проверка качества перевода (LQA)"
type textarea "x"
type input "Не указан"
type input "5a8b1489cc6b4906c91bfd93"
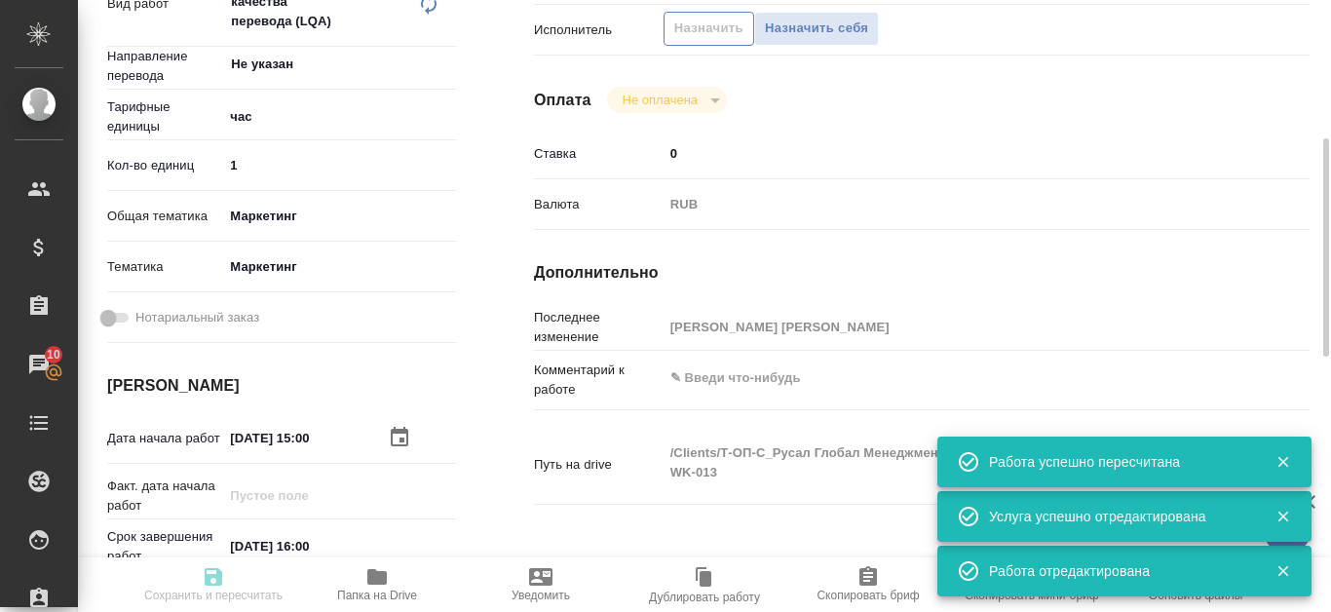
type input "1"
type input "marketing"
type input "5a8b8b956a9677013d343d63"
type input "[DATE] 15:00"
type input "[DATE] 16:00"
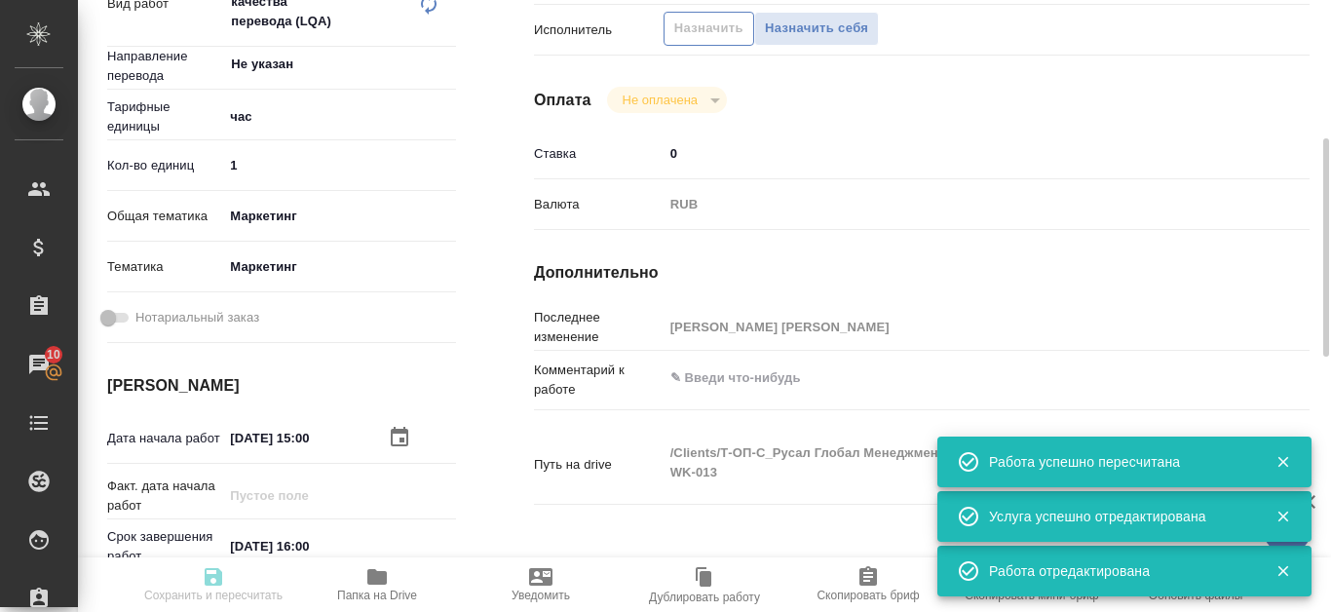
type input "[DATE] 16:00"
type input "notPayed"
type input "0"
type input "RUB"
type input "[PERSON_NAME]"
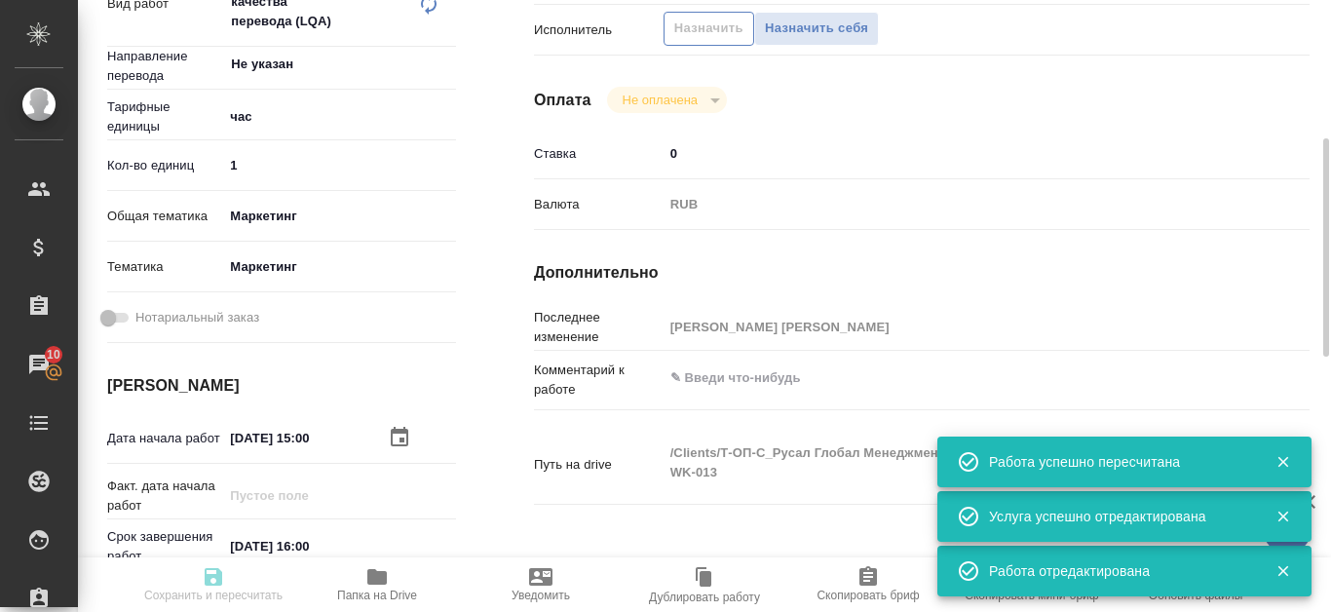
type textarea "x"
type textarea "/Clients/Т-ОП-С_Русал Глобал Менеджмент/Orders/S_T-OP-C-25544/LQA/S_T-OP-C-2554…"
type textarea "x"
type input "S_T-OP-C-25544"
type input "от Исаева_15.10"
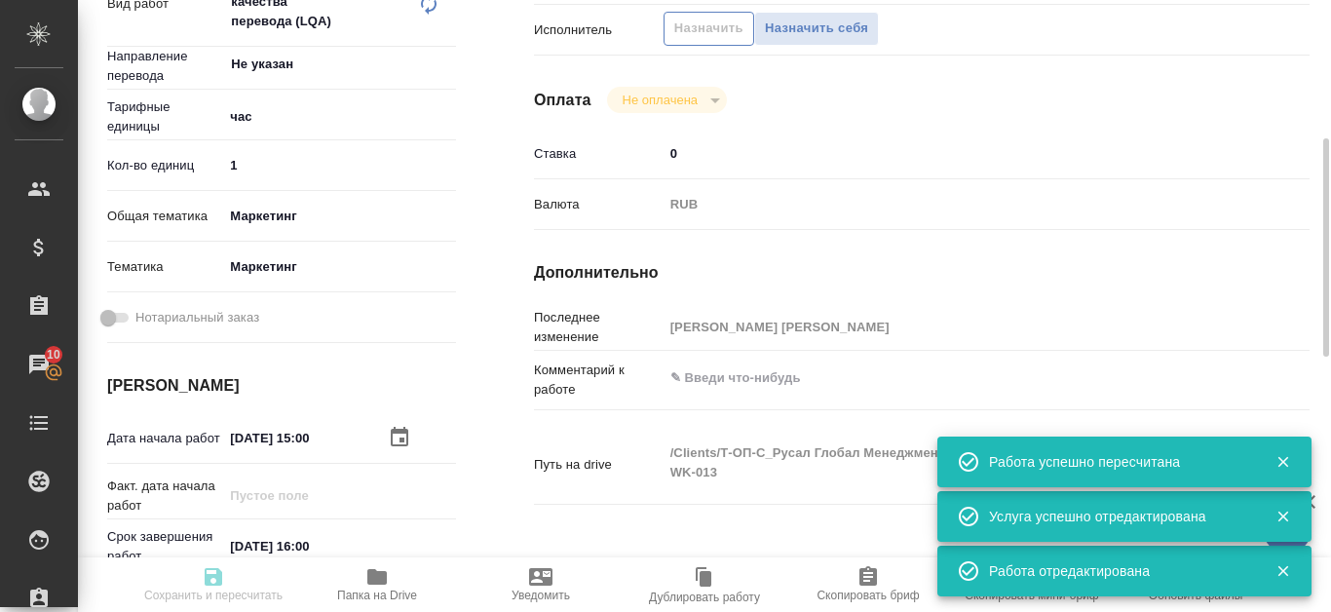
type input "Проверка качества перевода (LQA)"
type input "[PERSON_NAME]"
type input "/Clients/Т-ОП-С_Русал Глобал Менеджмент/Orders/S_T-OP-C-25544"
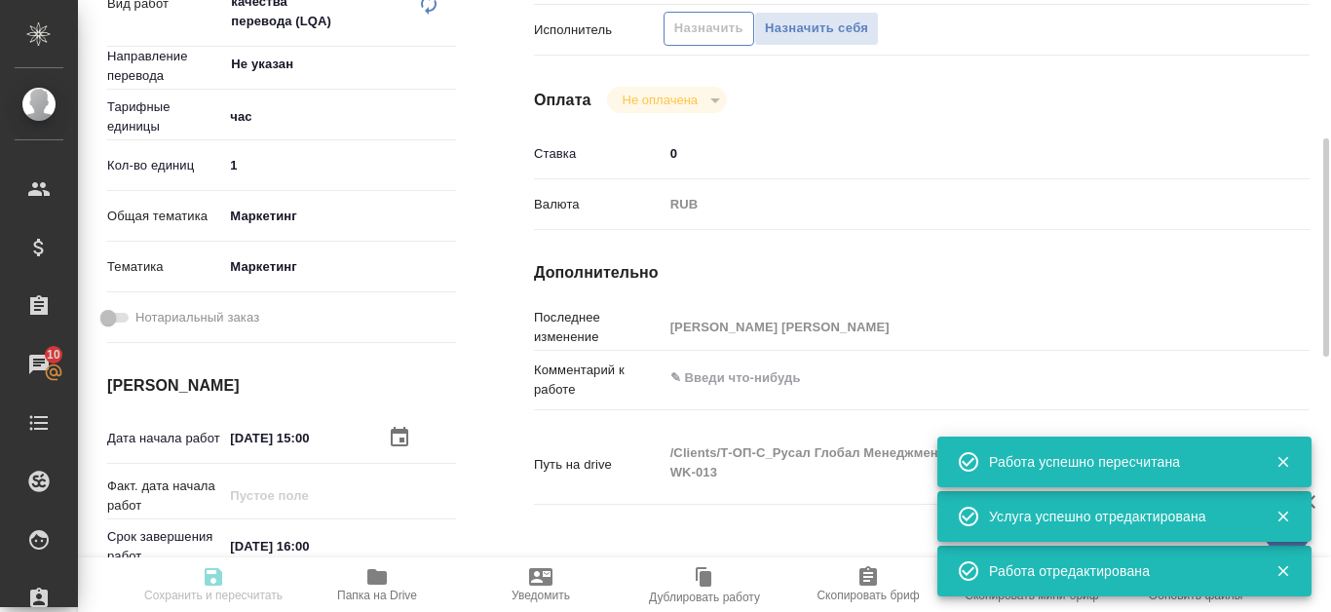
type textarea "x"
type textarea "ИСАЕВ ДВУЯЗ"
type textarea "x"
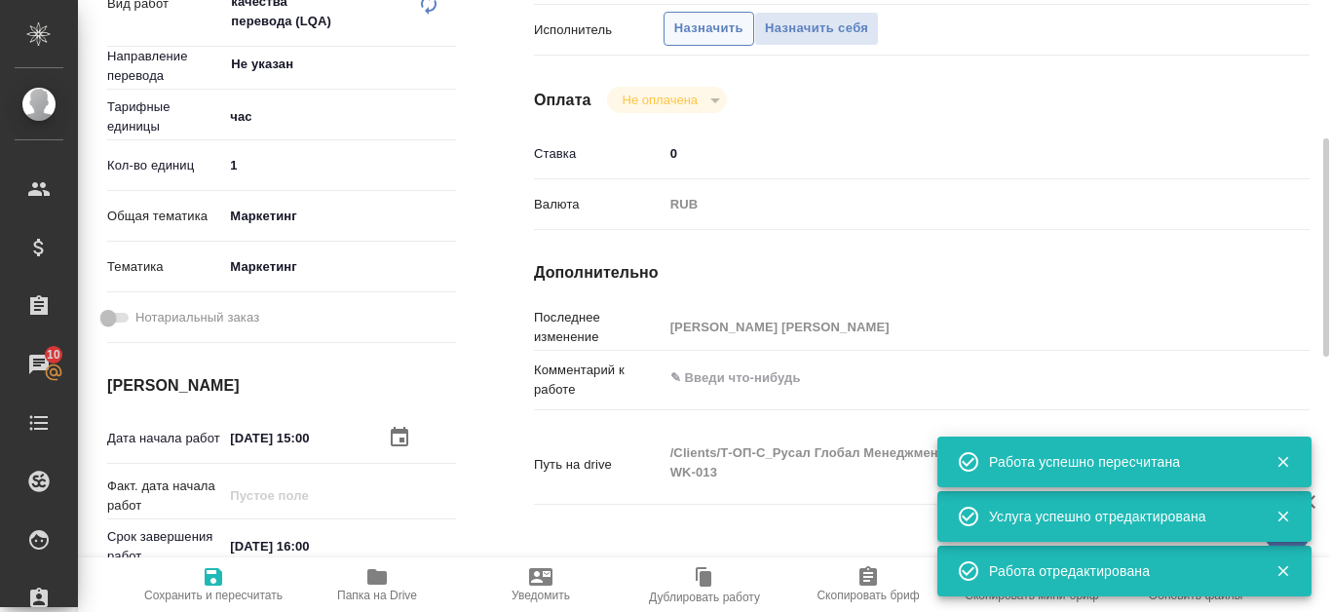
type textarea "x"
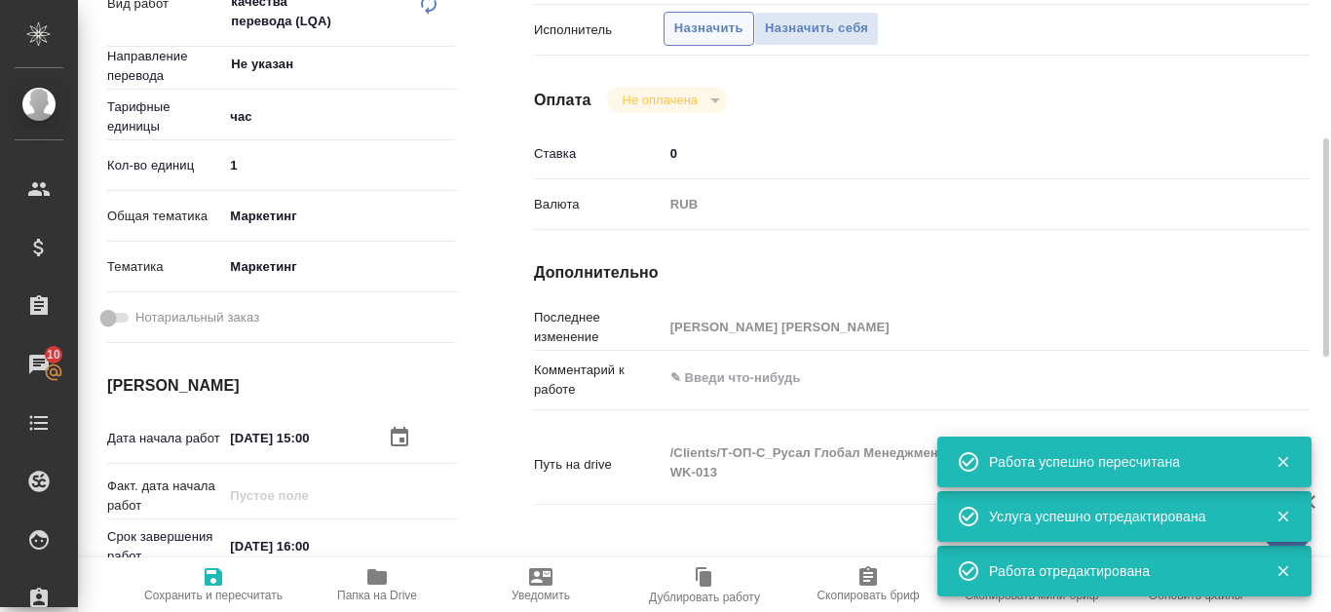
type textarea "x"
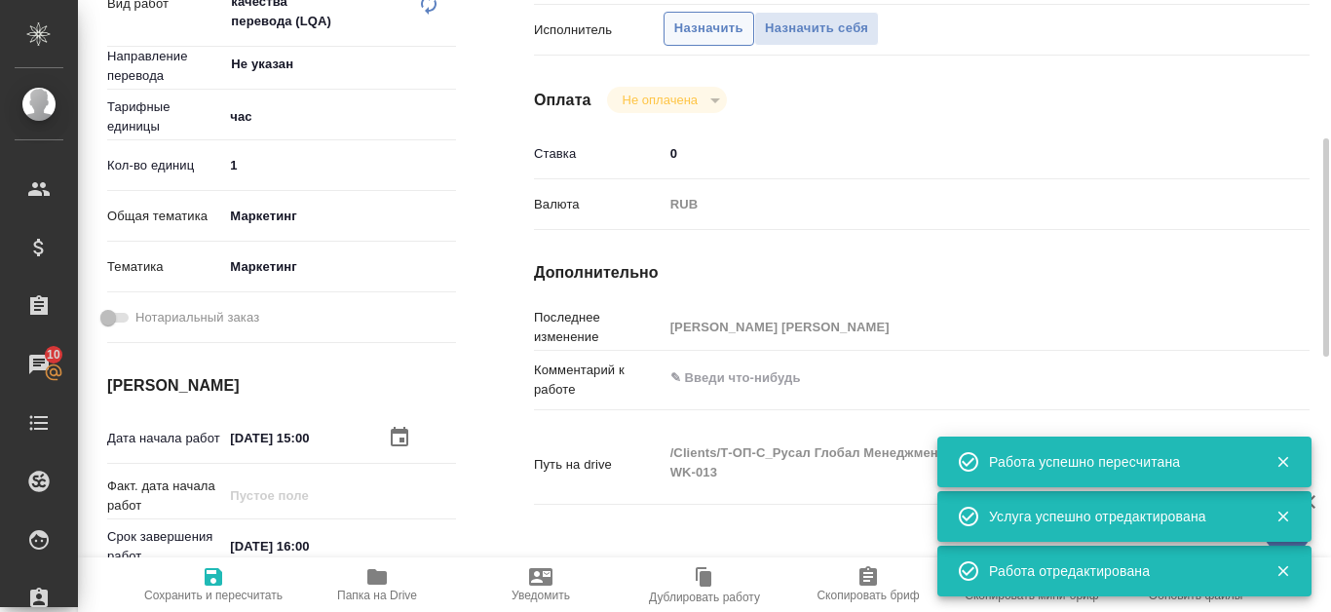
type textarea "x"
click at [720, 34] on span "Назначить" at bounding box center [708, 29] width 69 height 22
type textarea "x"
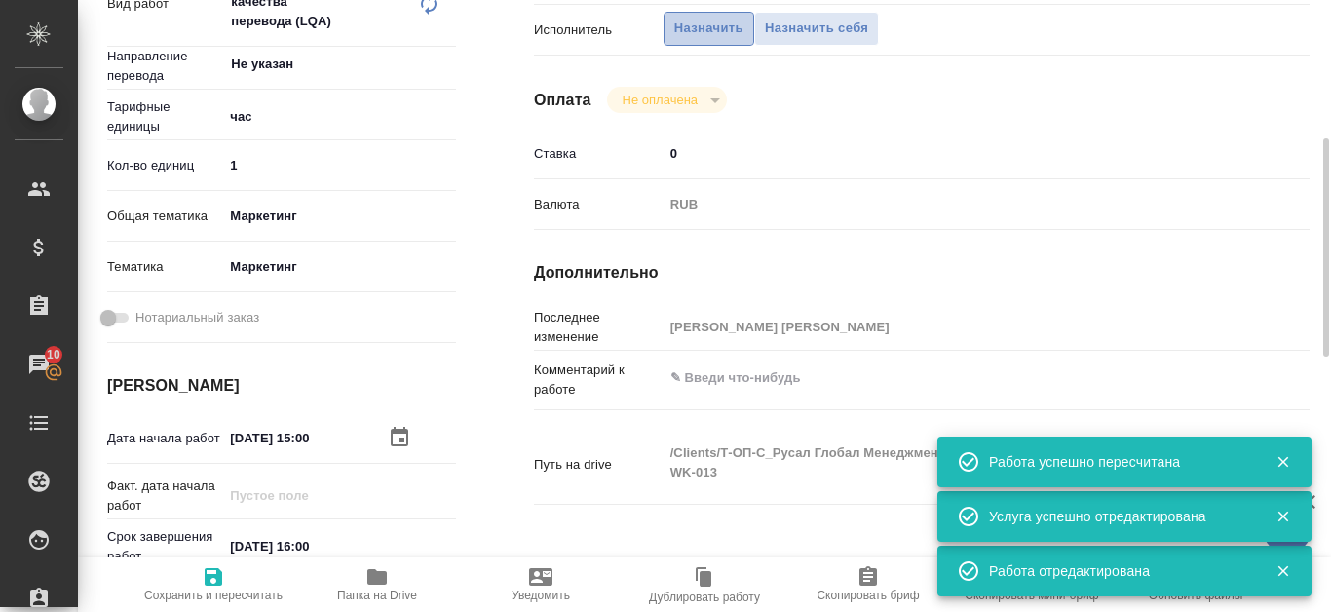
type textarea "x"
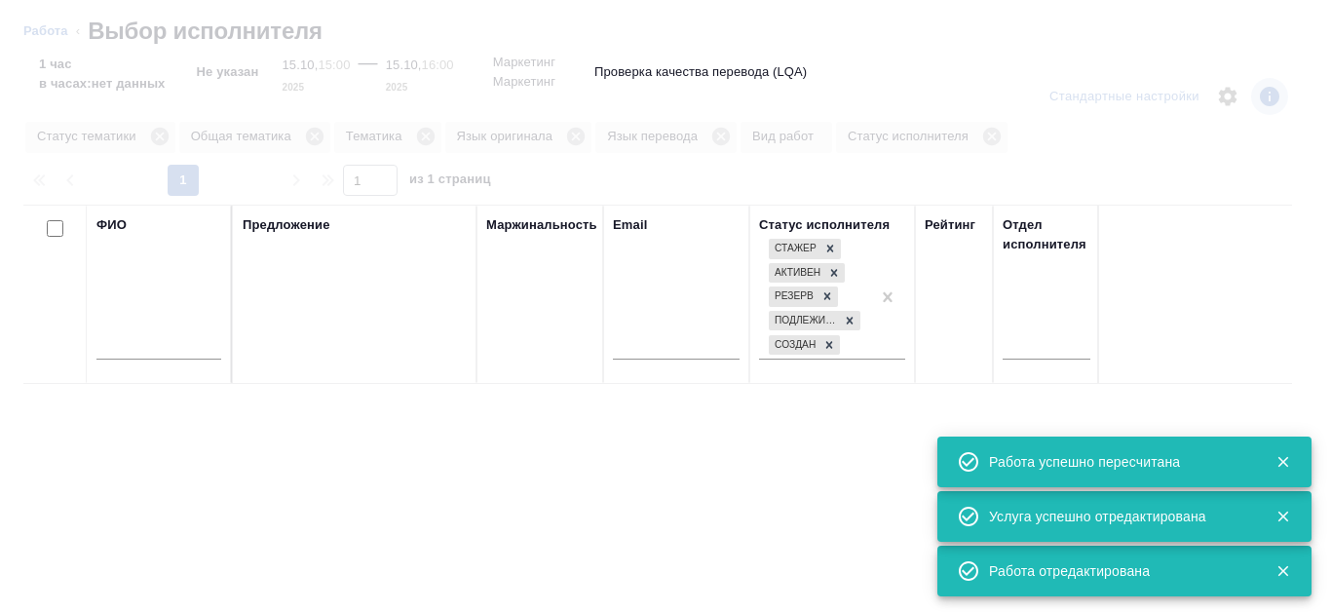
type textarea "x"
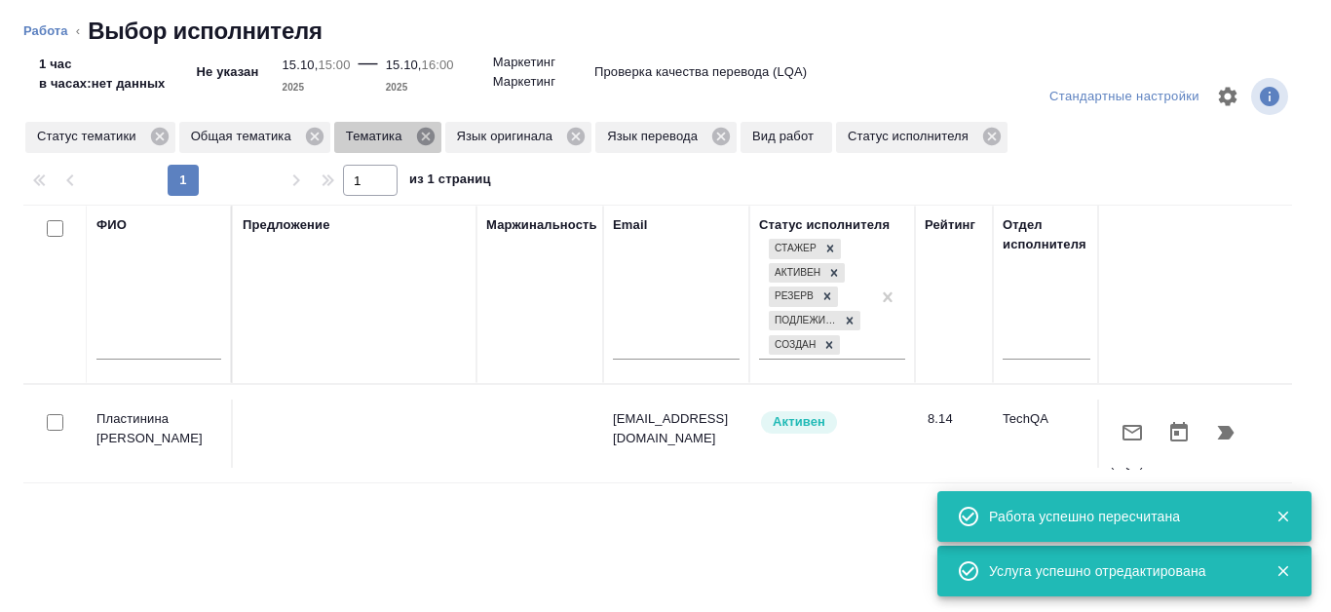
click at [422, 135] on icon at bounding box center [425, 137] width 18 height 18
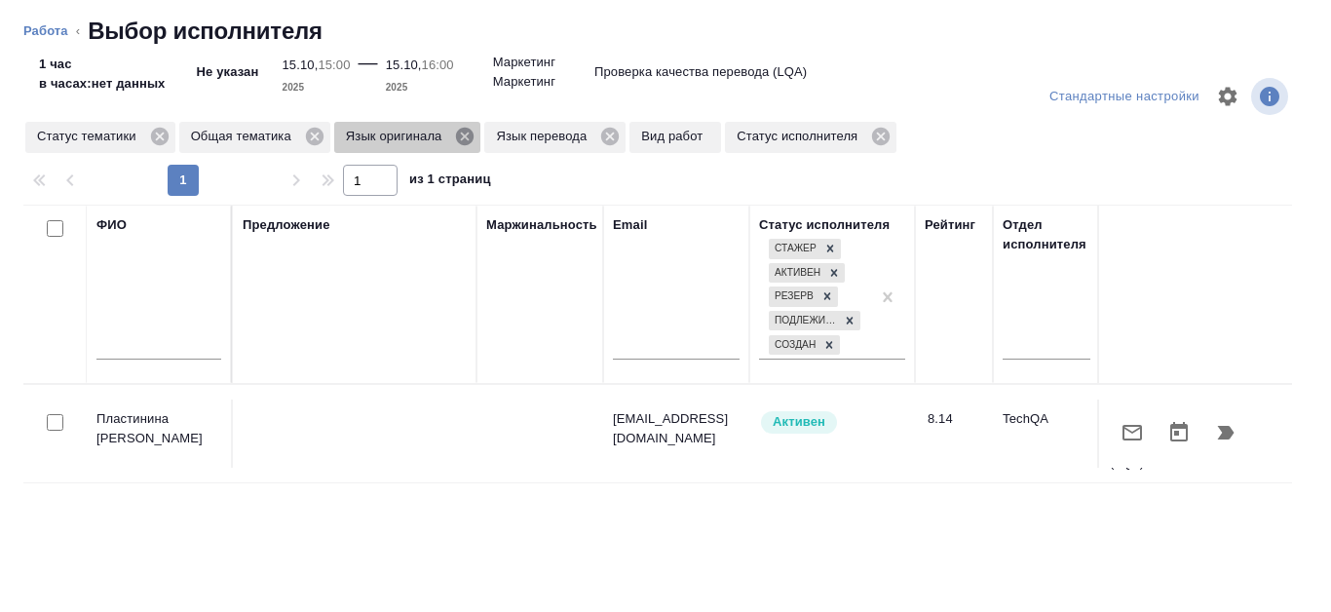
click at [463, 135] on icon at bounding box center [464, 136] width 21 height 21
click at [464, 135] on icon at bounding box center [459, 137] width 18 height 18
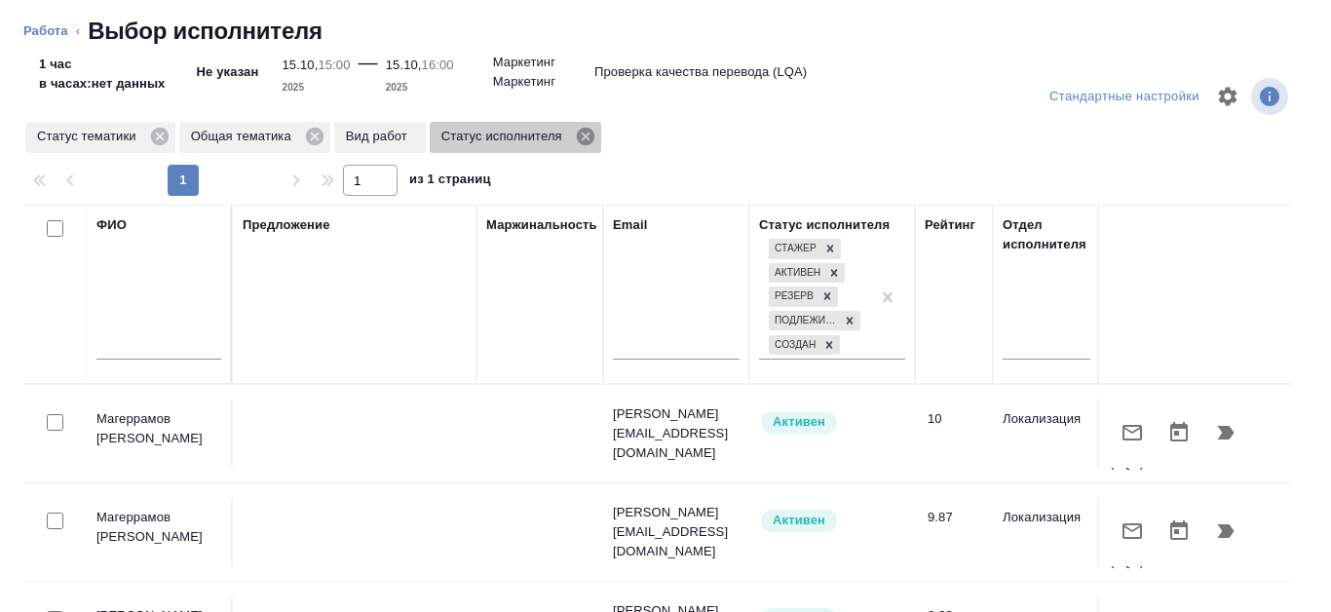
click at [585, 142] on icon at bounding box center [586, 137] width 18 height 18
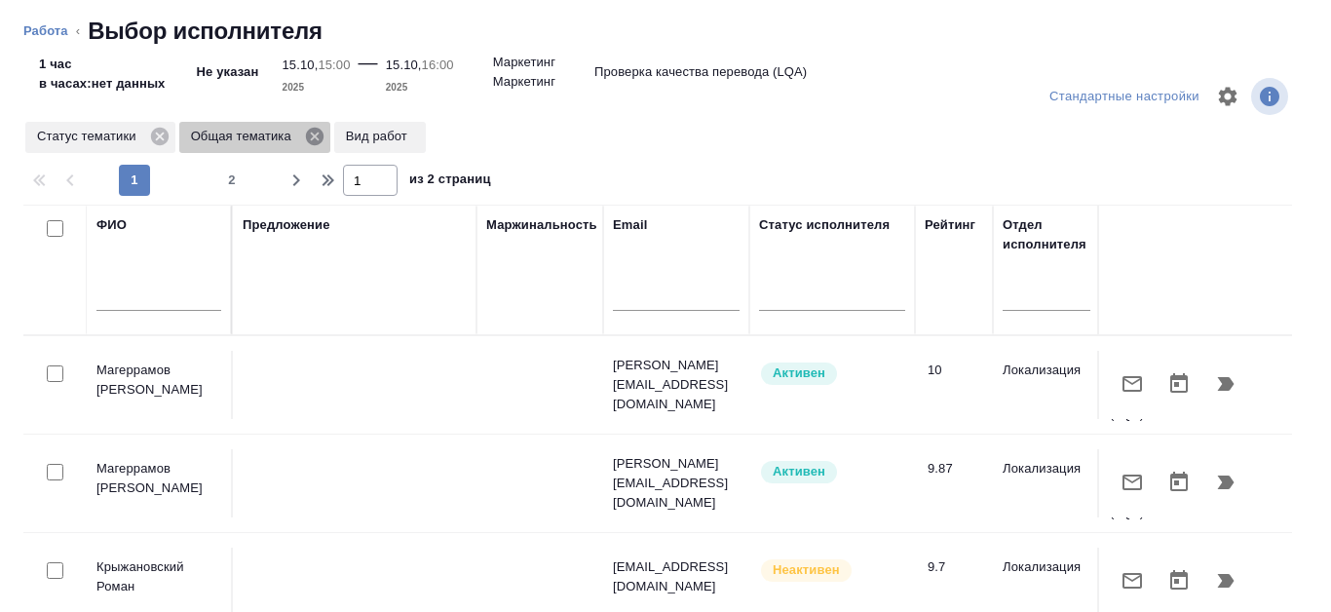
click at [310, 137] on icon at bounding box center [315, 137] width 18 height 18
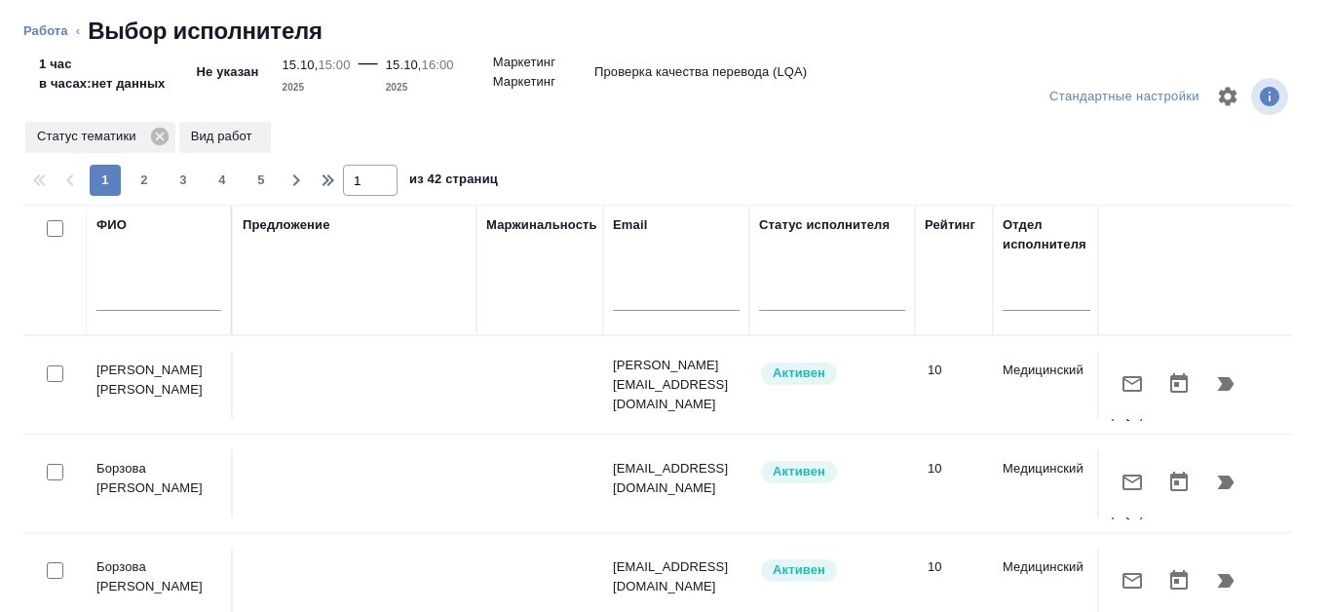
click at [204, 288] on input "text" at bounding box center [158, 299] width 125 height 24
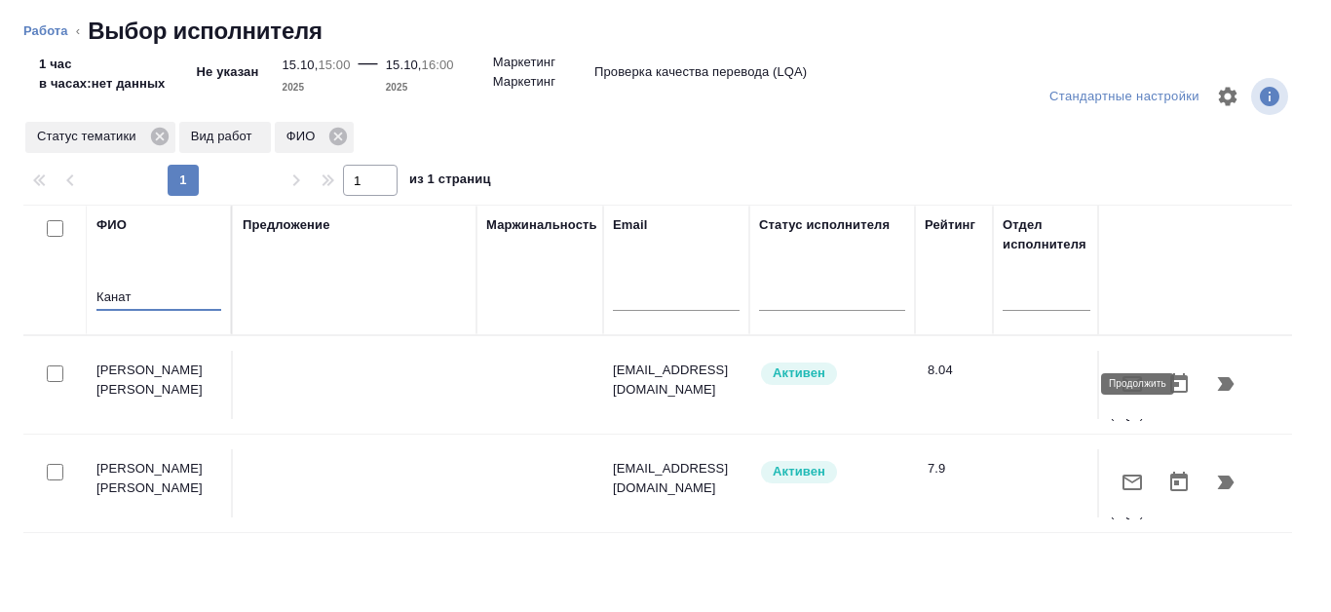
type input "Канат"
click at [1220, 379] on icon "button" at bounding box center [1225, 383] width 23 height 23
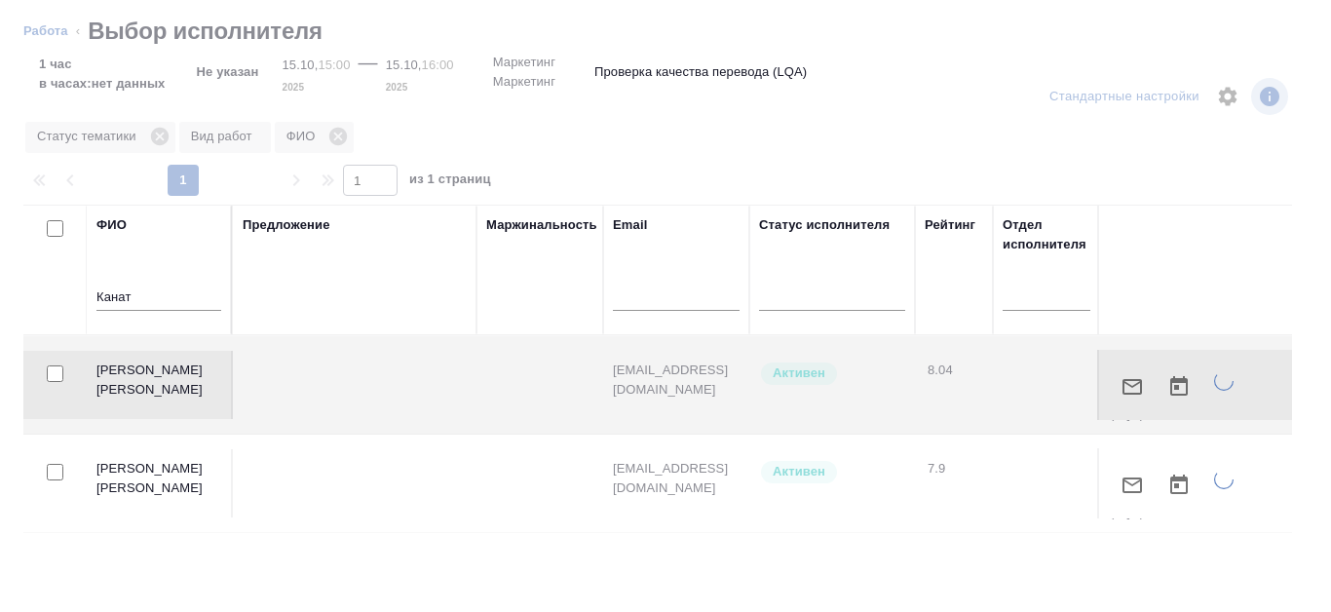
type textarea "x"
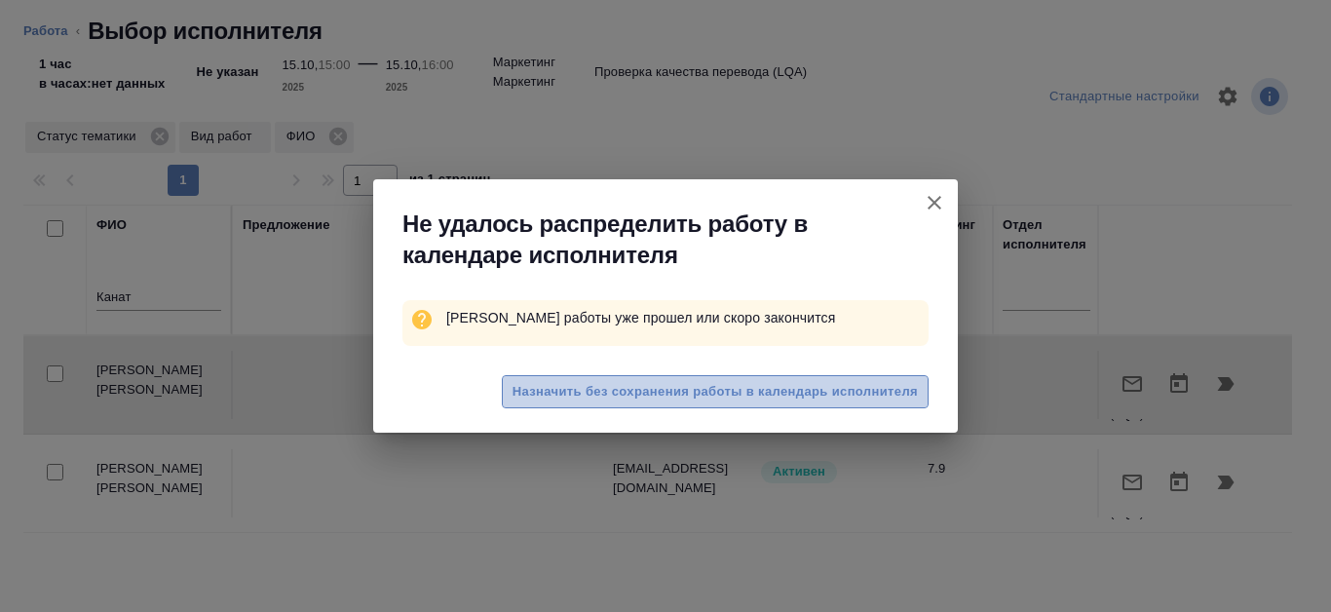
click at [908, 389] on span "Назначить без сохранения работы в календарь исполнителя" at bounding box center [715, 392] width 405 height 22
type textarea "x"
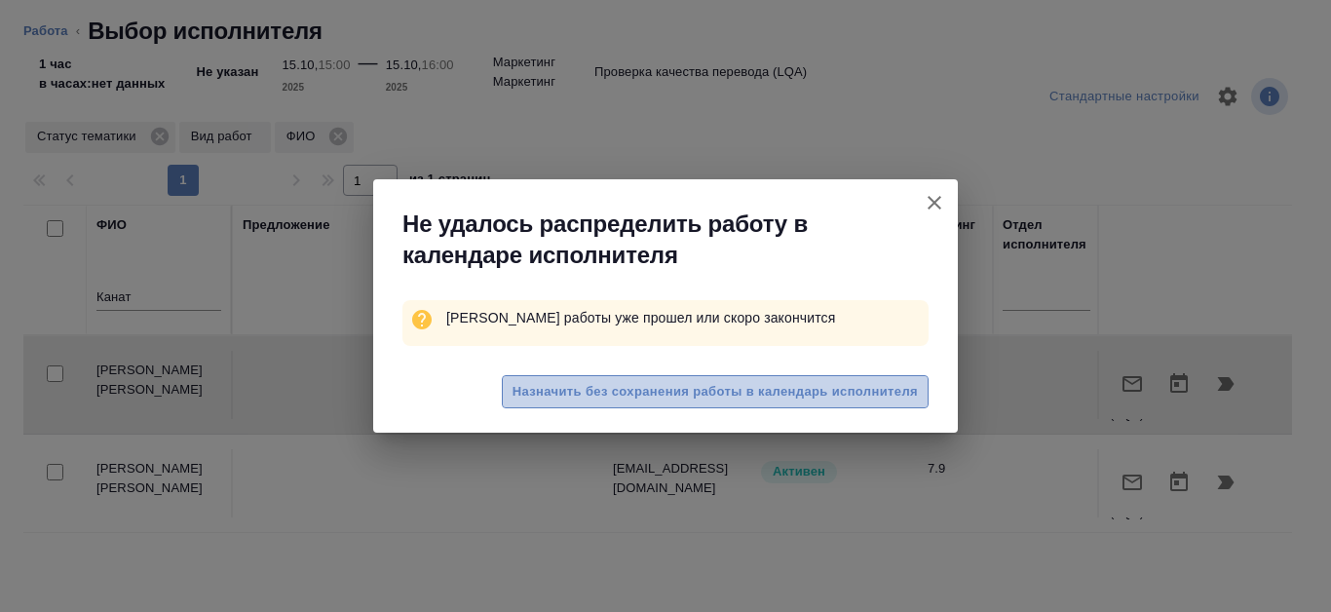
type textarea "x"
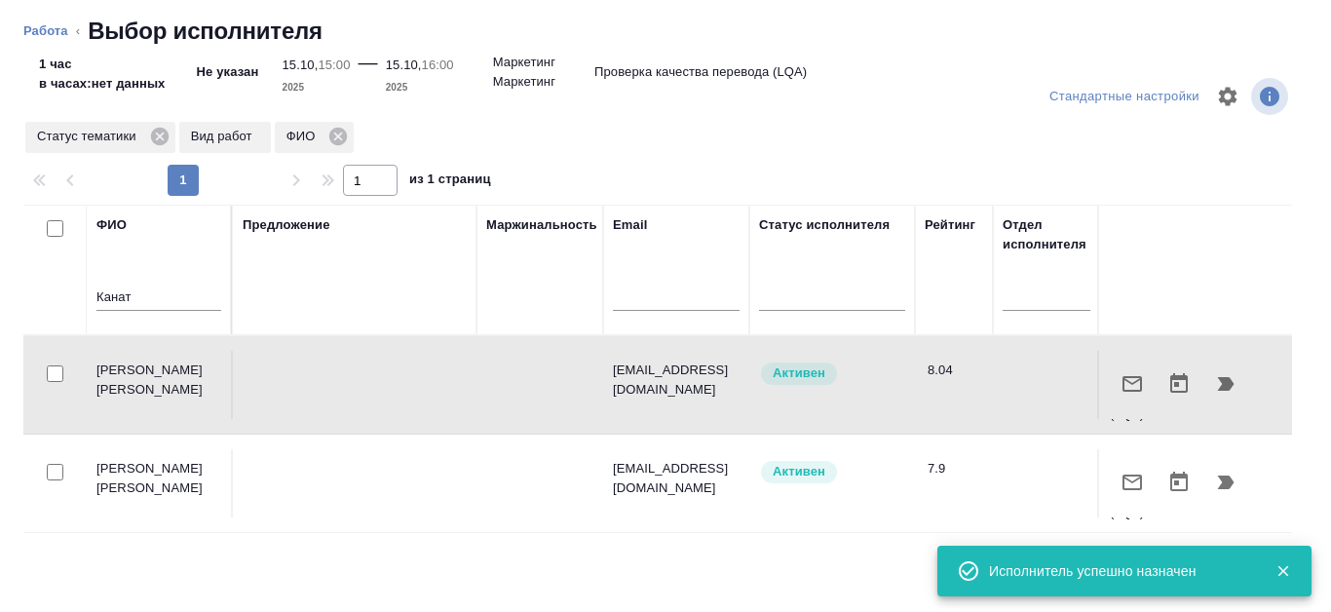
type textarea "x"
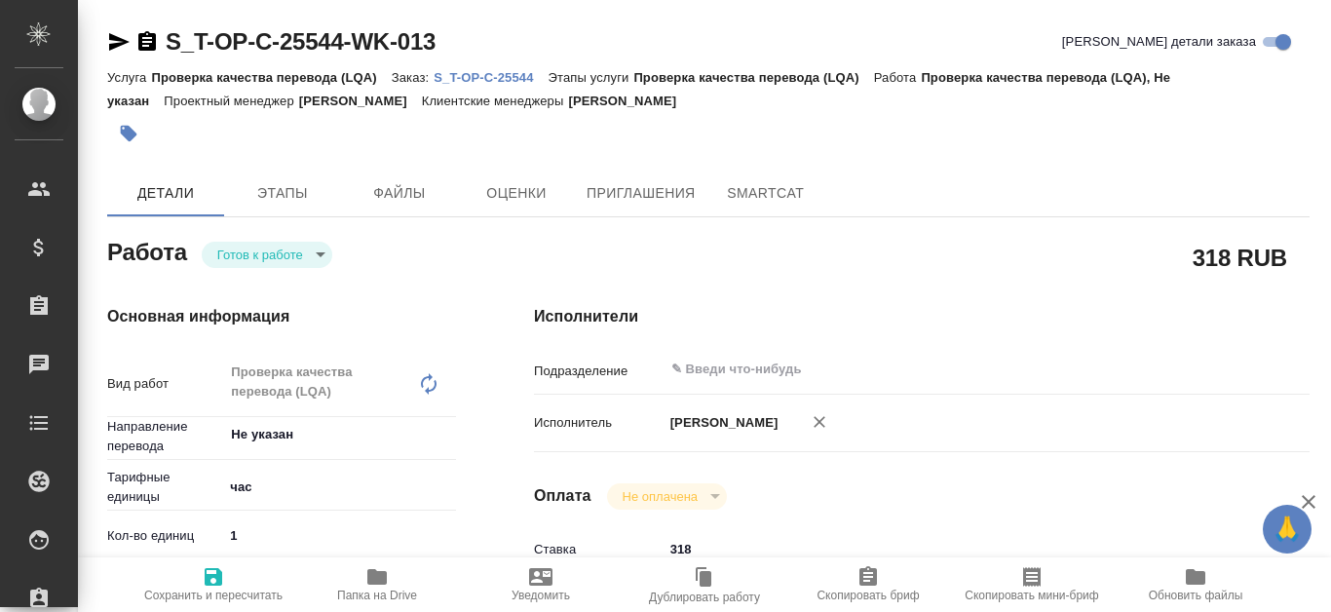
type textarea "x"
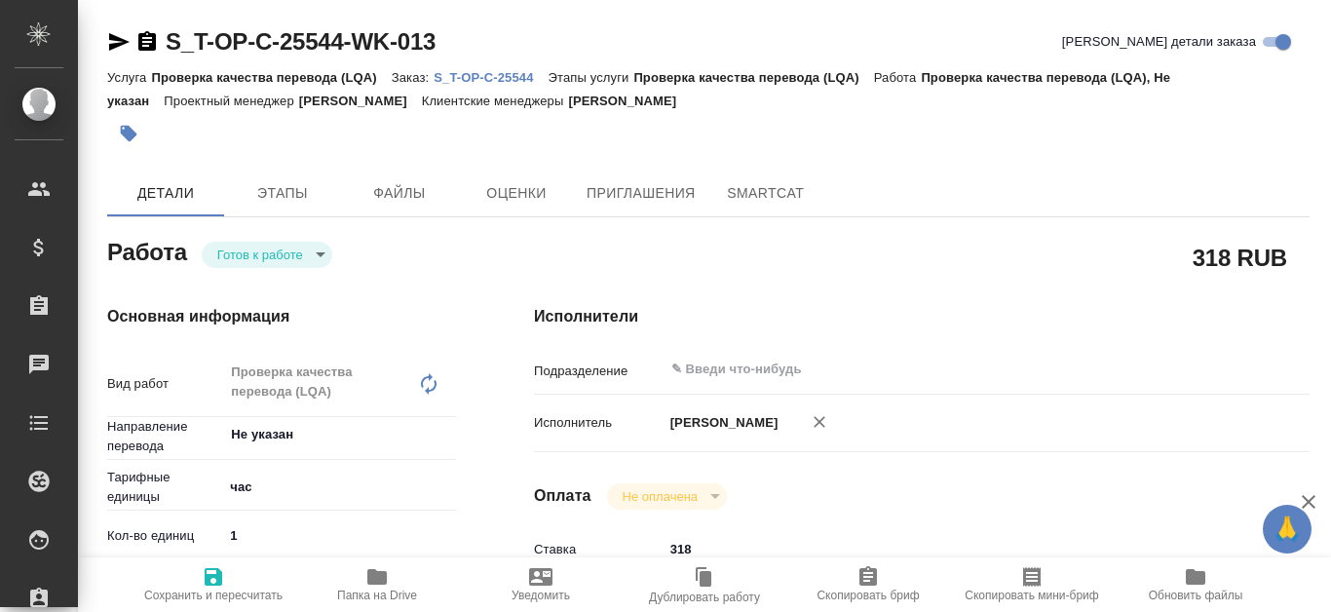
type textarea "x"
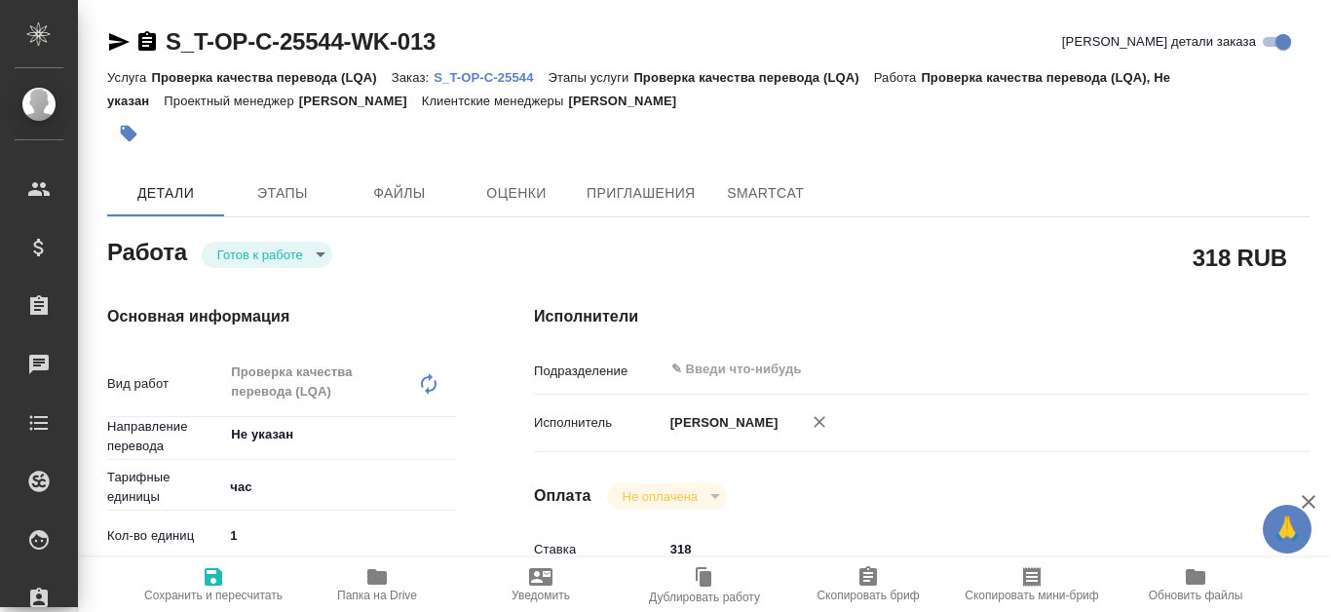
type textarea "x"
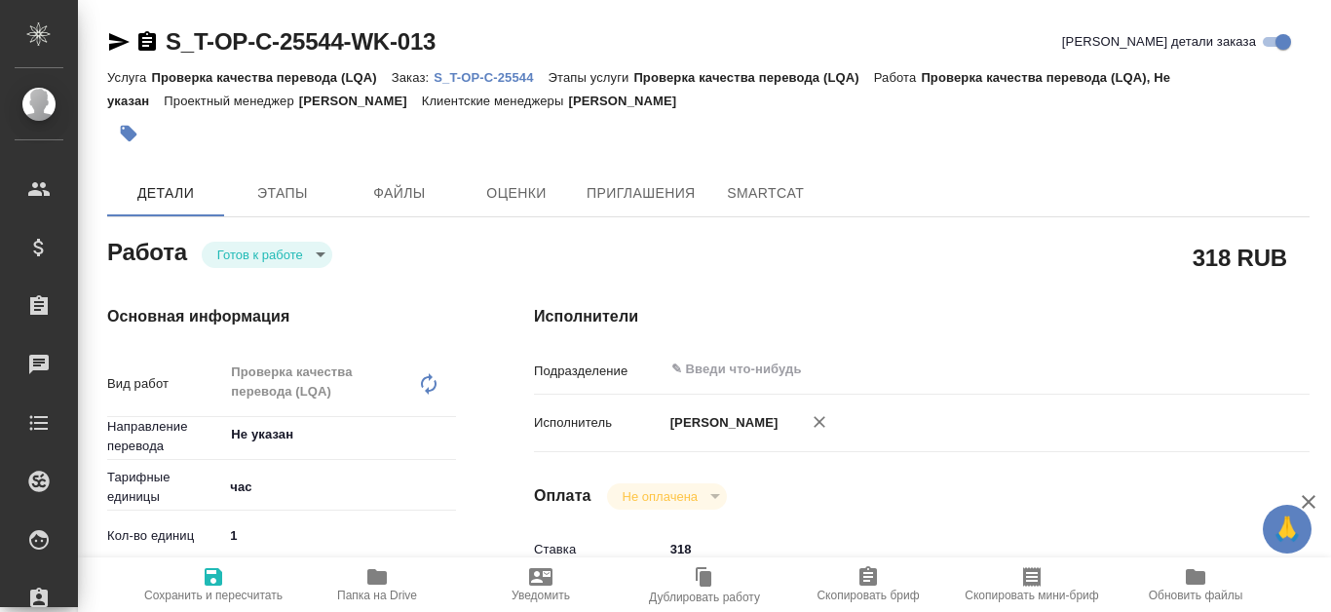
click at [474, 80] on p "S_T-OP-C-25544" at bounding box center [491, 77] width 114 height 15
type textarea "x"
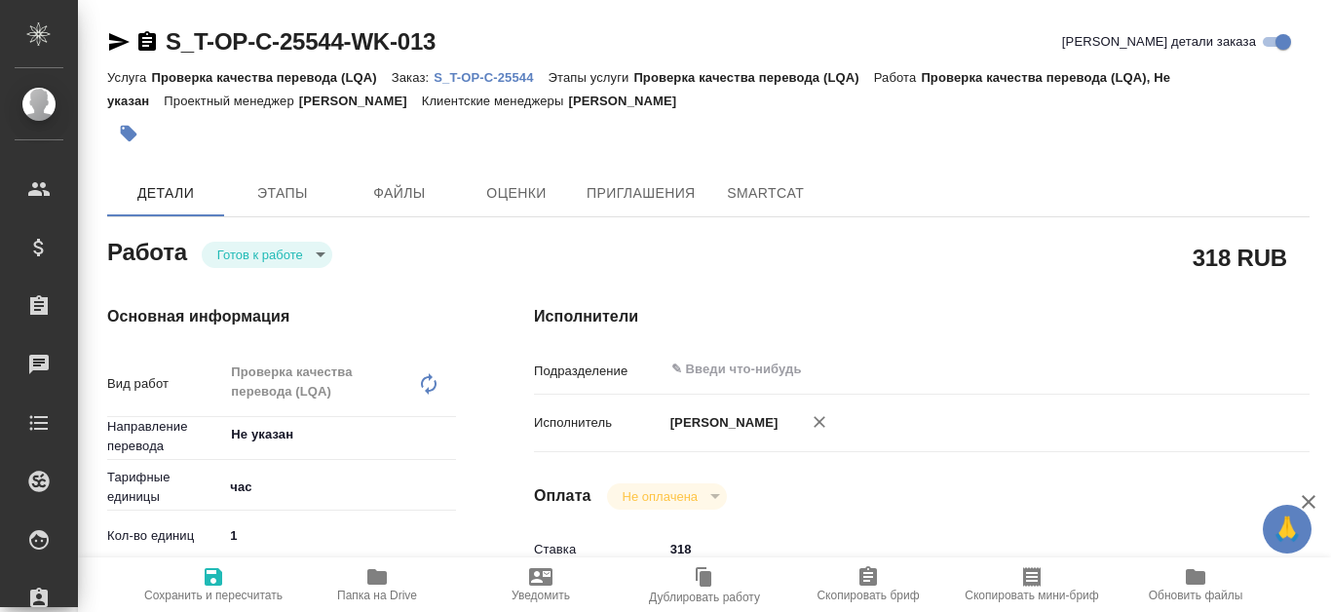
type textarea "x"
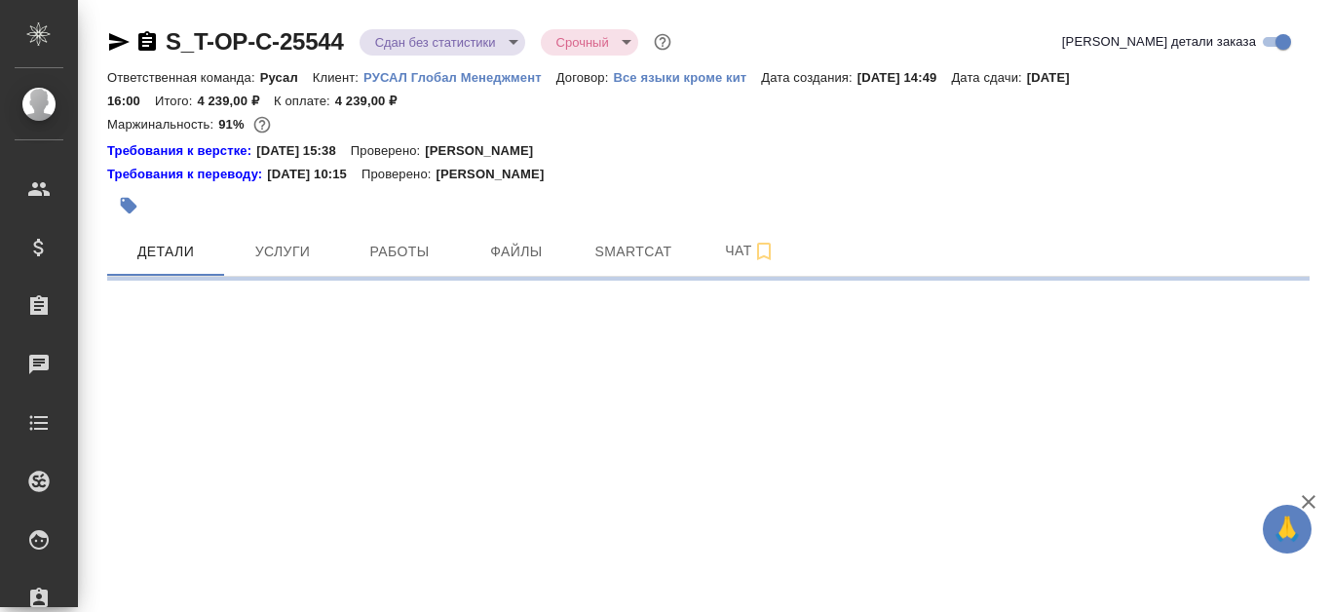
select select "RU"
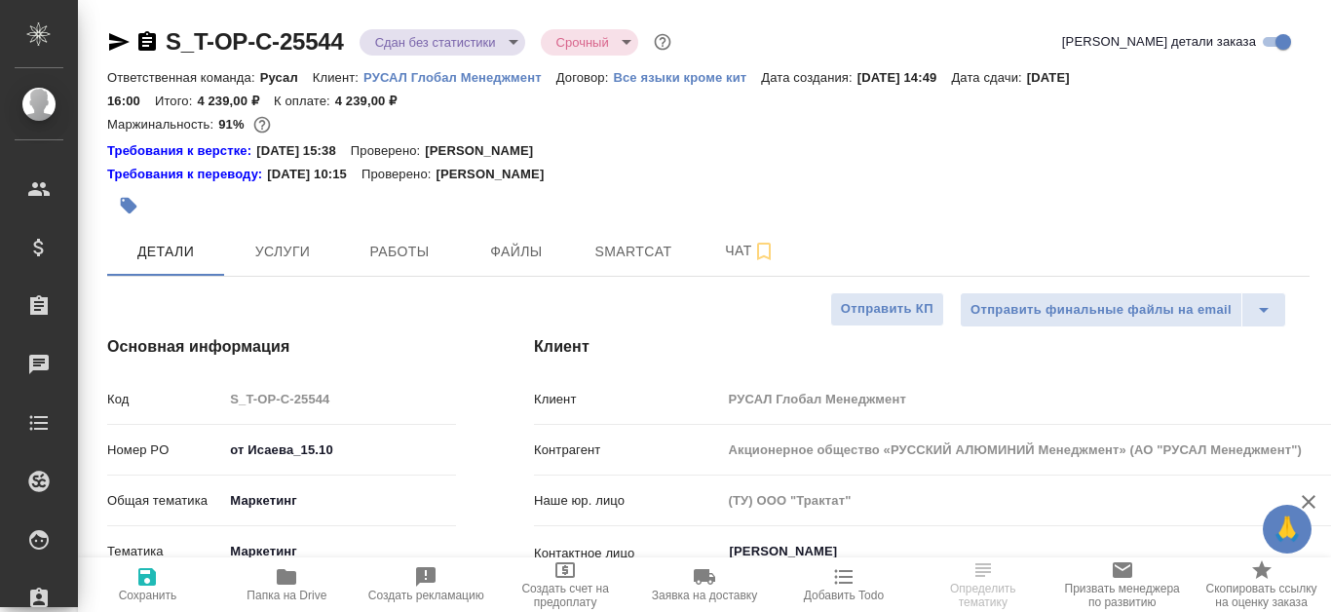
type textarea "x"
click at [399, 248] on span "Работы" at bounding box center [400, 252] width 94 height 24
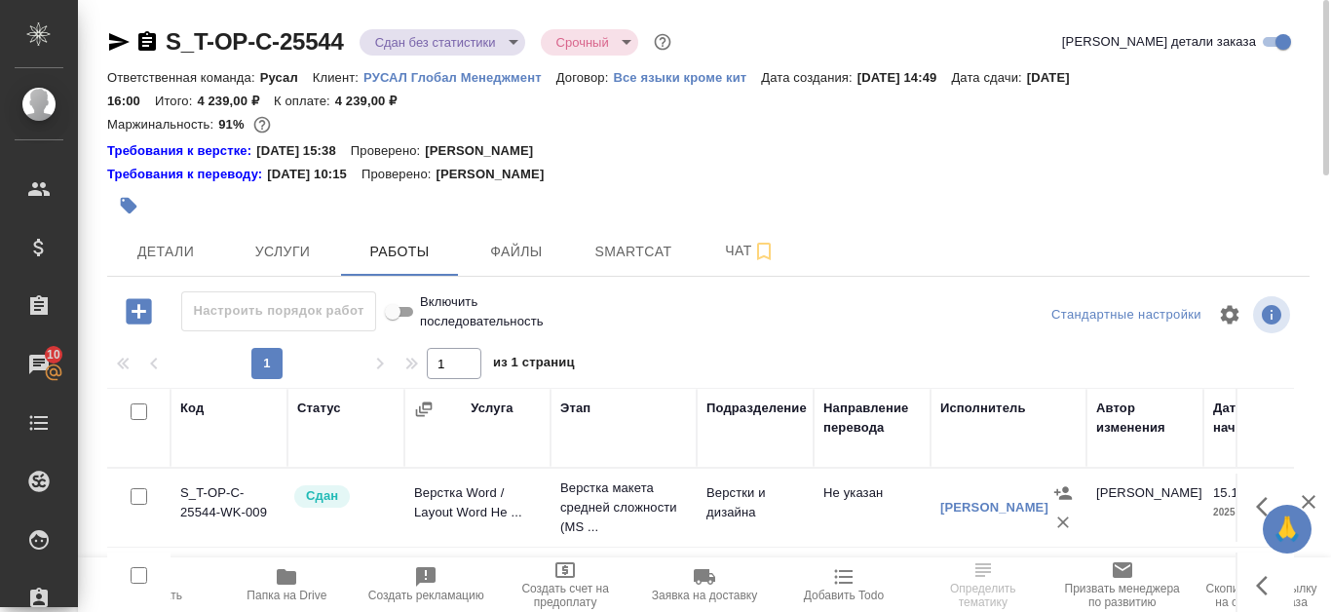
scroll to position [264, 0]
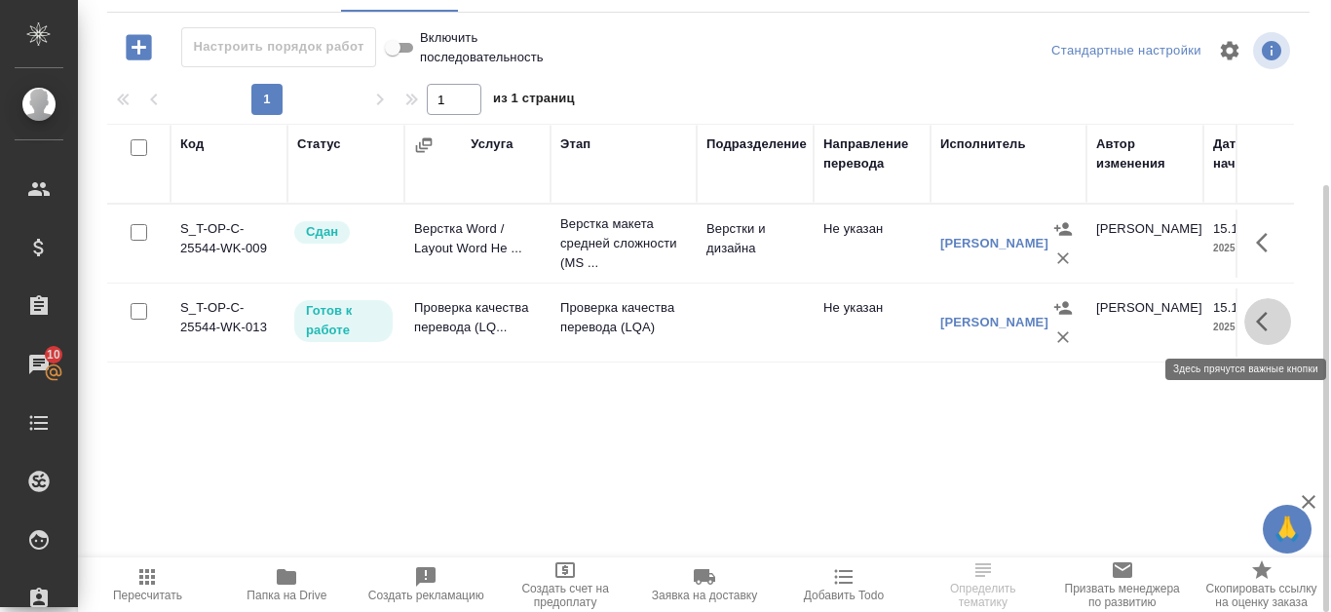
click at [1254, 324] on button "button" at bounding box center [1268, 321] width 47 height 47
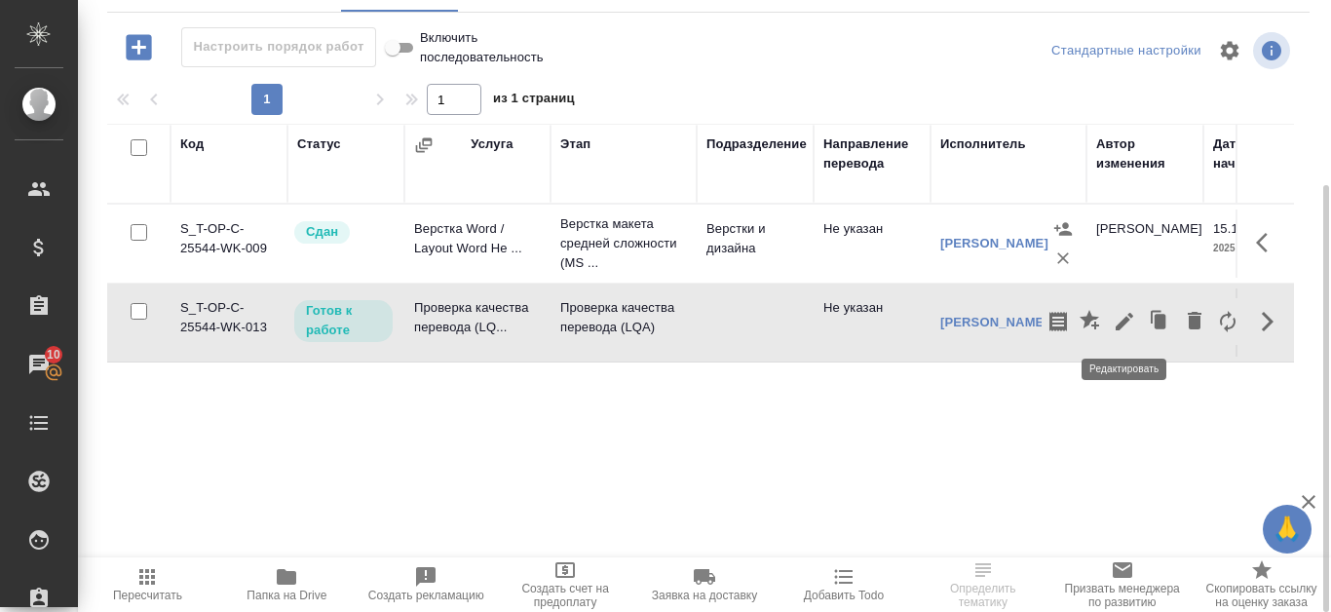
click at [1119, 314] on icon "button" at bounding box center [1124, 321] width 23 height 23
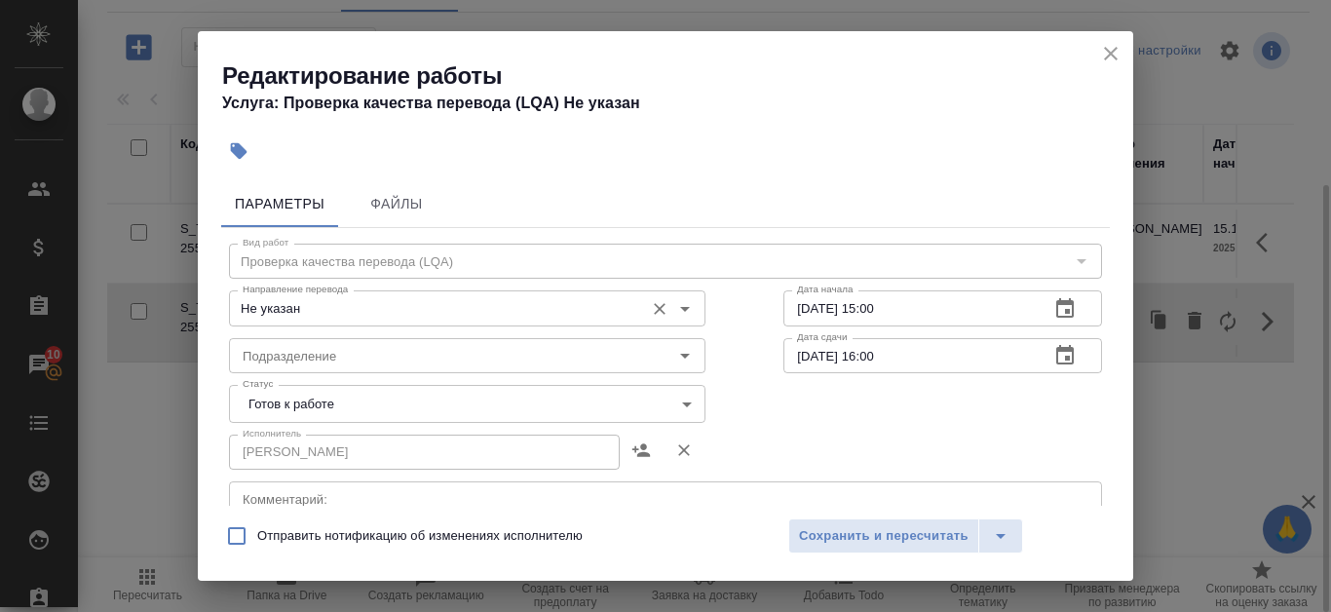
click at [673, 318] on icon "Open" at bounding box center [684, 308] width 23 height 23
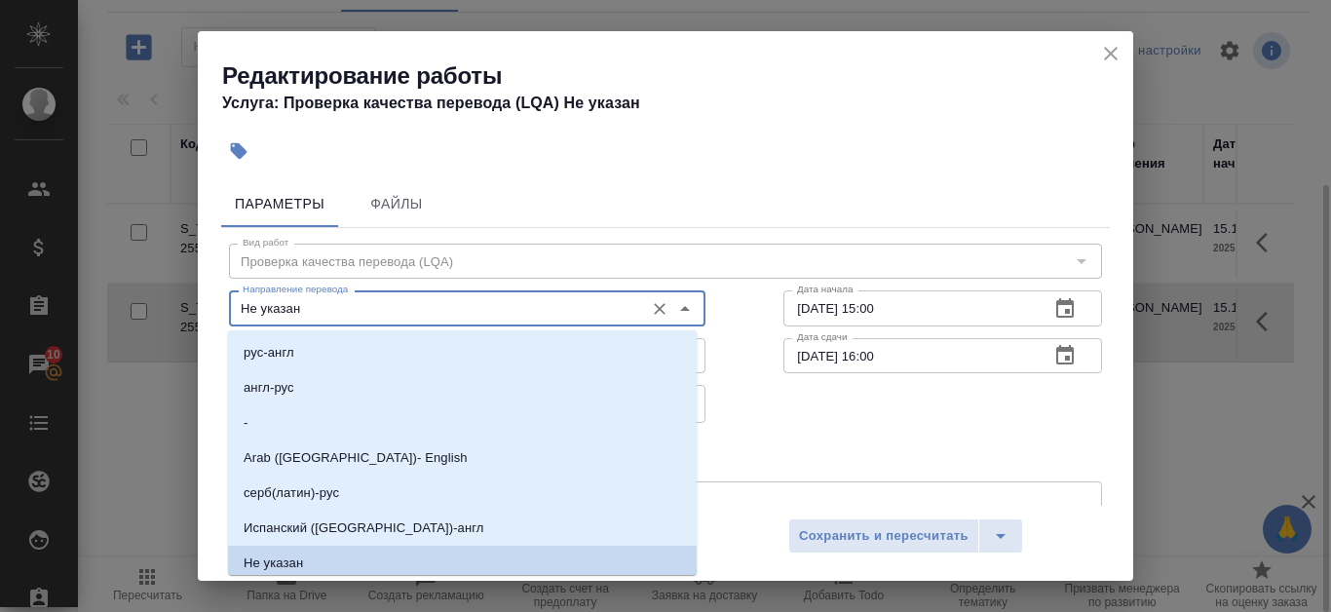
scroll to position [6, 0]
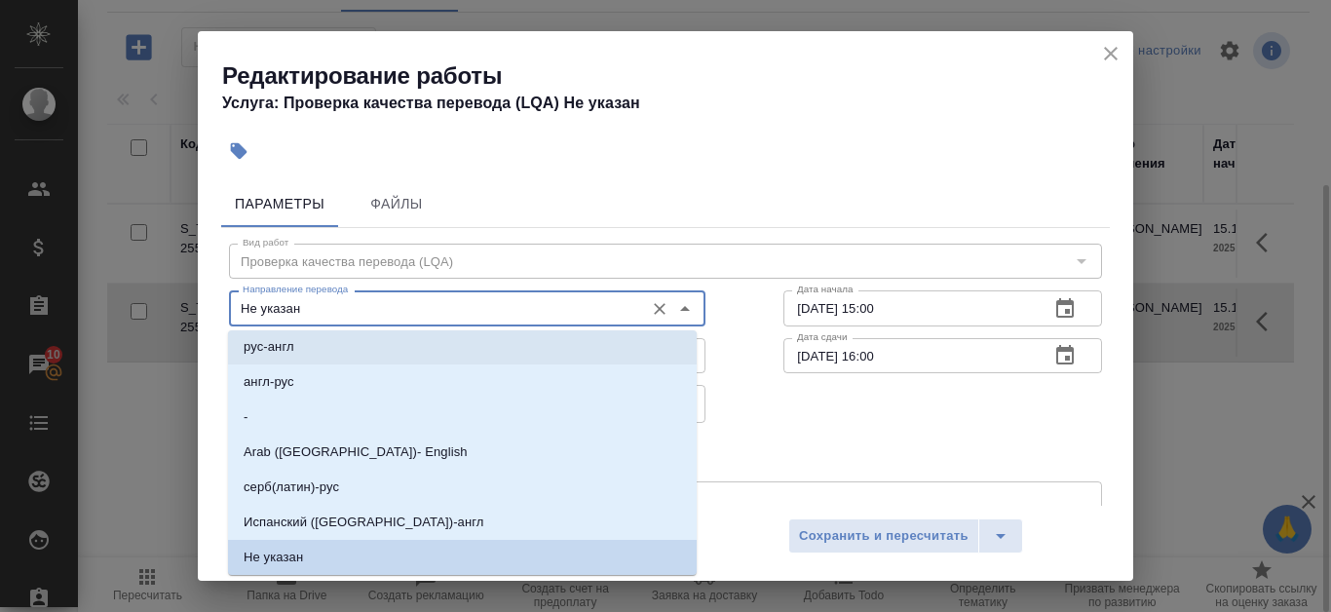
click at [369, 349] on li "рус-англ" at bounding box center [462, 346] width 469 height 35
type input "рус-англ"
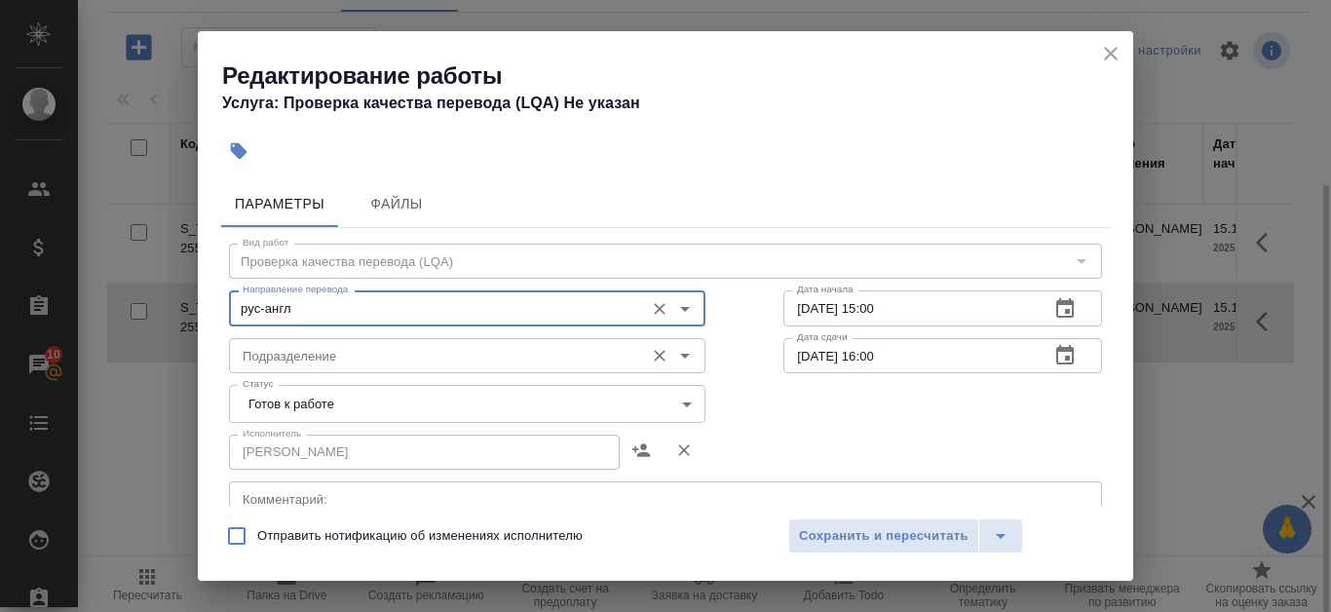
click at [476, 359] on input "Подразделение" at bounding box center [435, 355] width 400 height 23
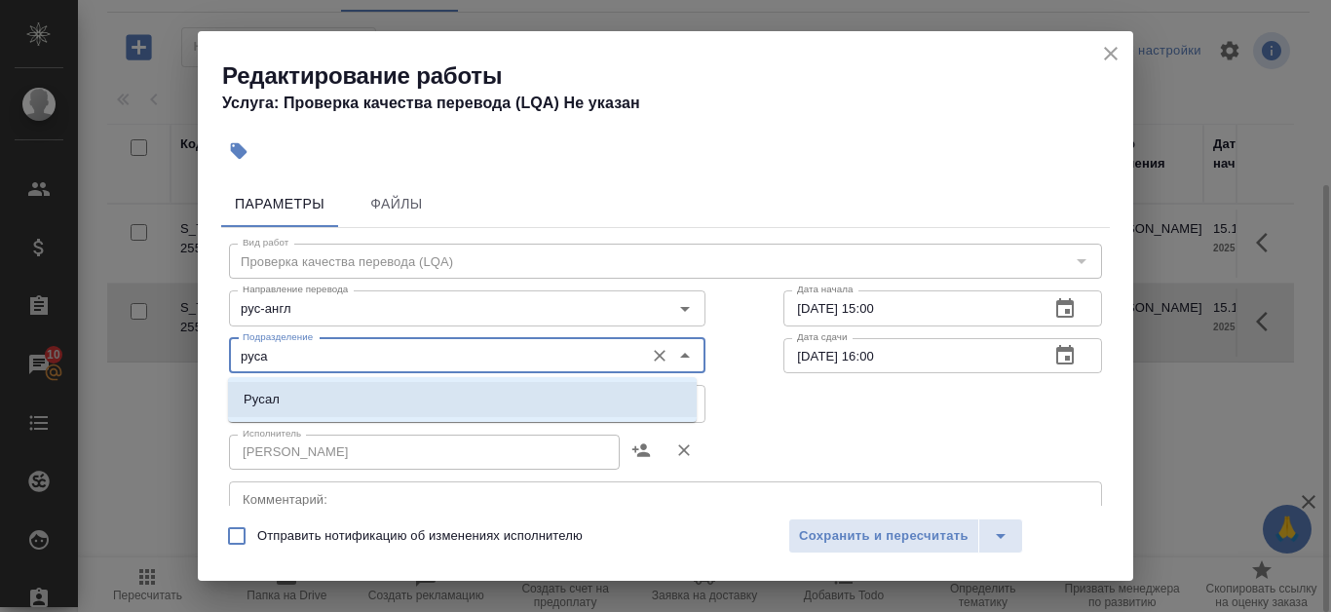
click at [471, 391] on li "Русал" at bounding box center [462, 399] width 469 height 35
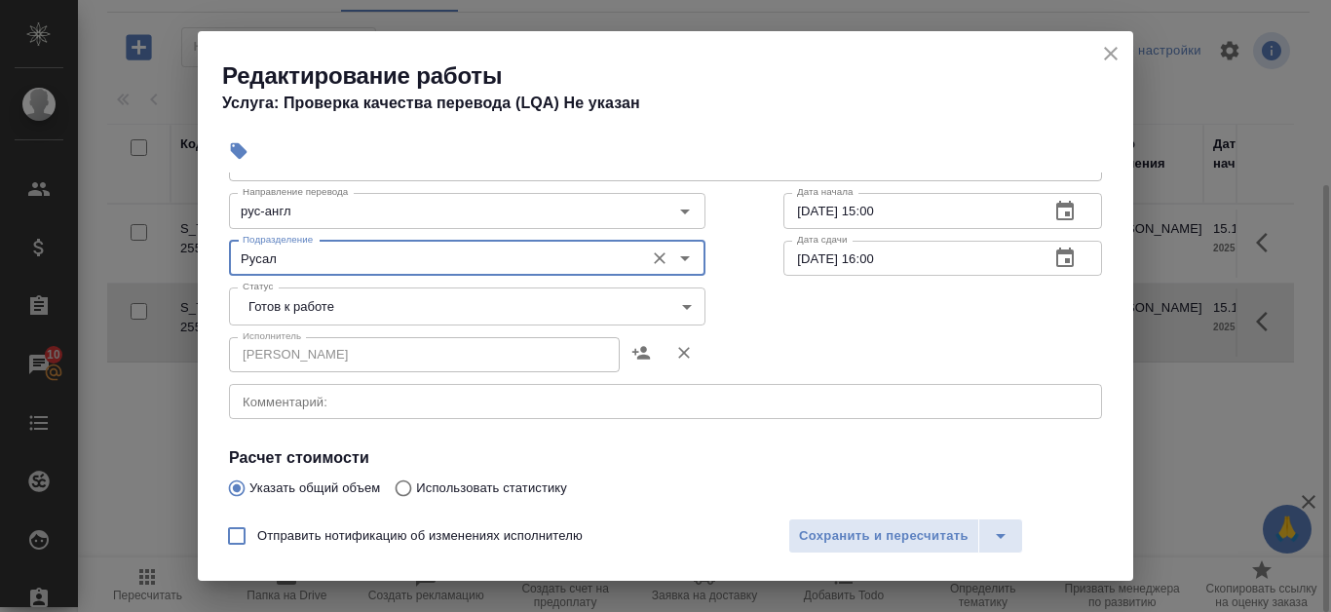
scroll to position [195, 0]
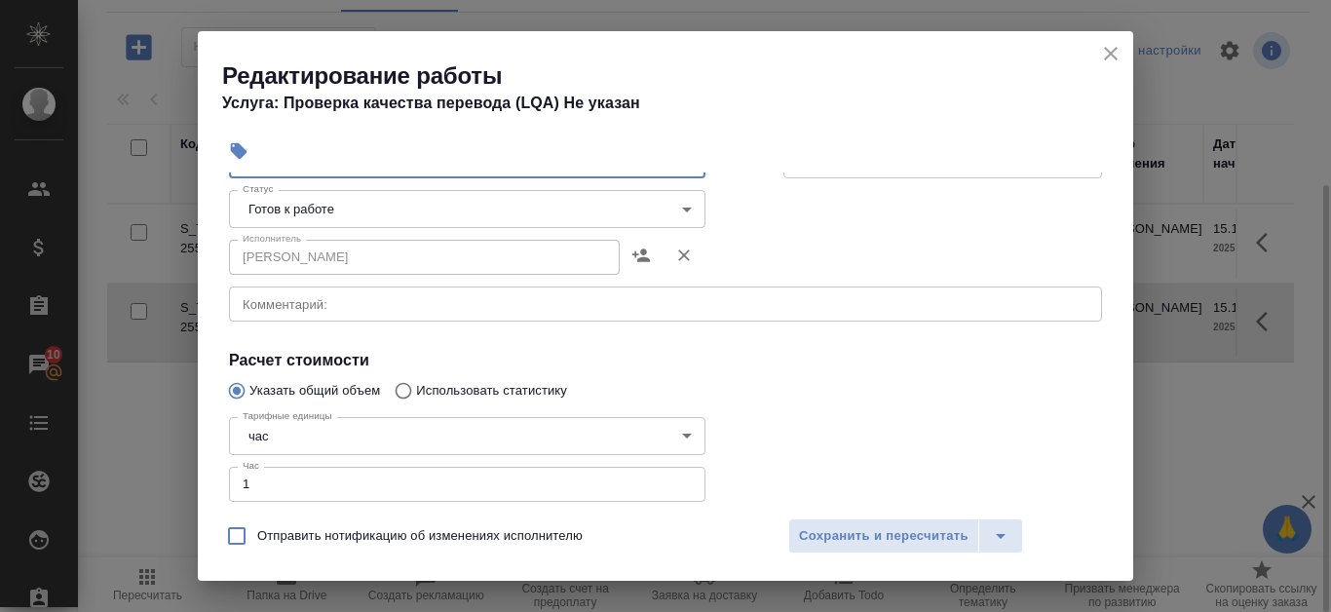
type input "Русал"
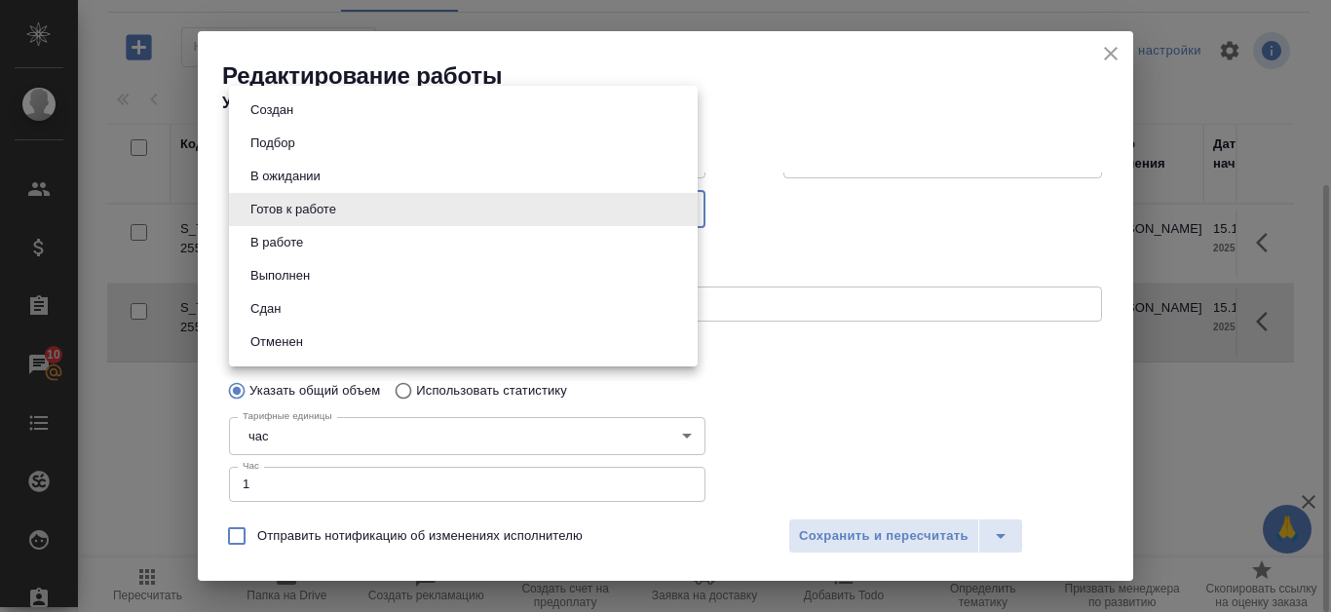
click at [562, 220] on body "🙏 .cls-1 fill:#fff; AWATERA Kanataeva [PERSON_NAME] Спецификации Заказы 10 Чаты…" at bounding box center [665, 306] width 1331 height 612
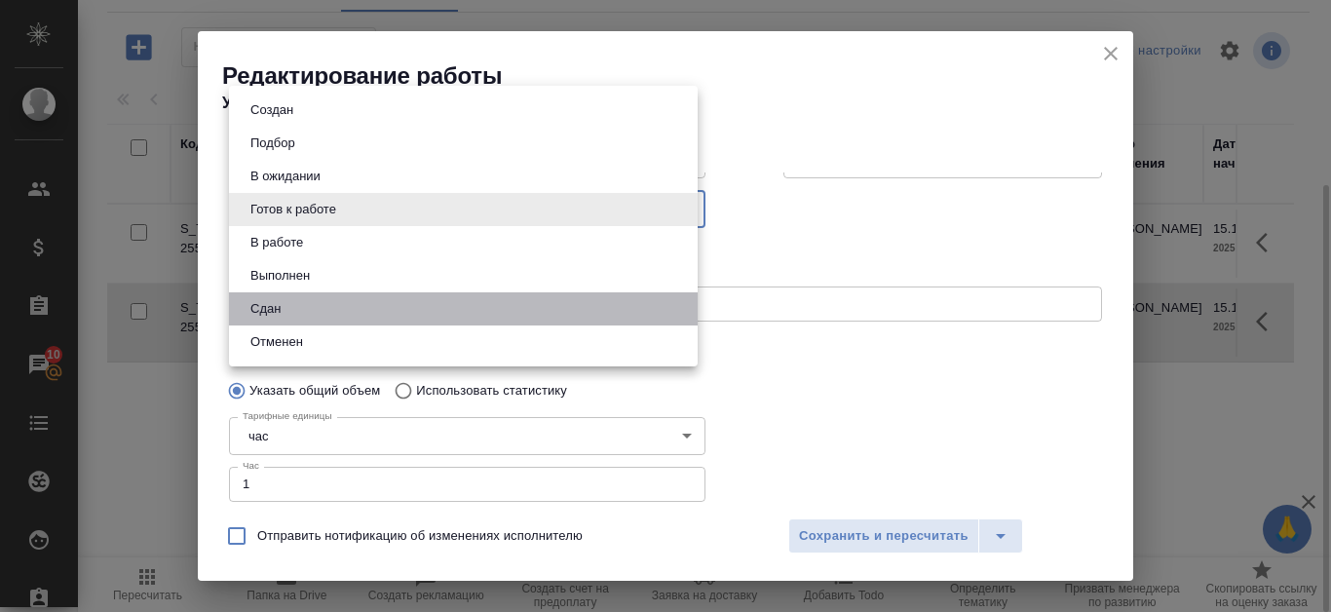
click at [424, 312] on li "Сдан" at bounding box center [463, 308] width 469 height 33
type input "closed"
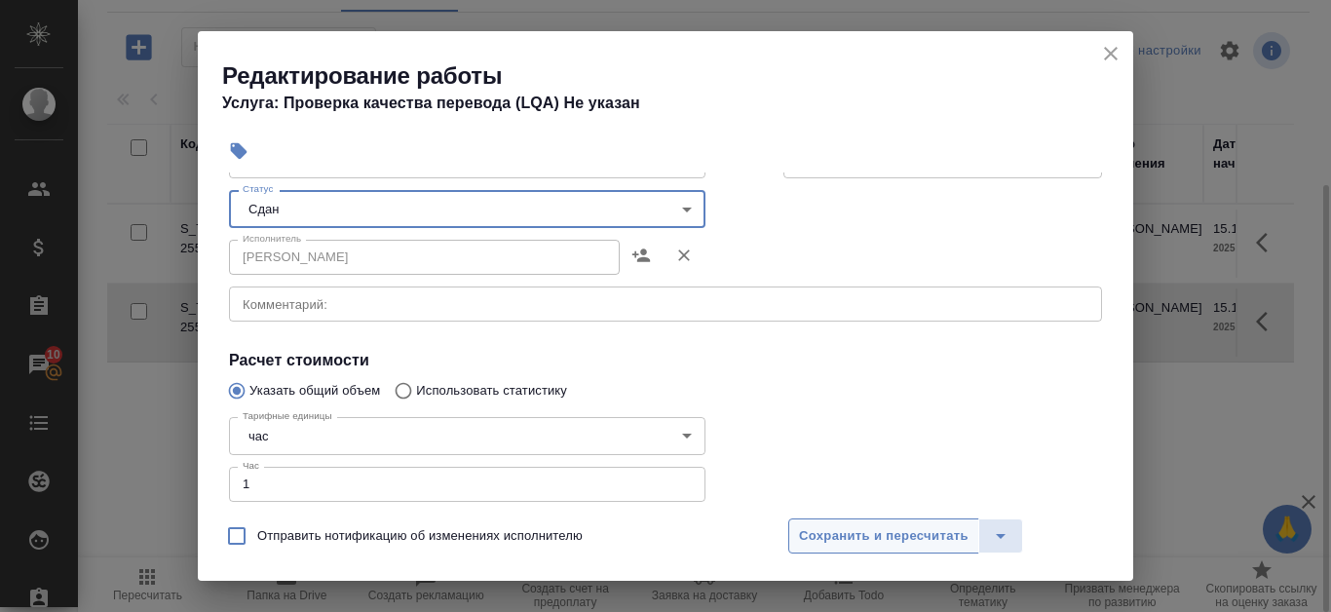
click at [920, 532] on span "Сохранить и пересчитать" at bounding box center [884, 536] width 170 height 22
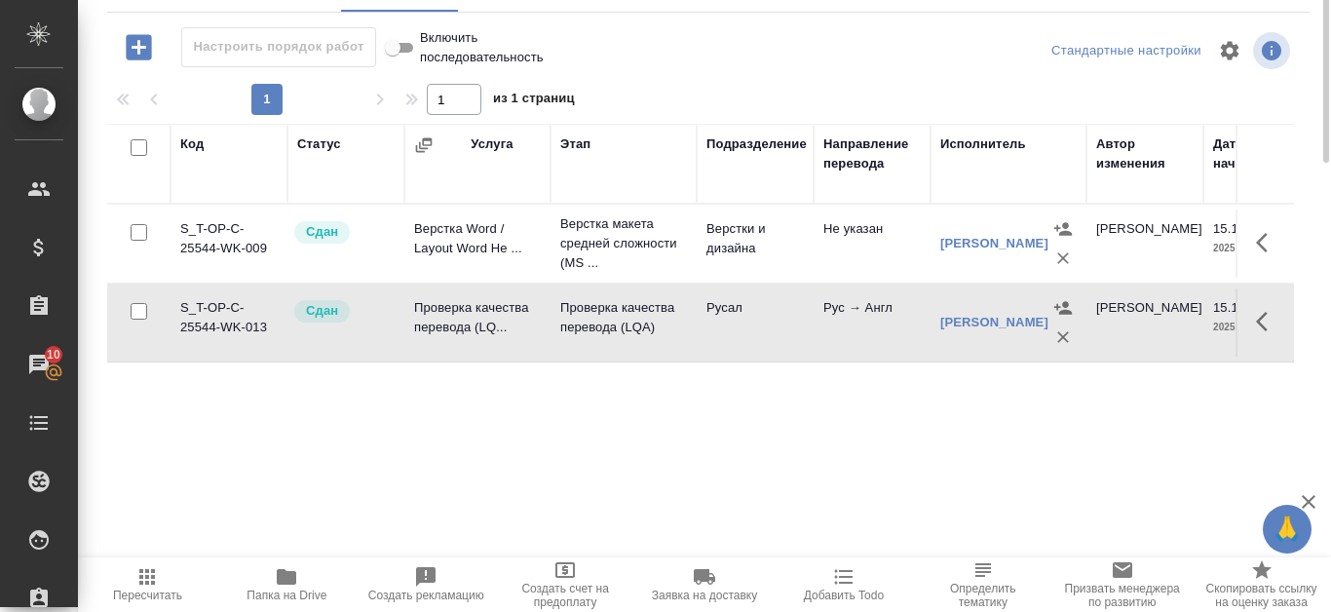
scroll to position [0, 0]
